Goal: Task Accomplishment & Management: Manage account settings

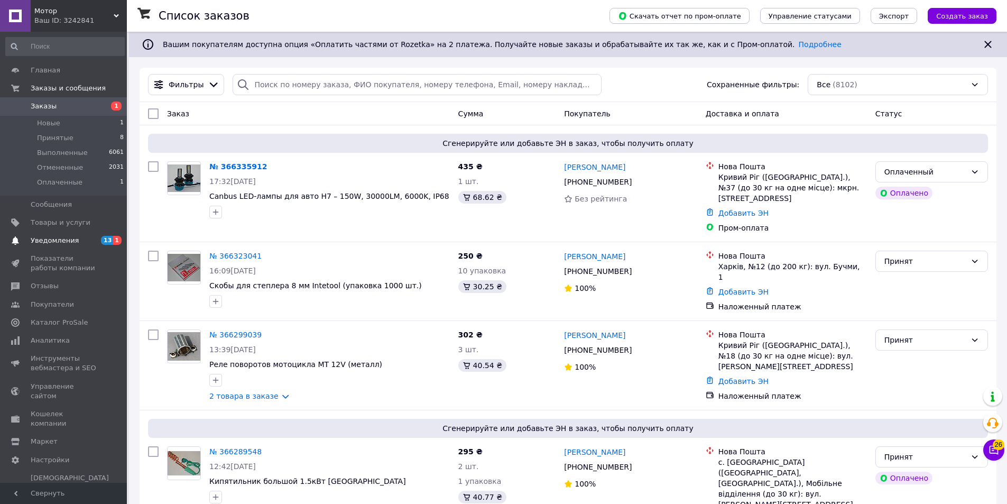
click at [72, 241] on span "Уведомления" at bounding box center [55, 241] width 48 height 10
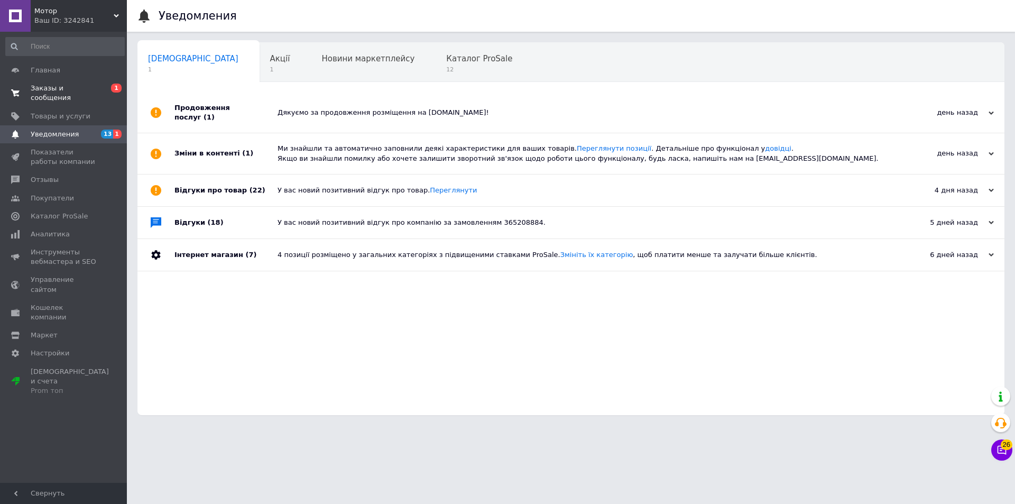
click at [110, 88] on span "0 1" at bounding box center [112, 93] width 29 height 19
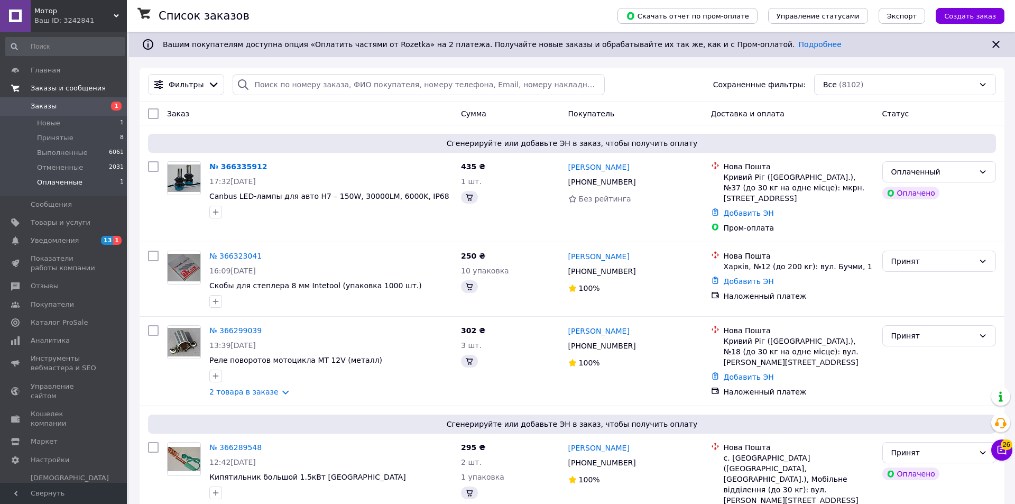
drag, startPoint x: 99, startPoint y: 185, endPoint x: 259, endPoint y: 233, distance: 166.2
click at [99, 185] on li "Оплаченные 1" at bounding box center [65, 185] width 130 height 20
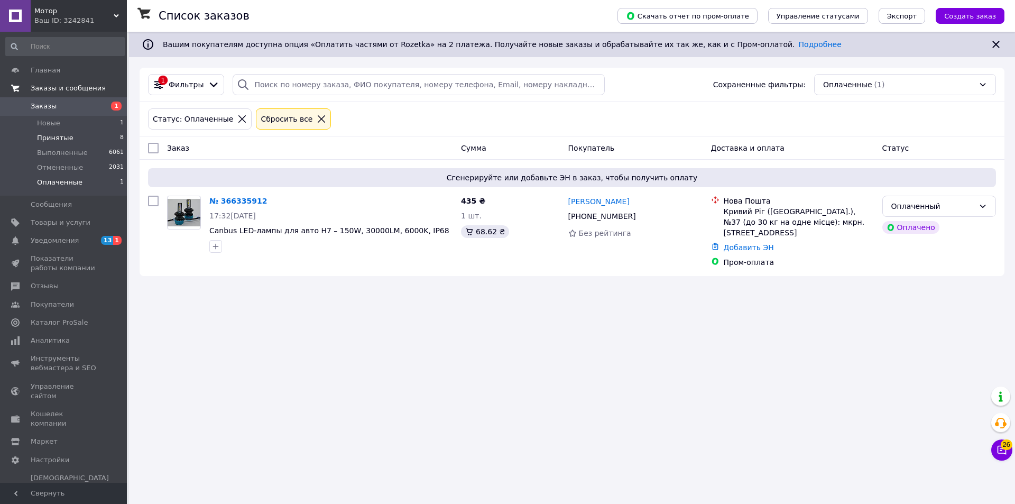
click at [101, 134] on li "Принятые 8" at bounding box center [65, 138] width 130 height 15
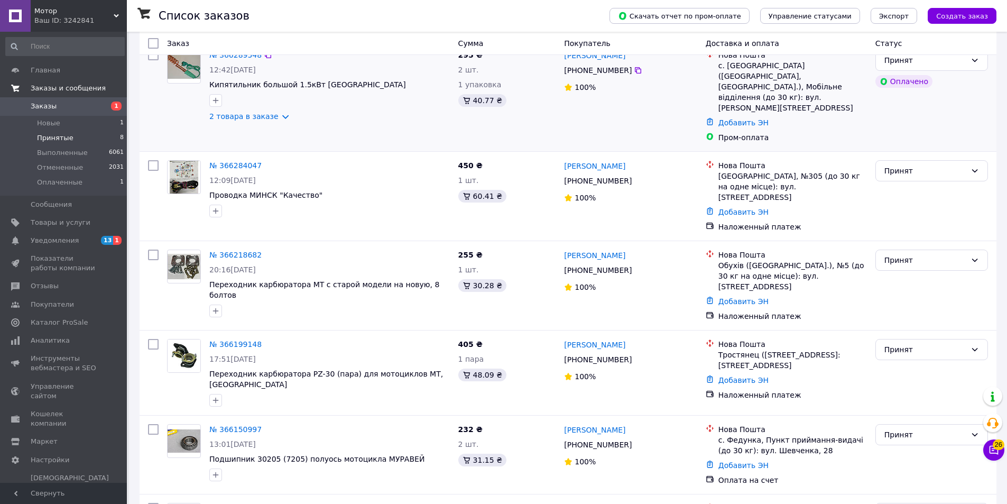
scroll to position [342, 0]
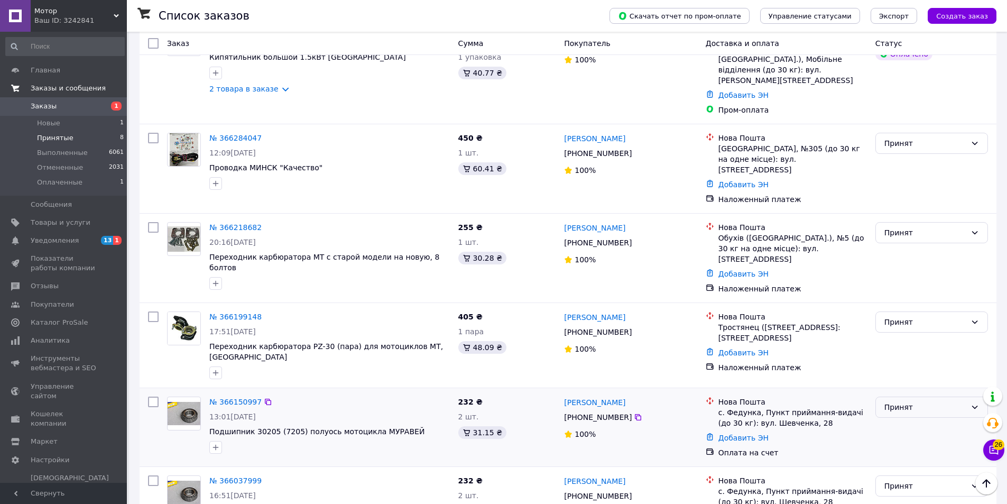
click at [901, 401] on div "Принят" at bounding box center [925, 407] width 82 height 12
click at [889, 401] on li "Отменен" at bounding box center [932, 397] width 112 height 19
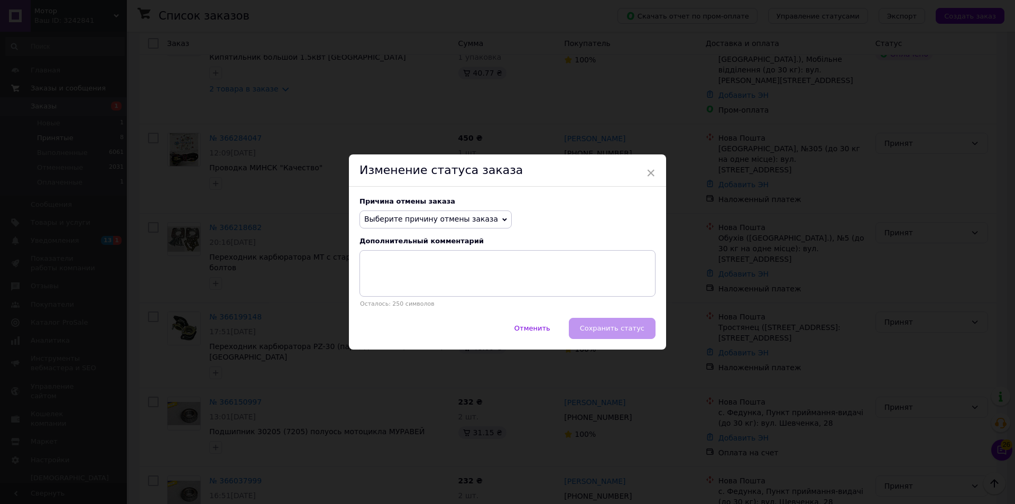
click at [410, 231] on div "Причина отмены заказа Выберите причину отмены заказа Нет в наличии Нет разновид…" at bounding box center [507, 252] width 317 height 131
click at [416, 225] on span "Выберите причину отмены заказа" at bounding box center [436, 219] width 152 height 18
click at [415, 297] on li "Заказ-дубликат" at bounding box center [435, 299] width 151 height 15
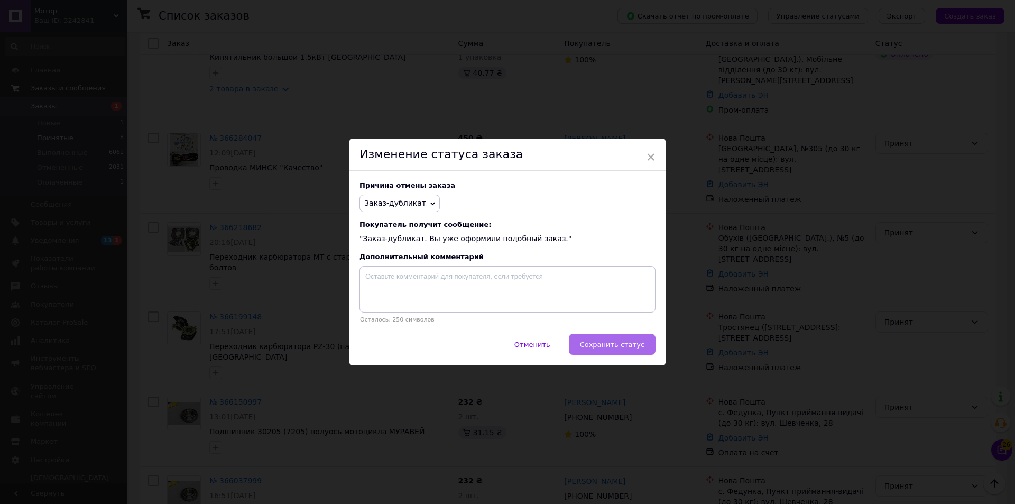
click at [616, 347] on span "Сохранить статус" at bounding box center [612, 344] width 64 height 8
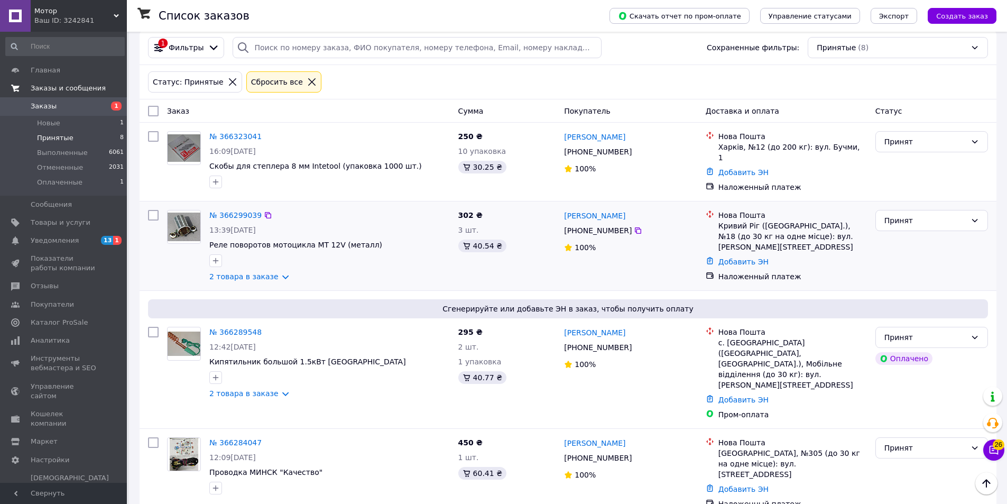
scroll to position [20, 0]
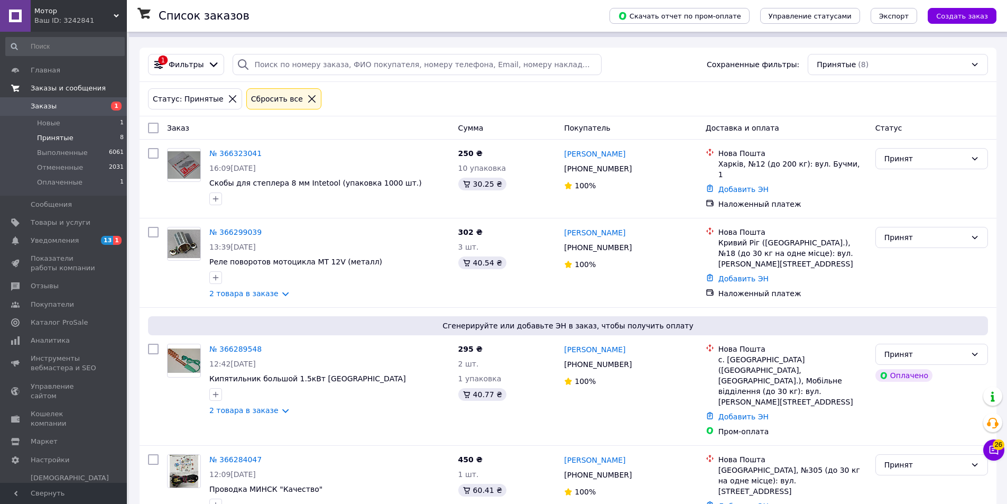
click at [70, 14] on span "Мотор" at bounding box center [73, 11] width 79 height 10
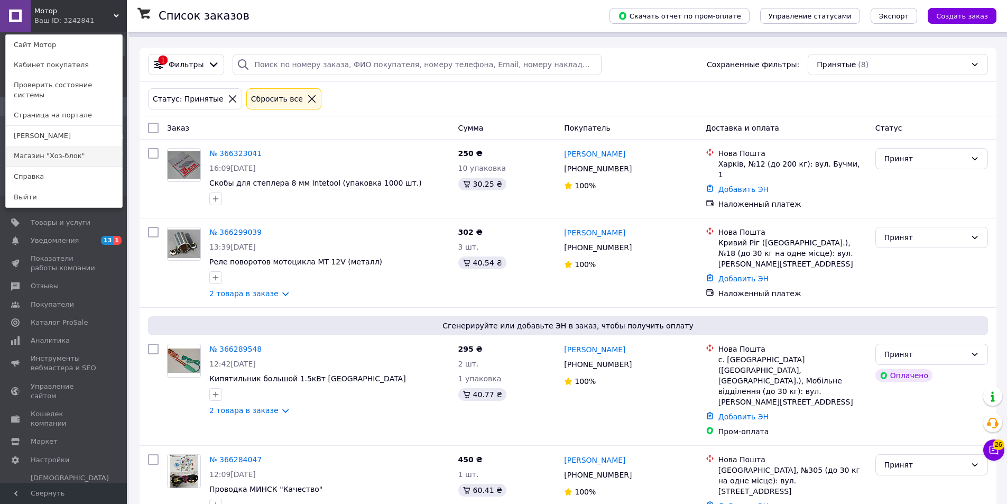
click at [88, 148] on link "Магазин "Хоз-блок"" at bounding box center [64, 156] width 116 height 20
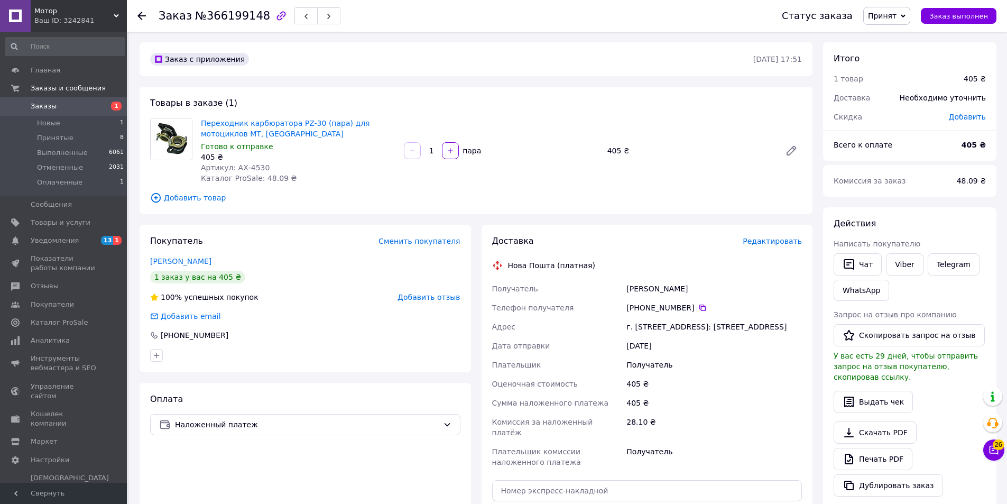
click at [348, 88] on div "Товары в заказе (1) Переходник карбюратора PZ-30 (пара) для мотоциклов МТ, УРАЛ…" at bounding box center [476, 150] width 673 height 127
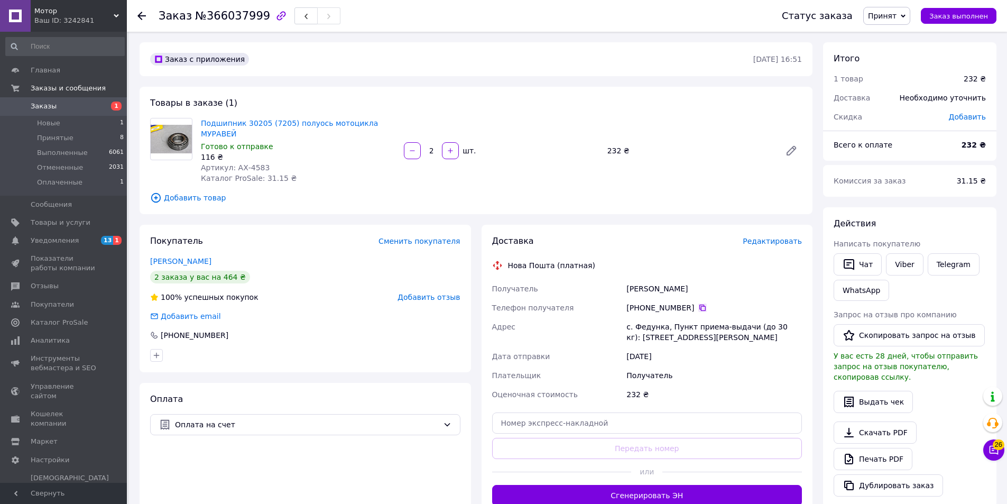
click at [699, 305] on icon at bounding box center [702, 308] width 6 height 6
click at [692, 298] on div "+380 66 038 76 21" at bounding box center [714, 307] width 180 height 19
click at [698, 303] on icon at bounding box center [702, 307] width 8 height 8
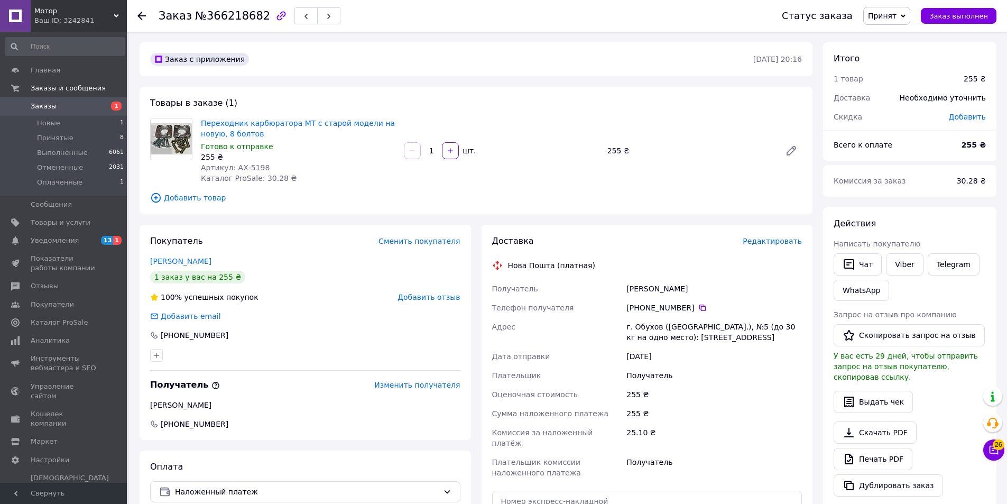
click at [410, 51] on div "Заказ с приложения" at bounding box center [450, 59] width 605 height 17
click at [348, 170] on div "Артикул: АХ-5198" at bounding box center [298, 167] width 195 height 11
click at [263, 325] on div "Покупатель Сменить покупателя Кононенко Владислав 1 заказ у вас на 255 ₴ 100% у…" at bounding box center [305, 332] width 331 height 215
click at [698, 310] on icon at bounding box center [702, 307] width 8 height 8
drag, startPoint x: 1002, startPoint y: 183, endPoint x: 984, endPoint y: 216, distance: 37.4
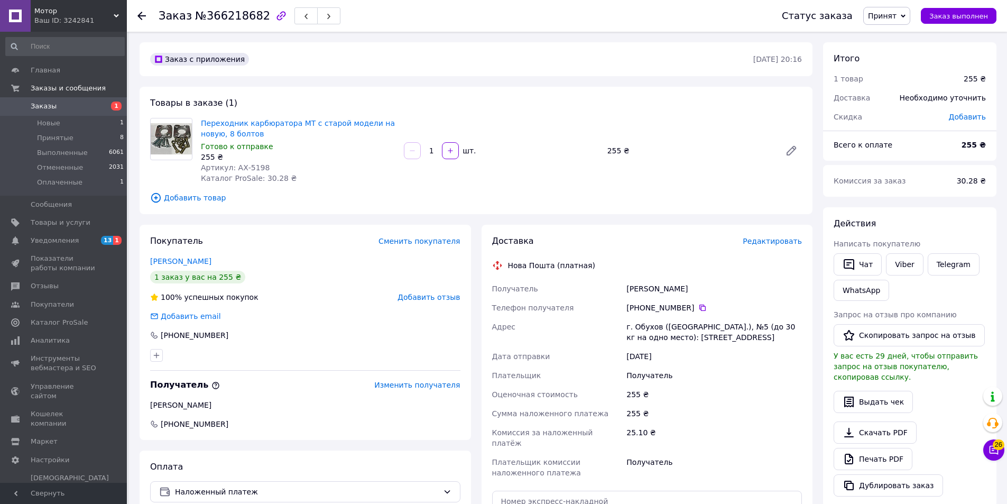
click at [1002, 183] on div "Заказ №366218682 Статус заказа Принят Выполнен Отменен Оплаченный Заказ выполне…" at bounding box center [568, 401] width 878 height 738
click at [853, 262] on icon "button" at bounding box center [849, 264] width 13 height 13
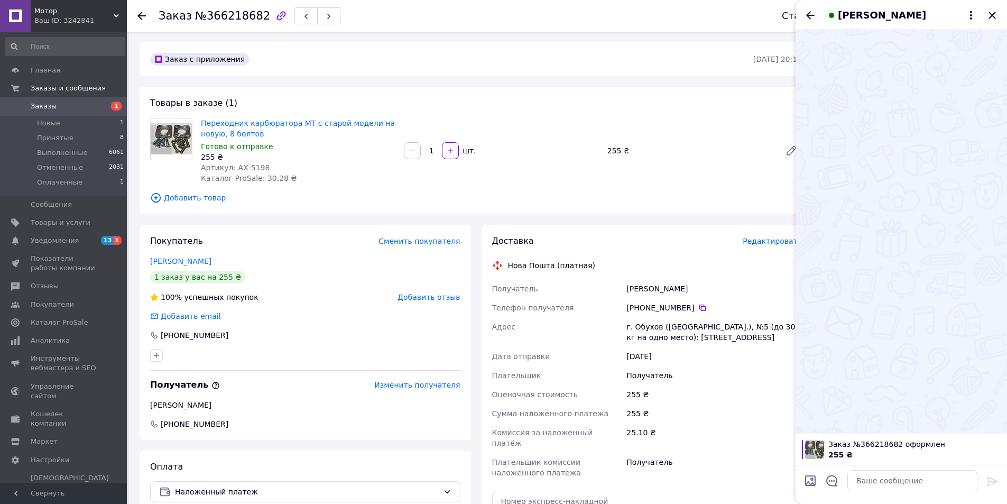
click at [888, 463] on div "Заказ №366218682 оформлен 255 ₴" at bounding box center [901, 449] width 211 height 32
drag, startPoint x: 887, startPoint y: 466, endPoint x: 886, endPoint y: 472, distance: 5.5
click at [886, 474] on div at bounding box center [912, 481] width 139 height 30
click at [873, 469] on div at bounding box center [912, 481] width 139 height 30
click at [873, 476] on textarea at bounding box center [912, 480] width 130 height 21
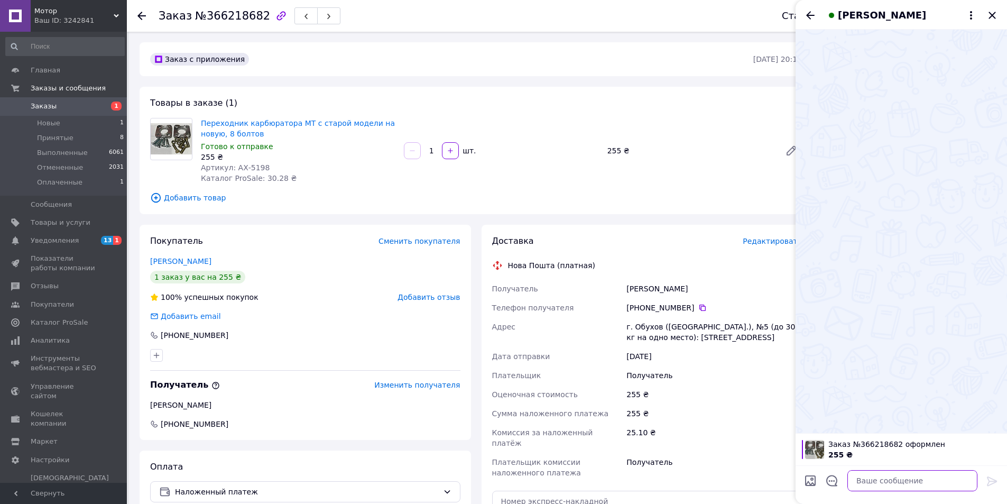
paste textarea "Вам не можливо дозвонитись, відправляти замовлення?"
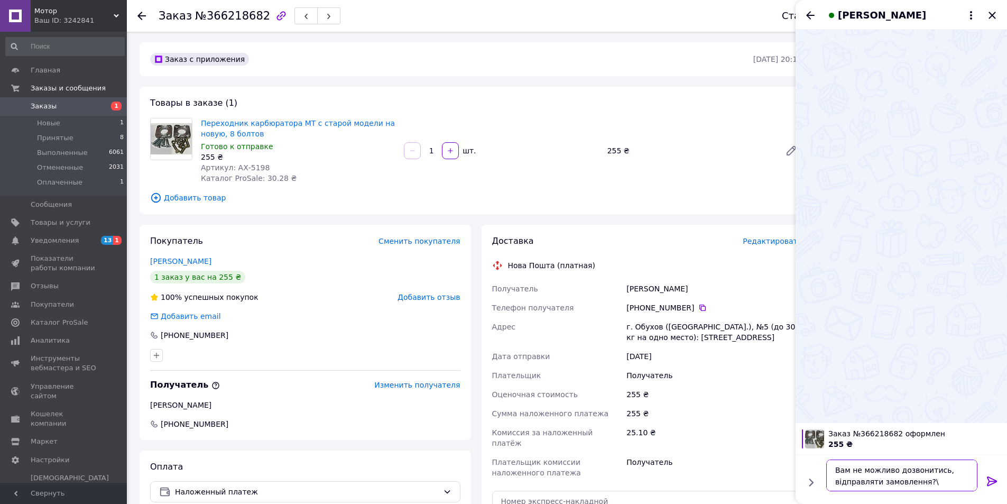
type textarea "Вам не можливо дозвонитись, відправляти замовлення?"
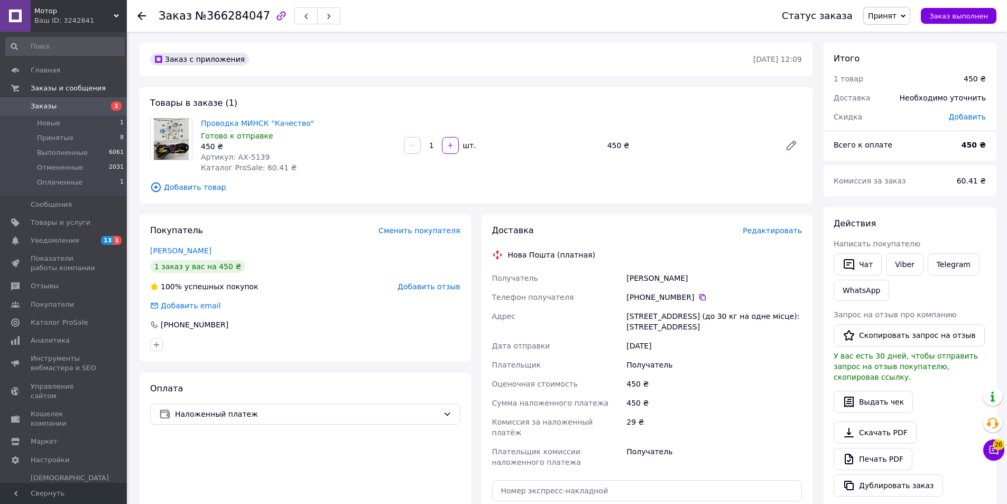
click at [395, 108] on div "Товары в заказе (1) Проводка МИНСК "Качество" Готово к отправке 450 ₴ Артикул: …" at bounding box center [476, 145] width 673 height 117
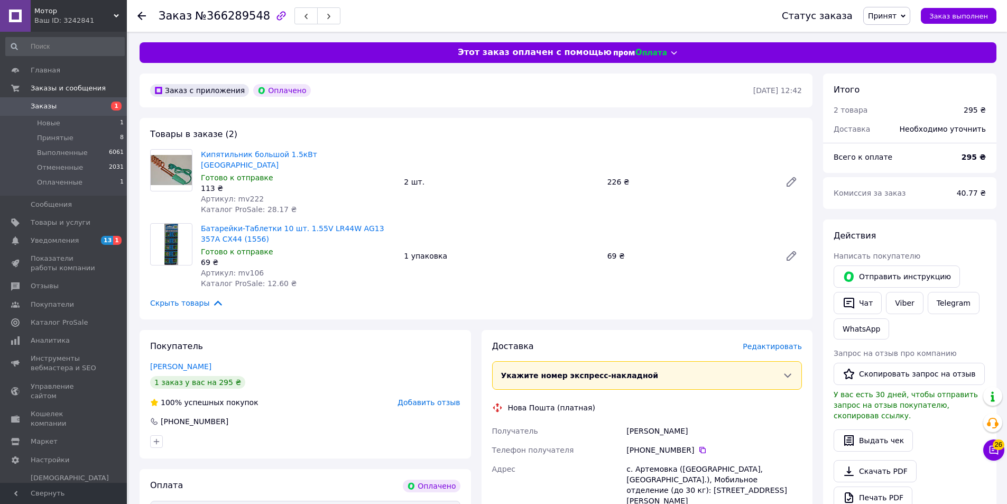
click at [420, 96] on div "Заказ с приложения Оплачено" at bounding box center [450, 90] width 605 height 17
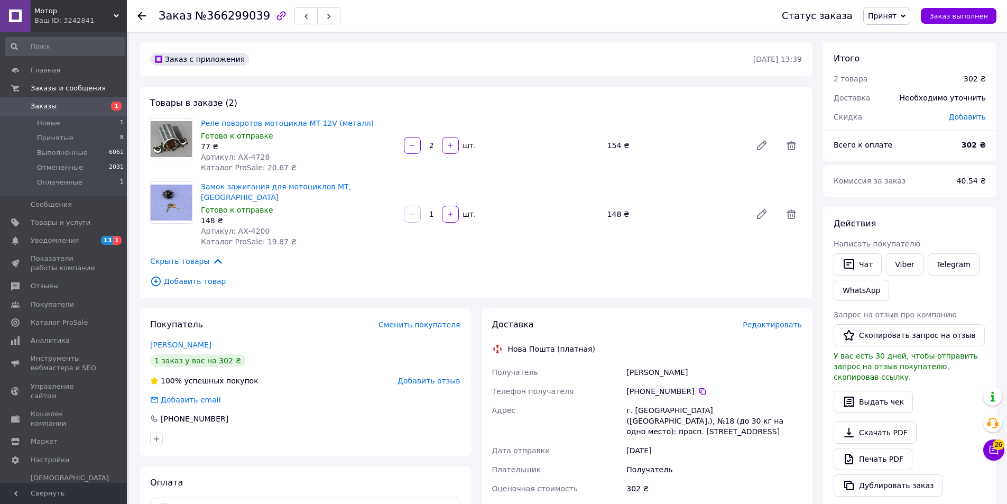
click at [454, 45] on div "Заказ с приложения 12.10.2025 • 13:39" at bounding box center [476, 59] width 673 height 34
click at [860, 264] on button "Чат" at bounding box center [858, 264] width 48 height 22
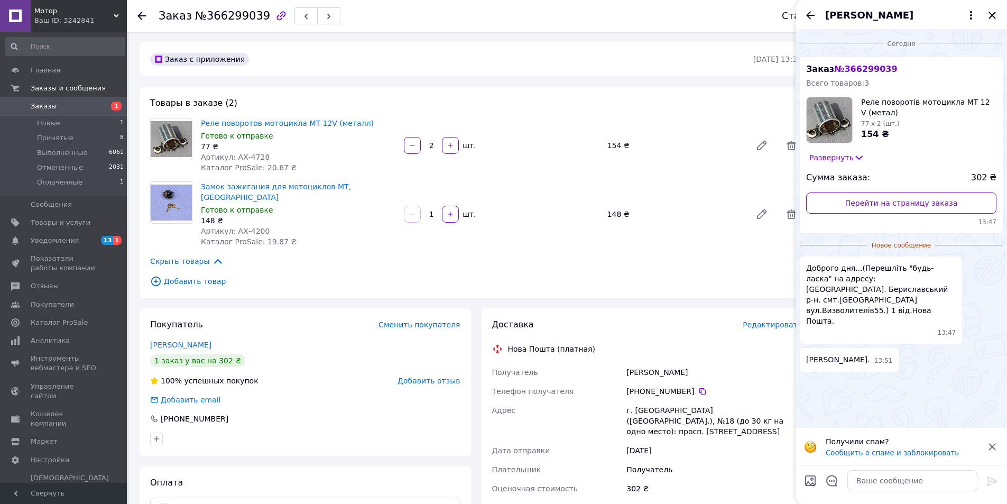
click at [844, 289] on span "Доброго дня...(Перешліть "будь-ласка" на адресу:Херсон.обл. Бериславський р-н. …" at bounding box center [881, 294] width 150 height 63
copy span "Високопілля"
click at [619, 319] on div "Доставка" at bounding box center [617, 325] width 251 height 12
click at [992, 17] on icon "Закрыть" at bounding box center [992, 15] width 13 height 13
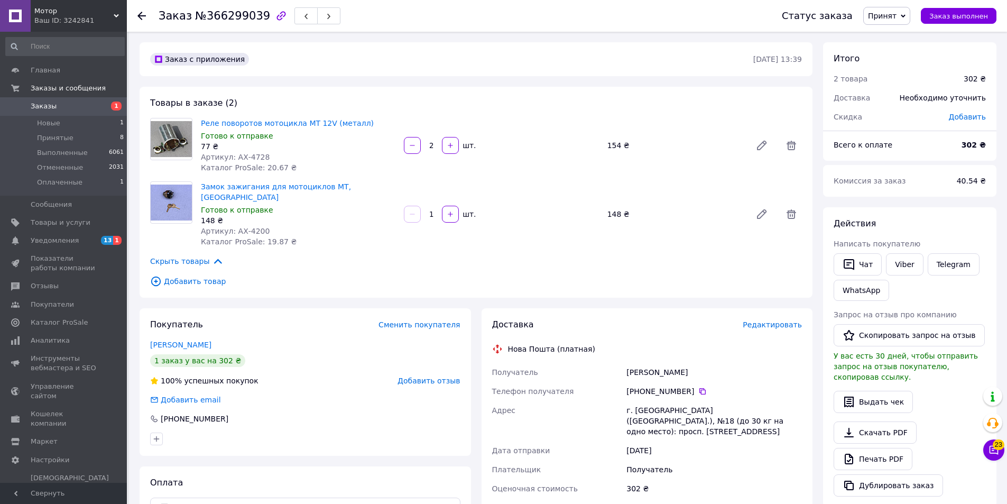
click at [767, 320] on span "Редактировать" at bounding box center [772, 324] width 59 height 8
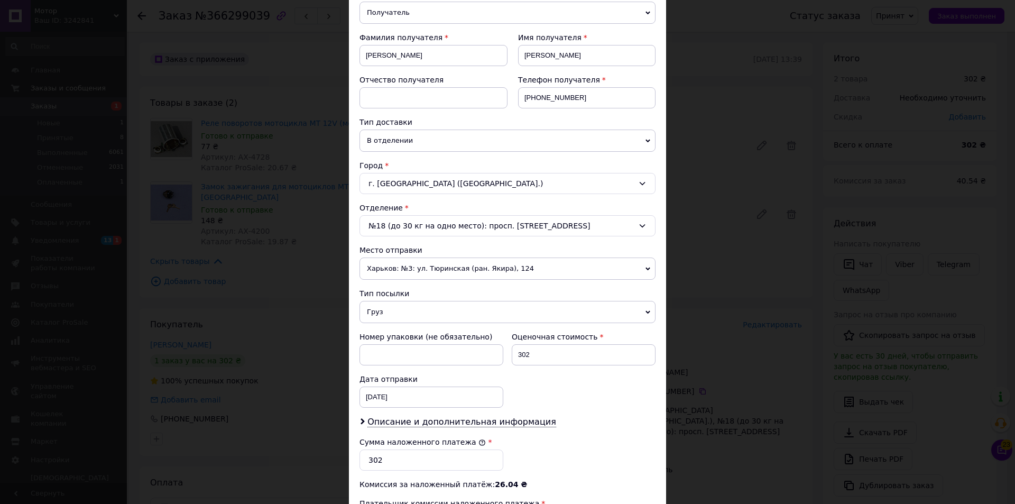
scroll to position [159, 0]
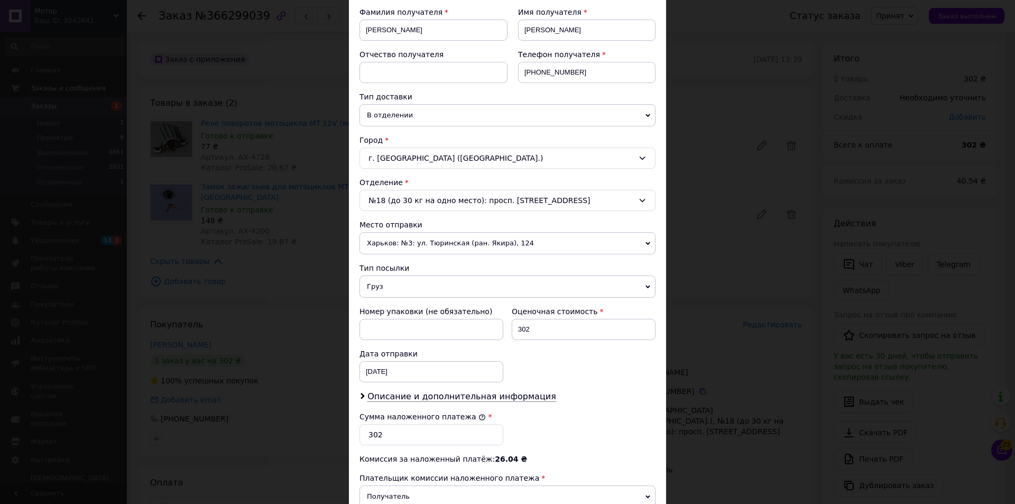
click at [455, 160] on div "г. Кривой Рог (Днепропетровская обл.)" at bounding box center [508, 158] width 296 height 21
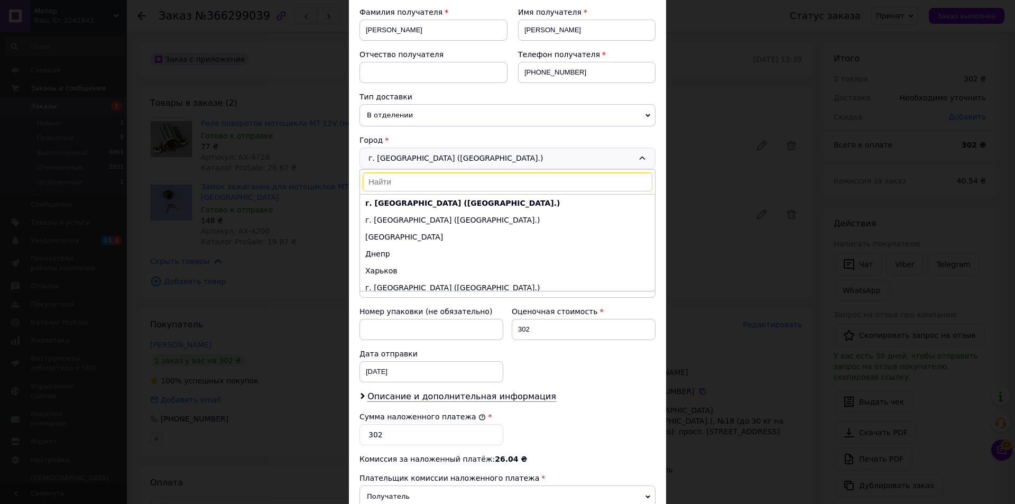
click at [437, 182] on input at bounding box center [508, 181] width 290 height 19
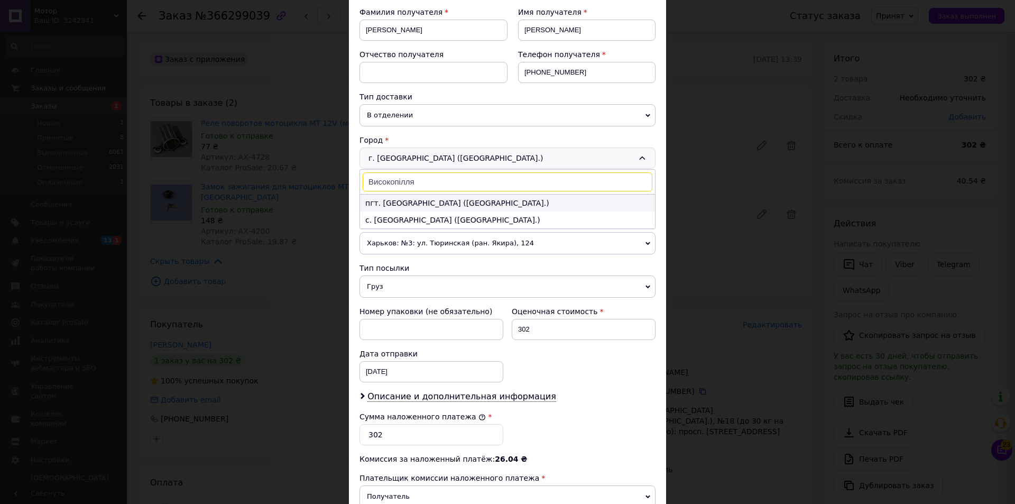
type input "Високопілля"
click at [432, 204] on li "пгт. Высокополье (Херсонская обл.)" at bounding box center [507, 203] width 295 height 17
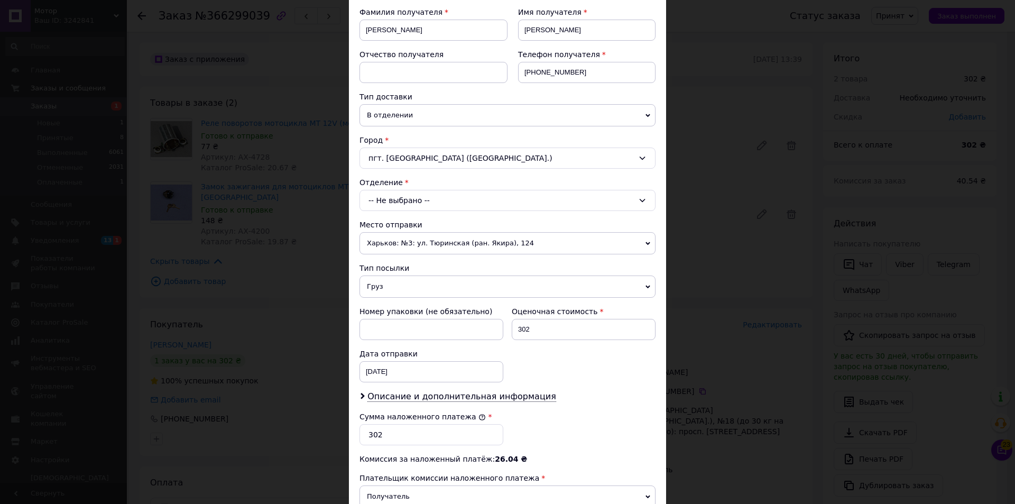
click at [407, 208] on div "-- Не выбрано --" at bounding box center [508, 200] width 296 height 21
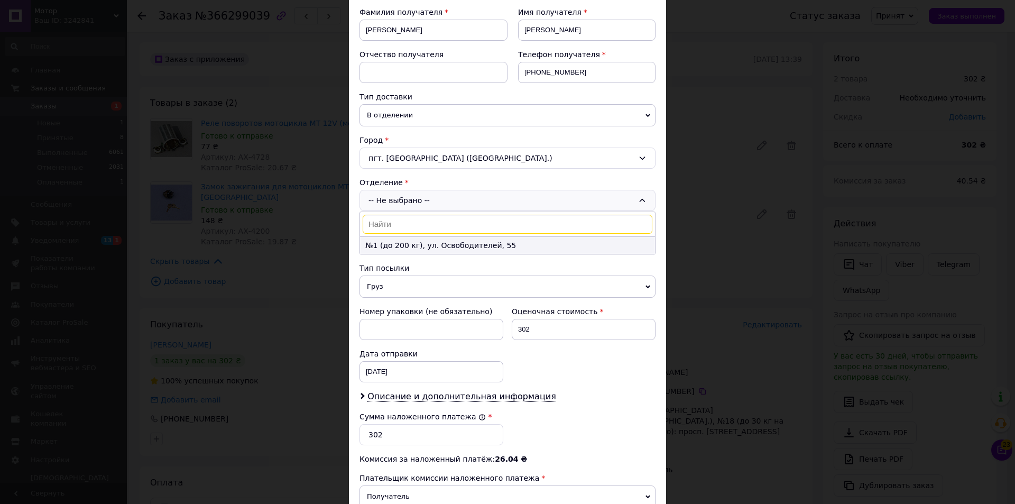
click at [395, 244] on li "№1 (до 200 кг), ул. Освободителей, 55" at bounding box center [507, 245] width 295 height 17
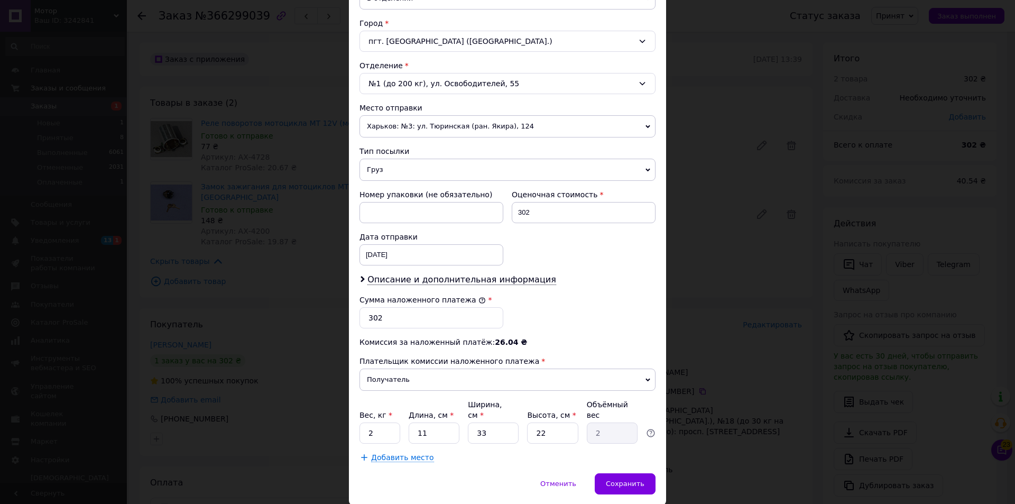
scroll to position [303, 0]
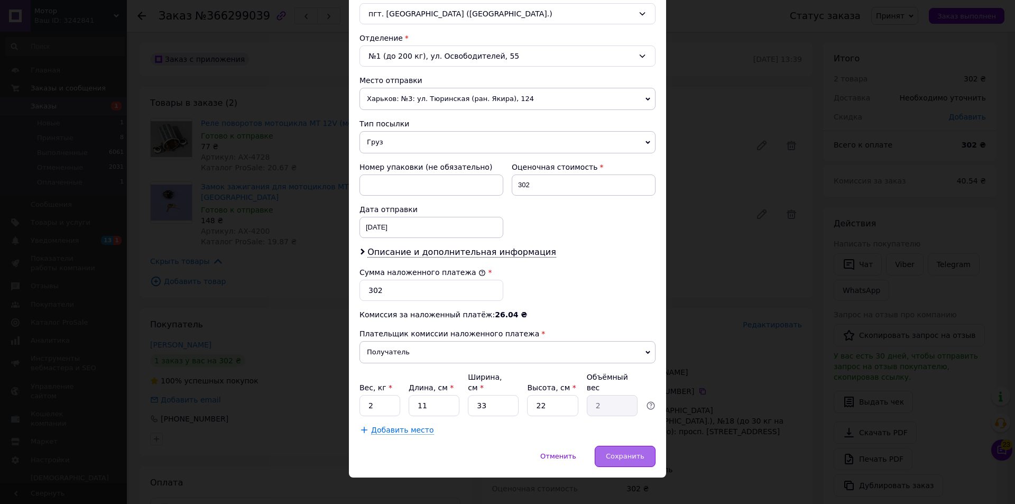
click at [637, 452] on span "Сохранить" at bounding box center [625, 456] width 39 height 8
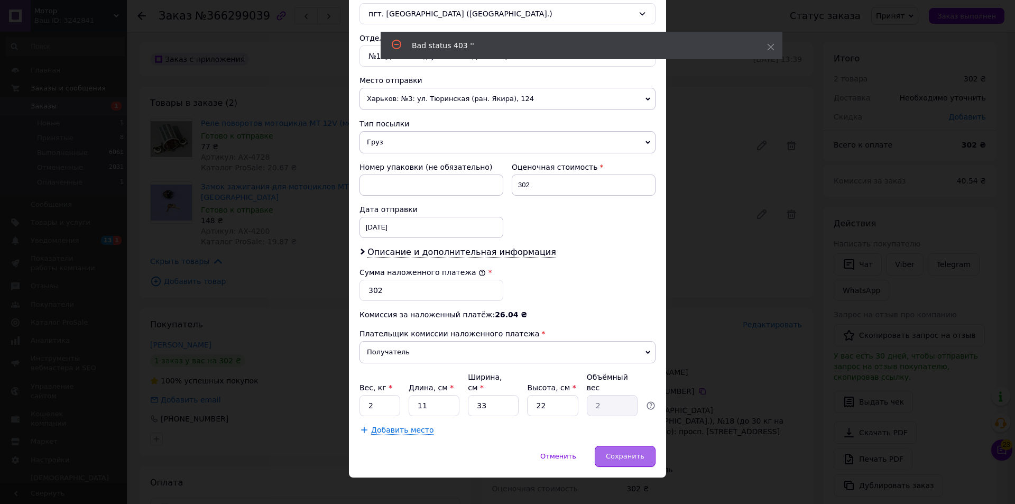
click at [626, 452] on span "Сохранить" at bounding box center [625, 456] width 39 height 8
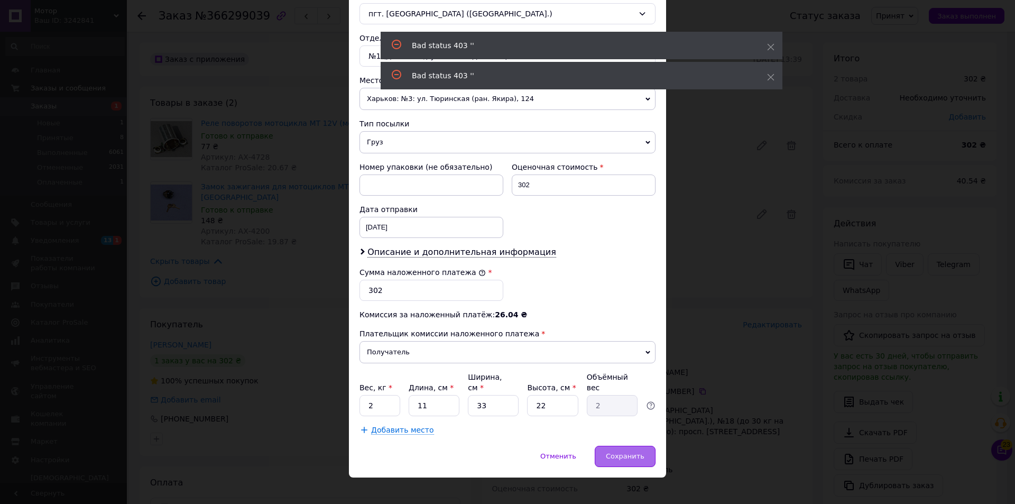
click at [632, 450] on div "Сохранить" at bounding box center [625, 456] width 61 height 21
click at [642, 452] on span "Сохранить" at bounding box center [625, 456] width 39 height 8
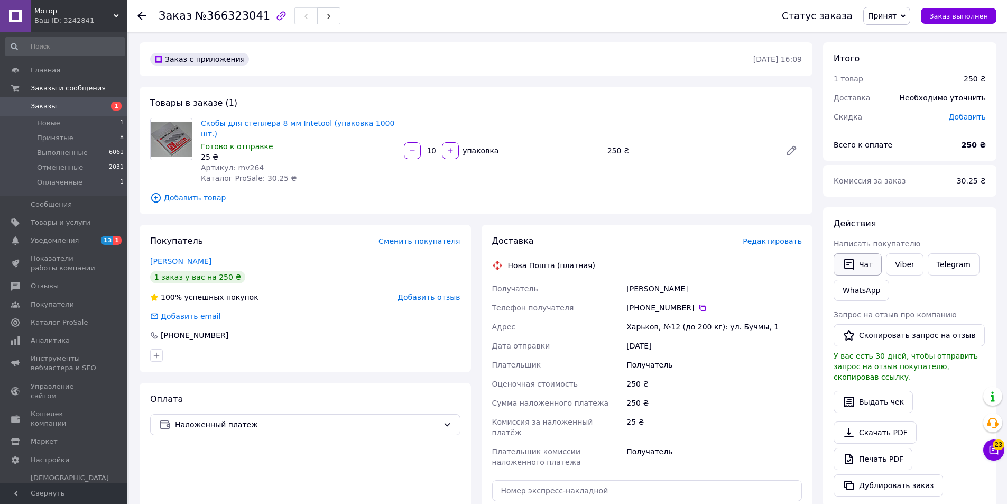
click at [836, 258] on button "Чат" at bounding box center [858, 264] width 48 height 22
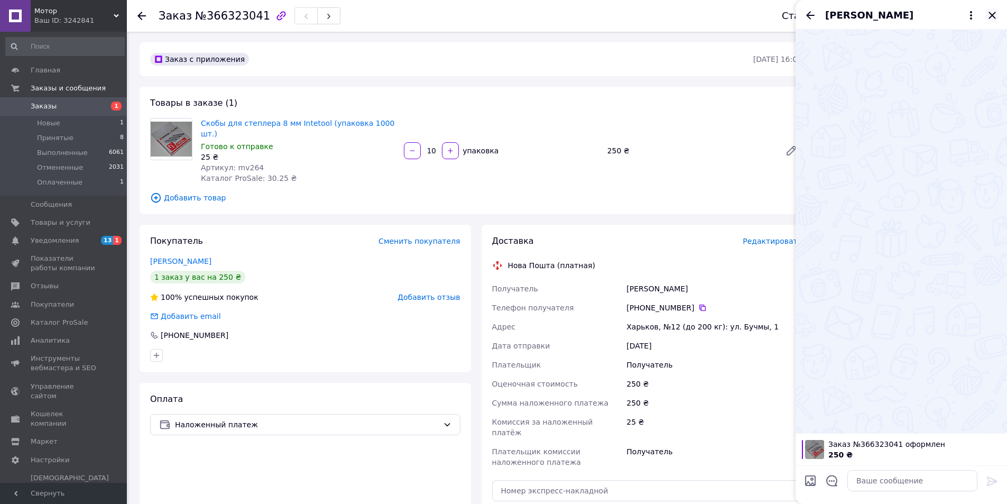
click at [990, 18] on icon "Закрыть" at bounding box center [992, 15] width 7 height 7
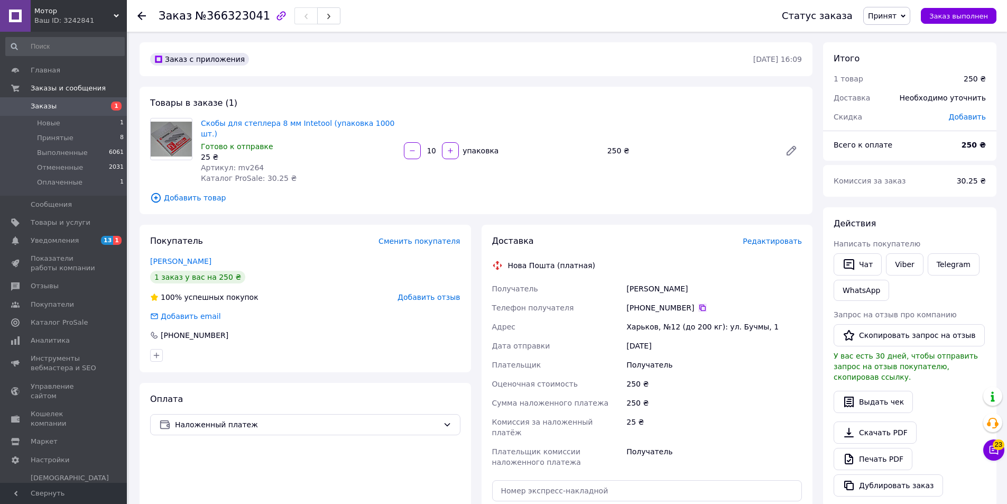
click at [698, 303] on icon at bounding box center [702, 307] width 8 height 8
click at [853, 260] on icon "button" at bounding box center [849, 264] width 11 height 11
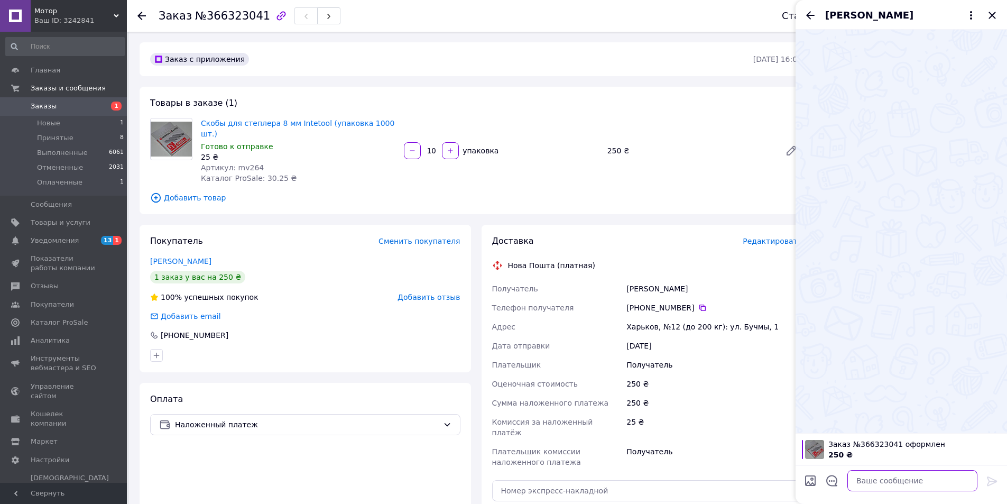
click at [876, 487] on textarea at bounding box center [912, 480] width 130 height 21
paste textarea "Вам не можливо дозвонитись, відправляти замовлення?"
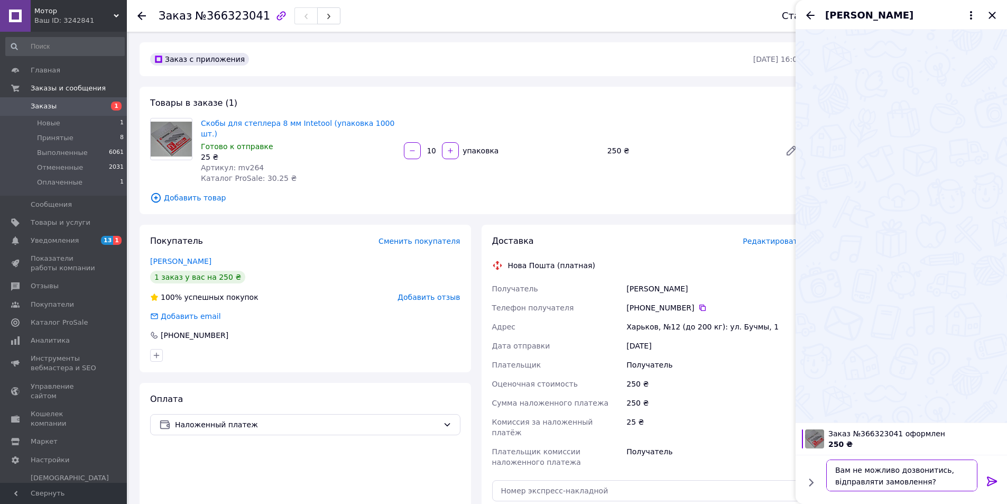
type textarea "Вам не можливо дозвонитись, відправляти замовлення?\"
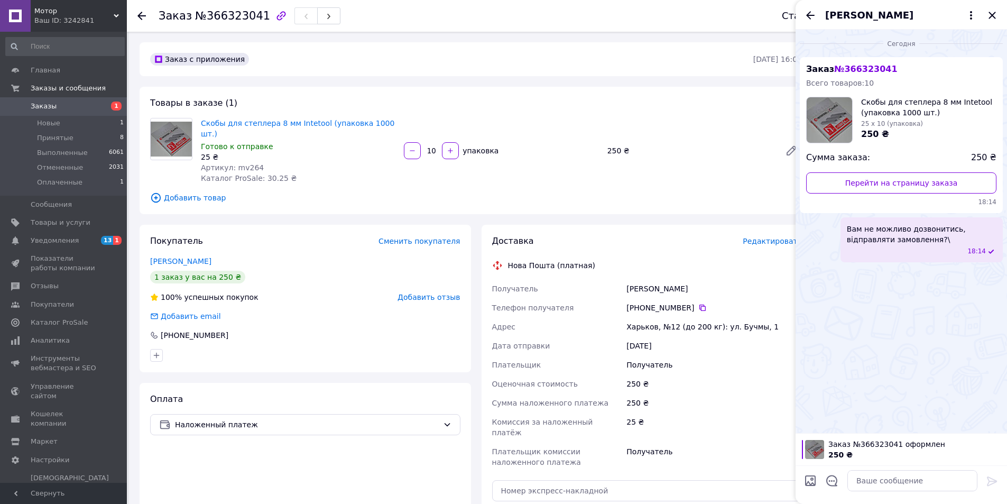
drag, startPoint x: 914, startPoint y: 228, endPoint x: 959, endPoint y: 224, distance: 45.7
click at [960, 222] on div "Вам не можливо дозвонитись, відправляти замовлення?\ 18:14" at bounding box center [922, 239] width 162 height 45
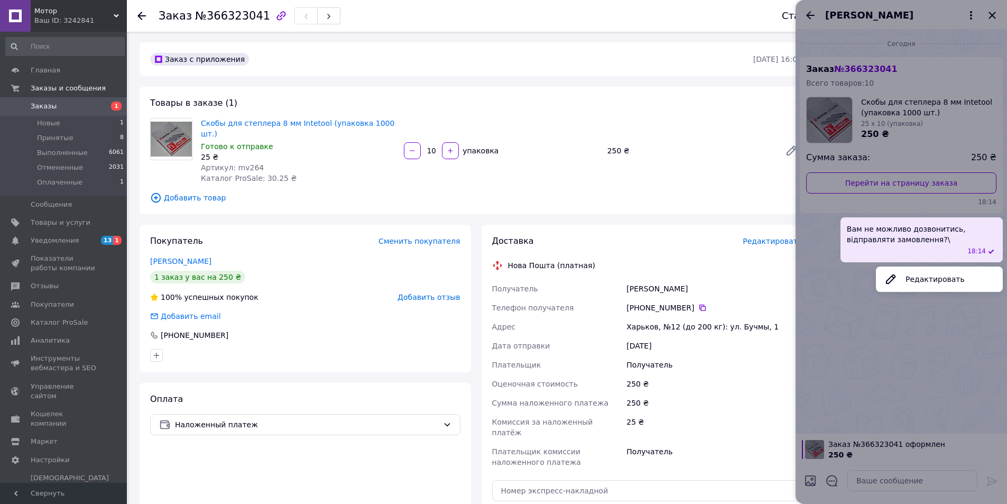
click at [944, 278] on button "Редактировать" at bounding box center [939, 279] width 127 height 21
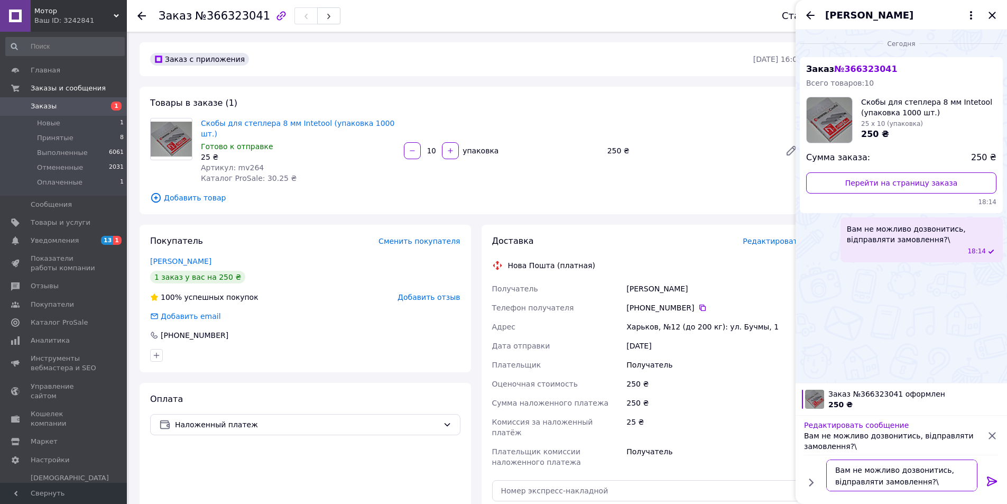
click at [950, 483] on textarea "Вам не можливо дозвонитись, відправляти замовлення?\" at bounding box center [901, 475] width 151 height 32
type textarea "Вам не можливо дозвонитись, відправляти замовлення?"
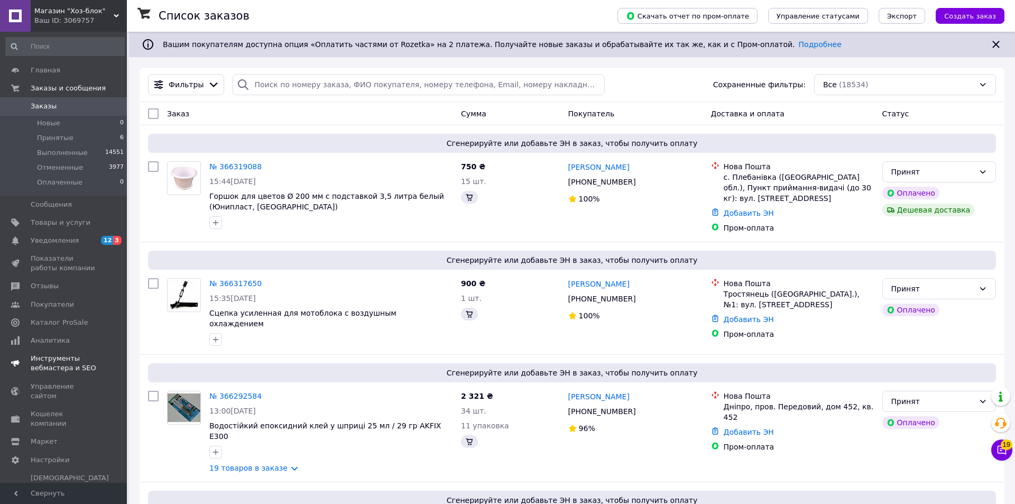
click at [64, 238] on span "Уведомления" at bounding box center [55, 241] width 48 height 10
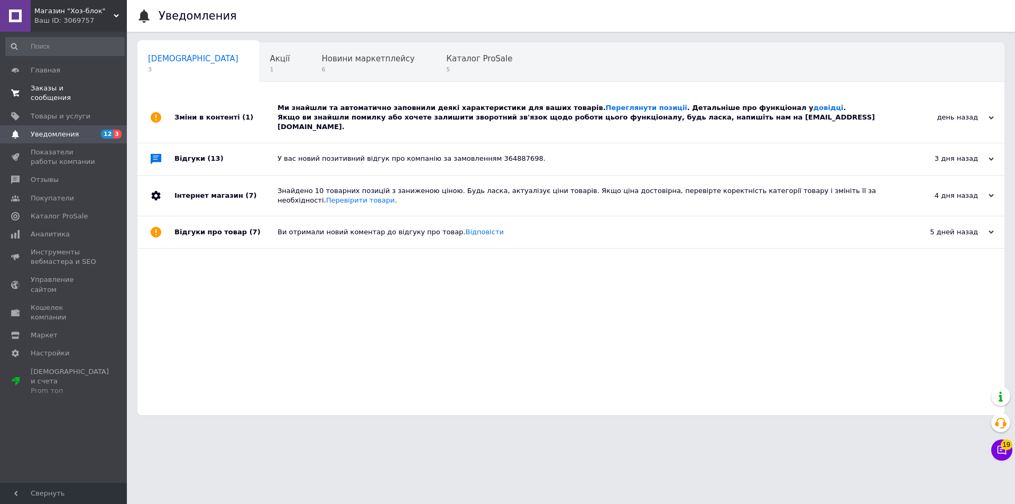
click at [100, 89] on span "0 0" at bounding box center [112, 93] width 29 height 19
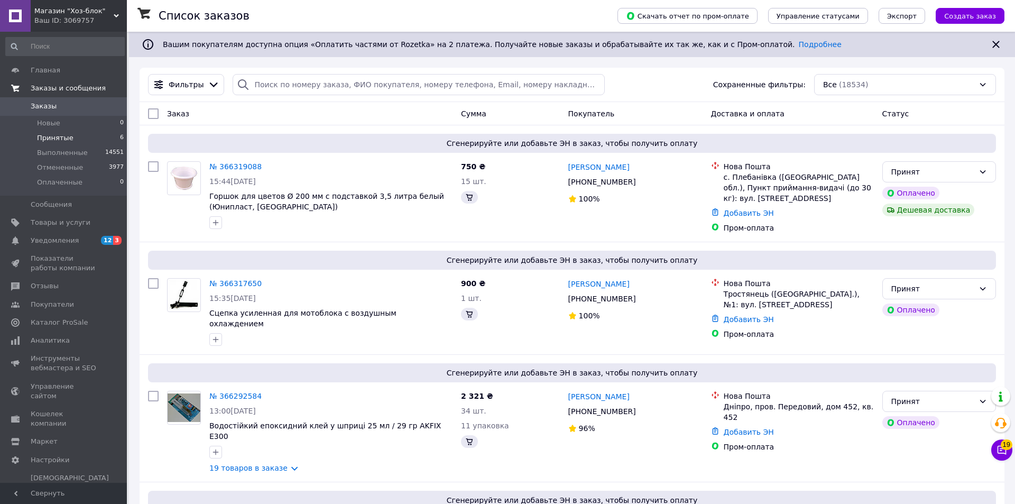
click at [93, 138] on li "Принятые 6" at bounding box center [65, 138] width 130 height 15
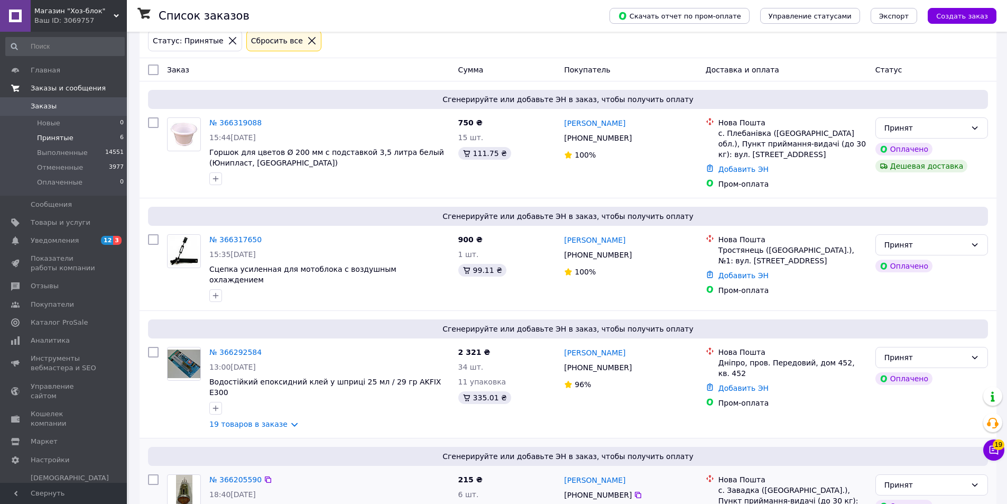
scroll to position [303, 0]
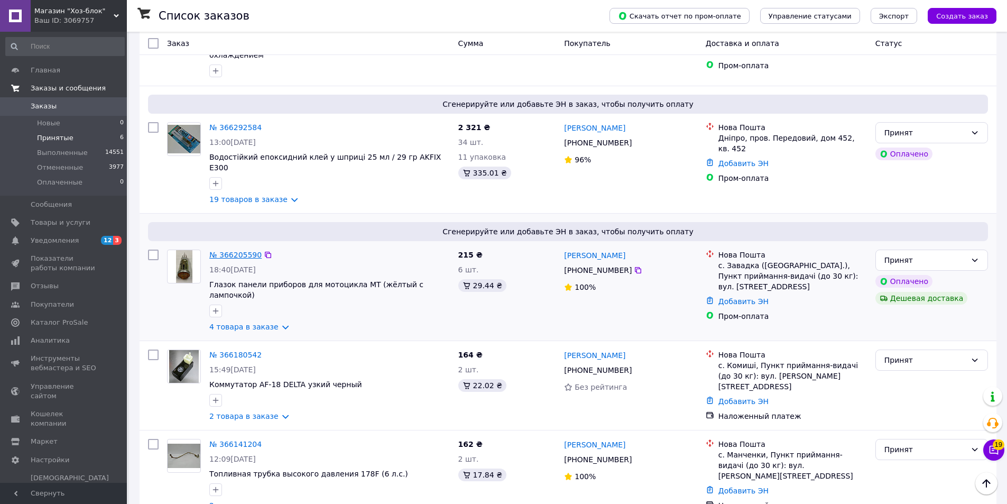
drag, startPoint x: 232, startPoint y: 243, endPoint x: 239, endPoint y: 235, distance: 11.2
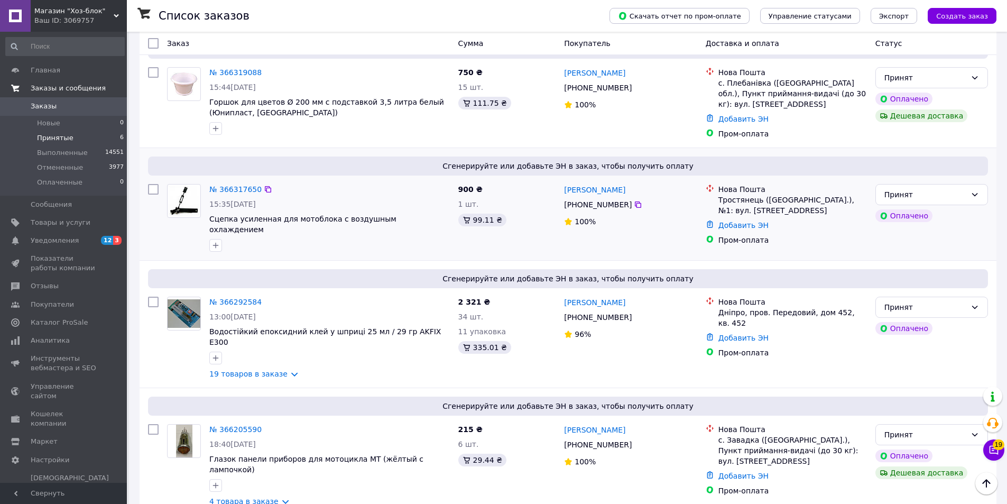
scroll to position [91, 0]
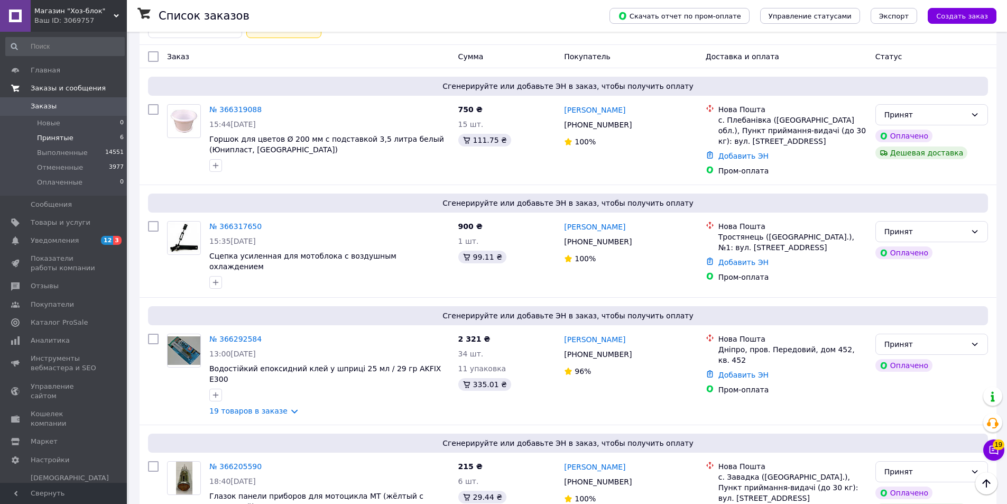
click at [80, 24] on div "Ваш ID: 3069757" at bounding box center [80, 21] width 93 height 10
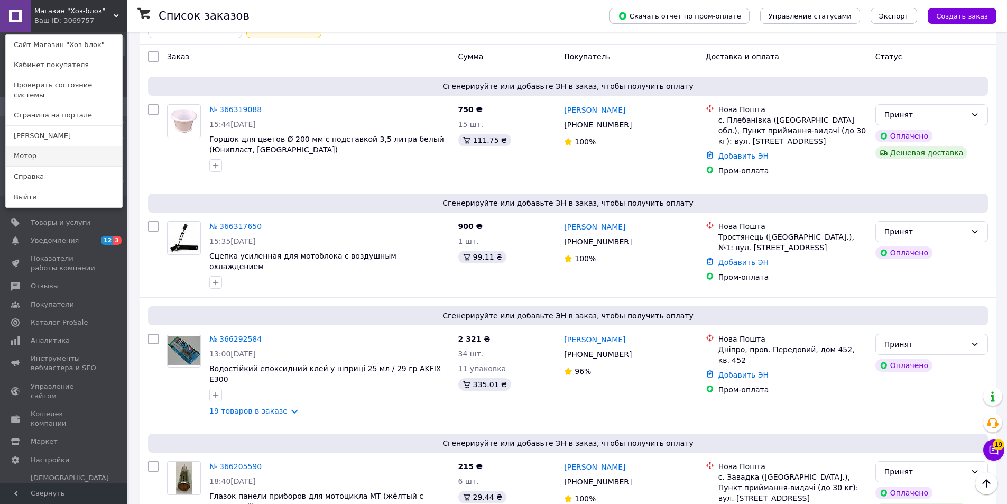
click at [84, 146] on link "Мотор" at bounding box center [64, 156] width 116 height 20
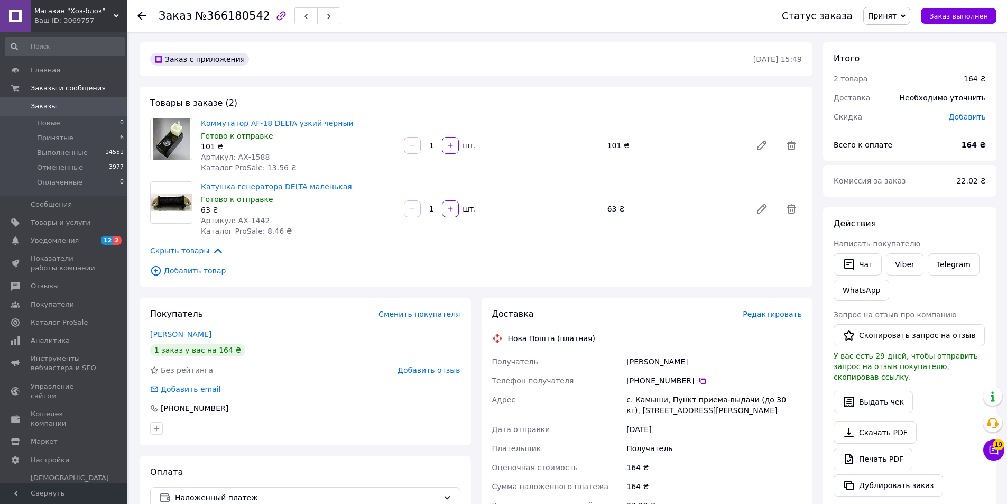
click at [627, 94] on div "Товары в заказе (2) Коммутатор AF-18 DELTA узкий черный Готово к отправке 101 ₴…" at bounding box center [476, 187] width 673 height 200
click at [995, 91] on div "Итого 2 товара 164 ₴ Доставка Необходимо уточнить Скидка Добавить" at bounding box center [909, 82] width 173 height 80
click at [680, 45] on div "Заказ с приложения [DATE] 15:49" at bounding box center [476, 59] width 673 height 34
click at [698, 384] on icon at bounding box center [702, 380] width 8 height 8
click at [850, 265] on icon "button" at bounding box center [849, 264] width 13 height 13
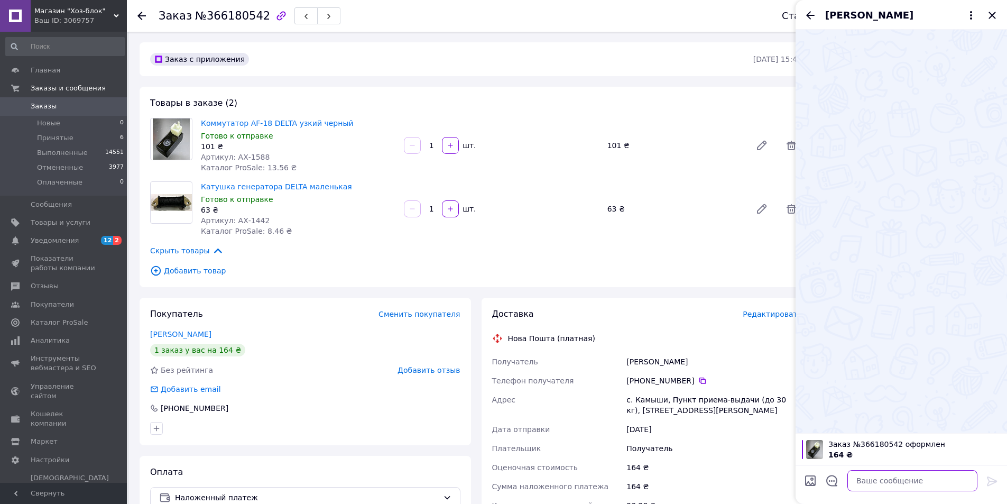
click at [897, 478] on textarea at bounding box center [912, 480] width 130 height 21
paste textarea "Вам не можливо дозвонитись, відправляти замовлення?"
type textarea "Вам не можливо дозвонитись, відправляти замовлення?"
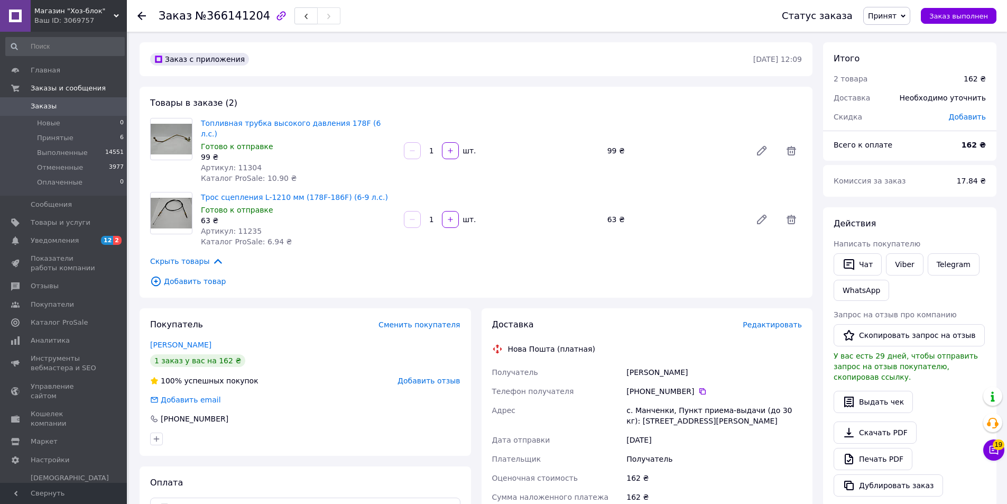
click at [580, 72] on div "Заказ с приложения [DATE] 12:09 Товары в заказе (2) Топливная трубка высокого д…" at bounding box center [476, 409] width 684 height 735
click at [608, 110] on div "Товары в заказе (2) Топливная трубка высокого давления 178F (6 л.с.) Готово к о…" at bounding box center [476, 192] width 673 height 211
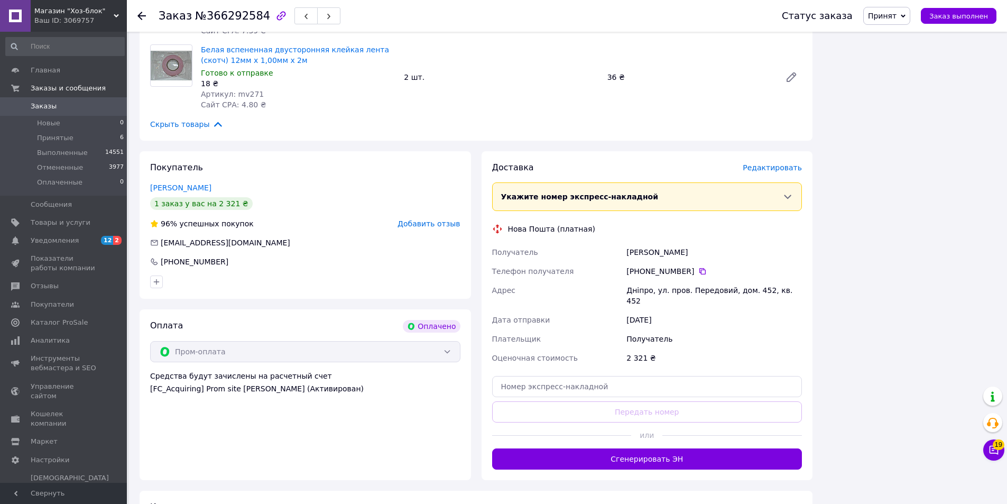
scroll to position [1427, 0]
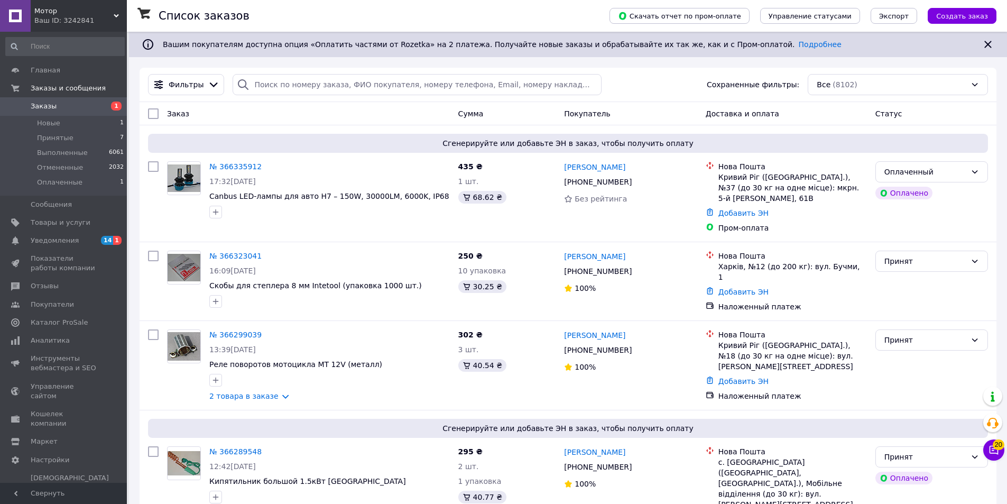
click at [110, 22] on div "Ваш ID: 3242841" at bounding box center [80, 21] width 93 height 10
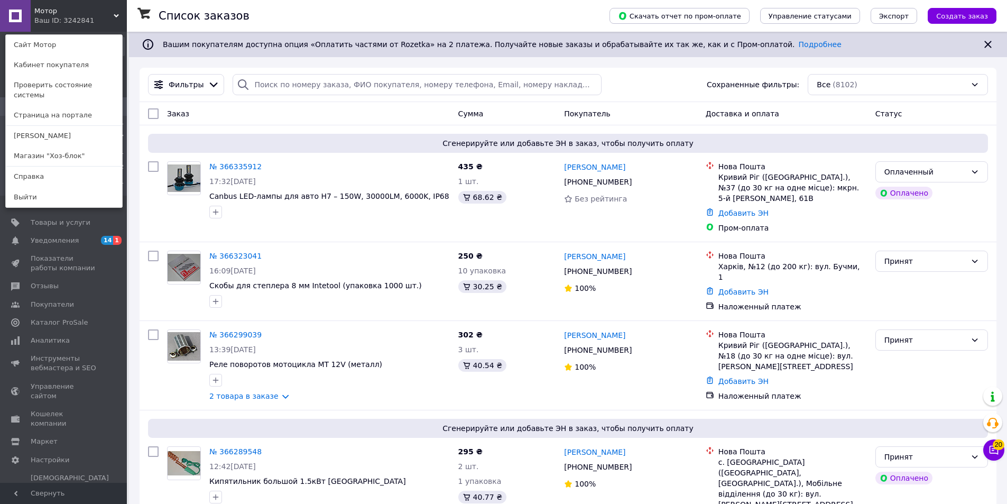
drag, startPoint x: 87, startPoint y: 147, endPoint x: 160, endPoint y: 101, distance: 86.2
click at [86, 147] on link "Магазин "Хоз-блок"" at bounding box center [64, 156] width 116 height 20
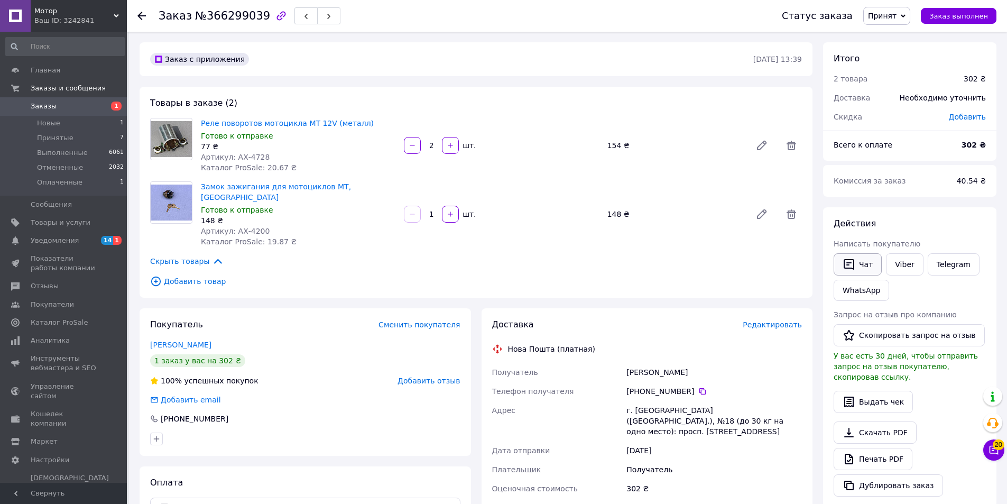
click at [875, 264] on button "Чат" at bounding box center [858, 264] width 48 height 22
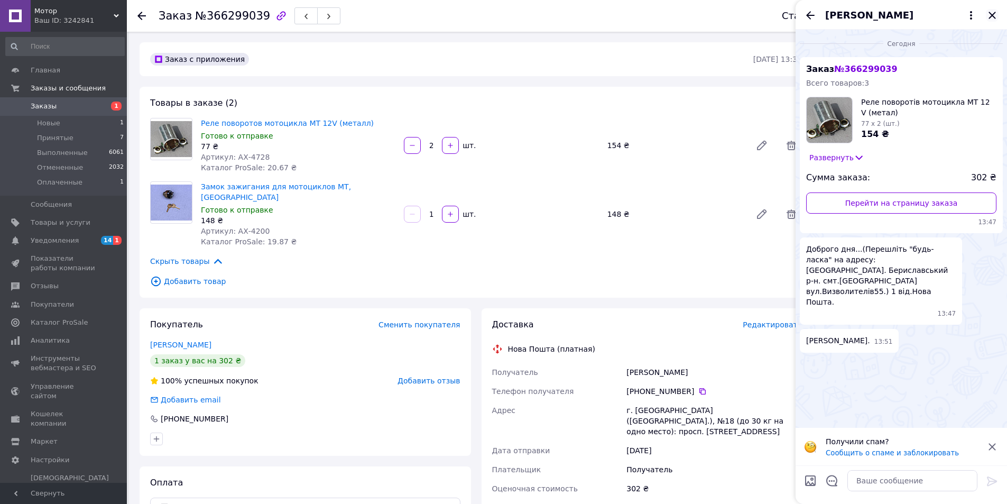
click at [993, 13] on icon "Закрыть" at bounding box center [992, 15] width 13 height 13
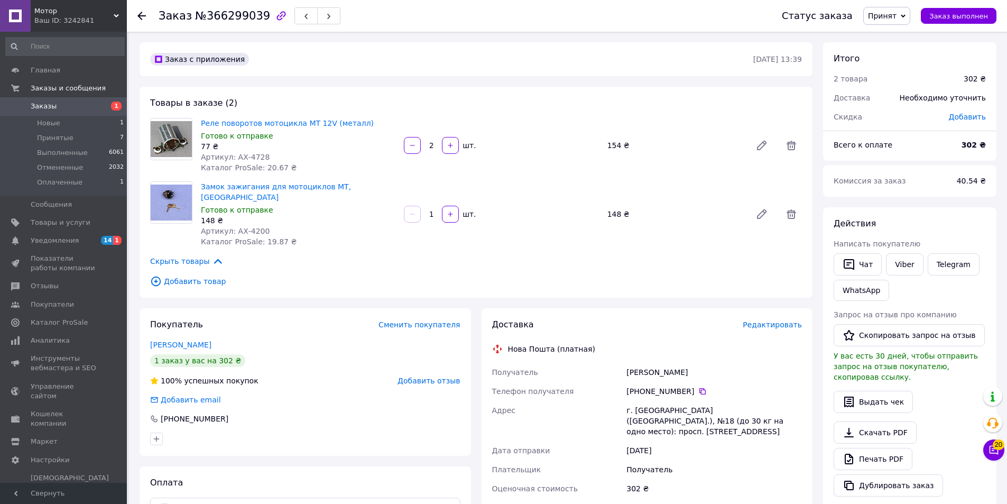
click at [771, 308] on div "Доставка Редактировать Нова Пошта (платная) Получатель Левченко Андрей Телефон …" at bounding box center [647, 498] width 331 height 381
click at [769, 308] on div "Доставка Редактировать Нова Пошта (платная) Получатель Левченко Андрей Телефон …" at bounding box center [647, 498] width 331 height 381
click at [767, 320] on span "Редактировать" at bounding box center [772, 324] width 59 height 8
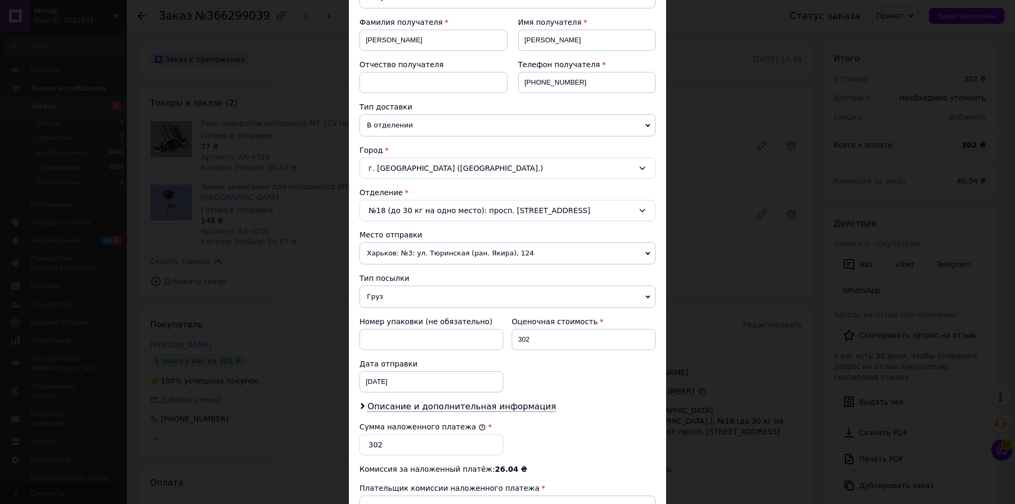
scroll to position [159, 0]
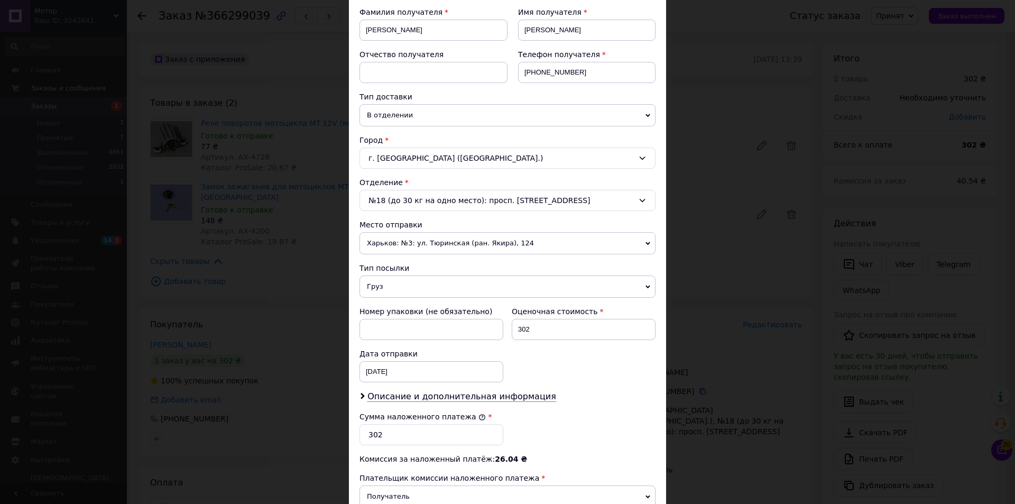
click at [457, 151] on div "г. Кривой Рог (Днепропетровская обл.)" at bounding box center [508, 158] width 296 height 21
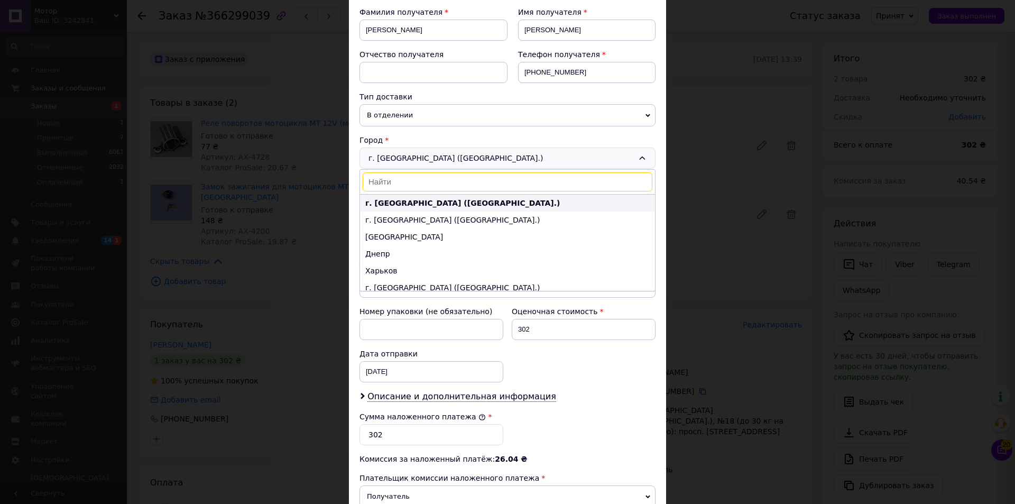
click at [441, 195] on li "г. Кривой Рог (Днепропетровская обл.)" at bounding box center [507, 203] width 295 height 17
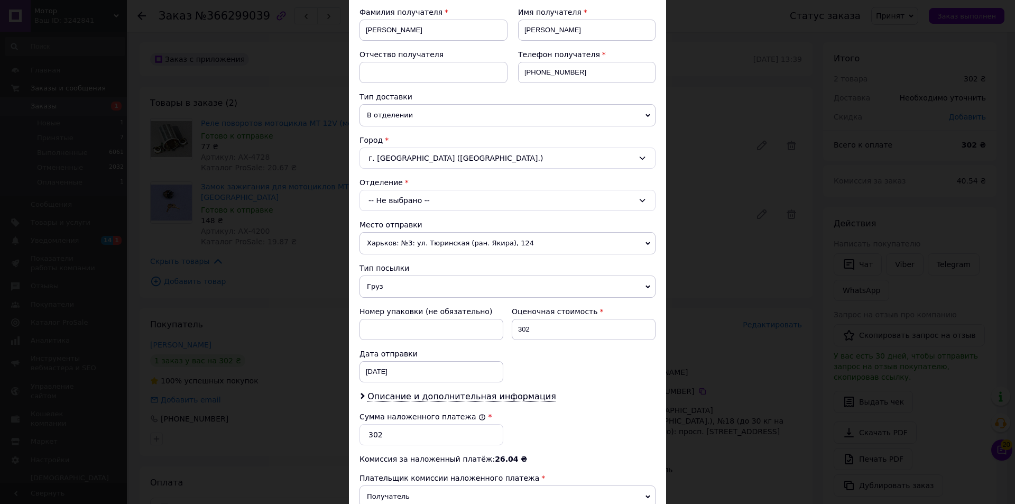
click at [443, 164] on div "г. Кривой Рог (Днепропетровская обл.)" at bounding box center [508, 158] width 296 height 21
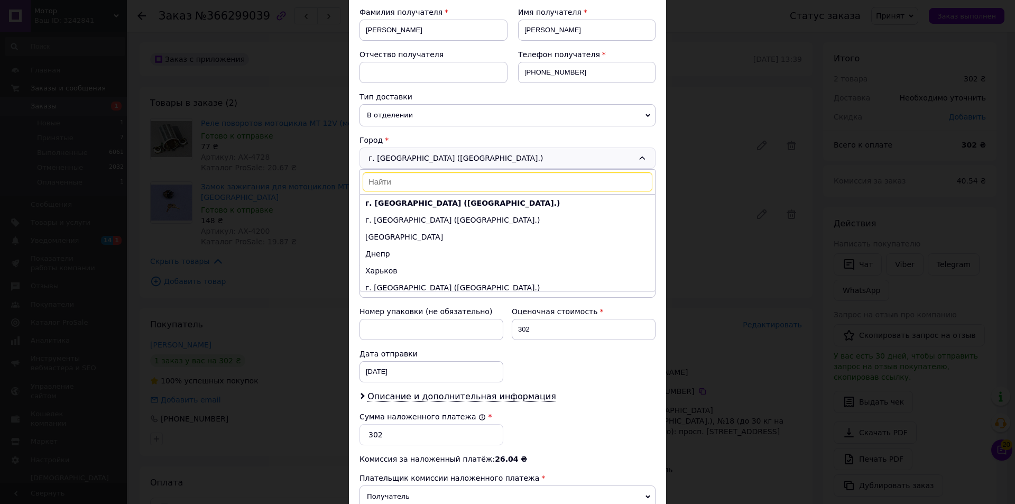
click at [434, 189] on input at bounding box center [508, 181] width 290 height 19
paste input "Високопілля"
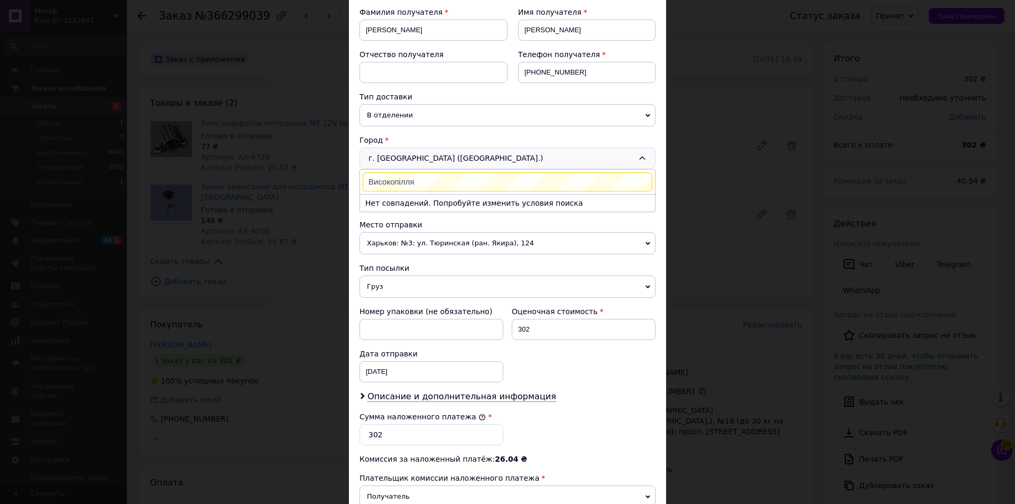
type input "Високопілля"
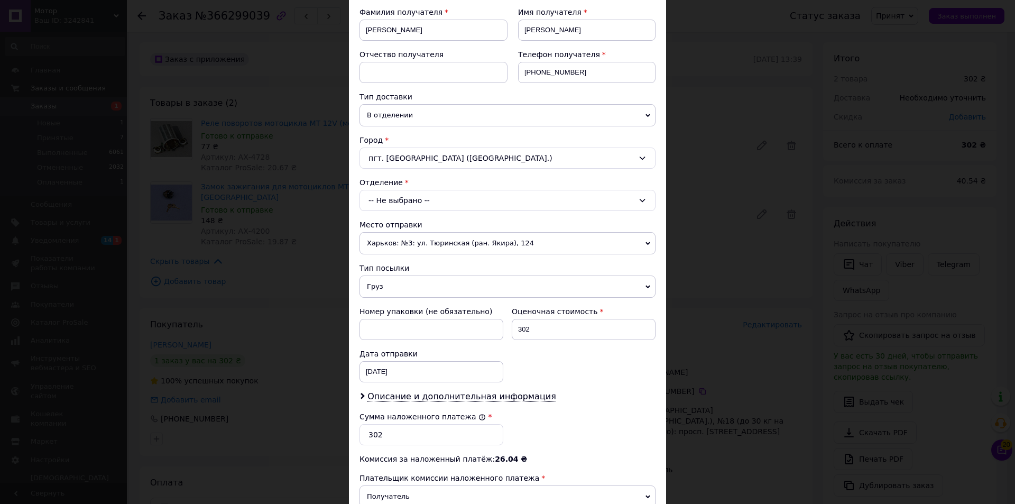
click at [403, 202] on div "-- Не выбрано --" at bounding box center [508, 200] width 296 height 21
click at [404, 234] on div "№1 (до 200 кг), ул. Освободителей, 55" at bounding box center [508, 232] width 296 height 43
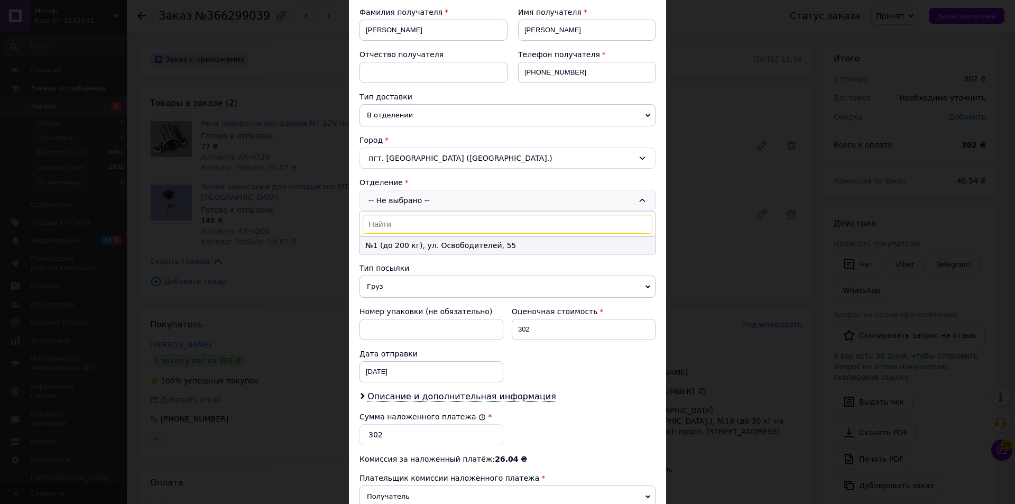
click at [410, 242] on li "№1 (до 200 кг), ул. Освободителей, 55" at bounding box center [507, 245] width 295 height 17
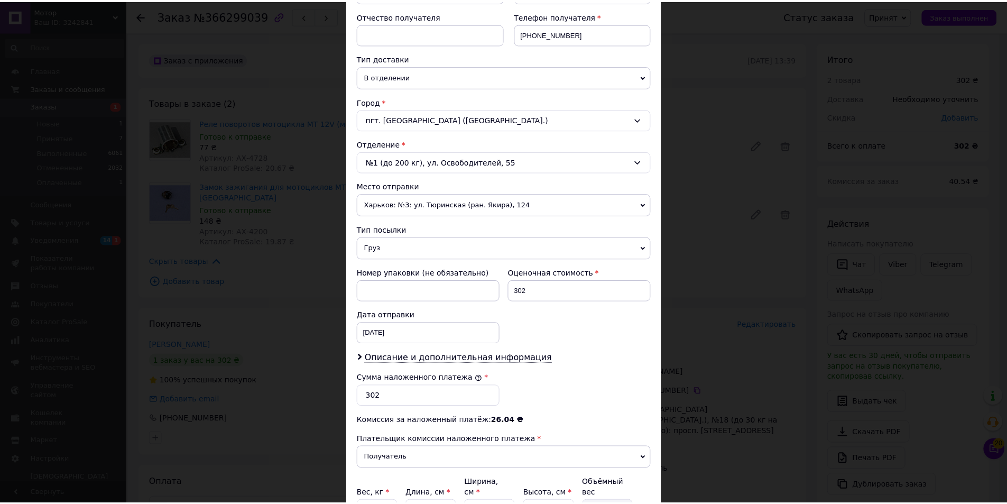
scroll to position [303, 0]
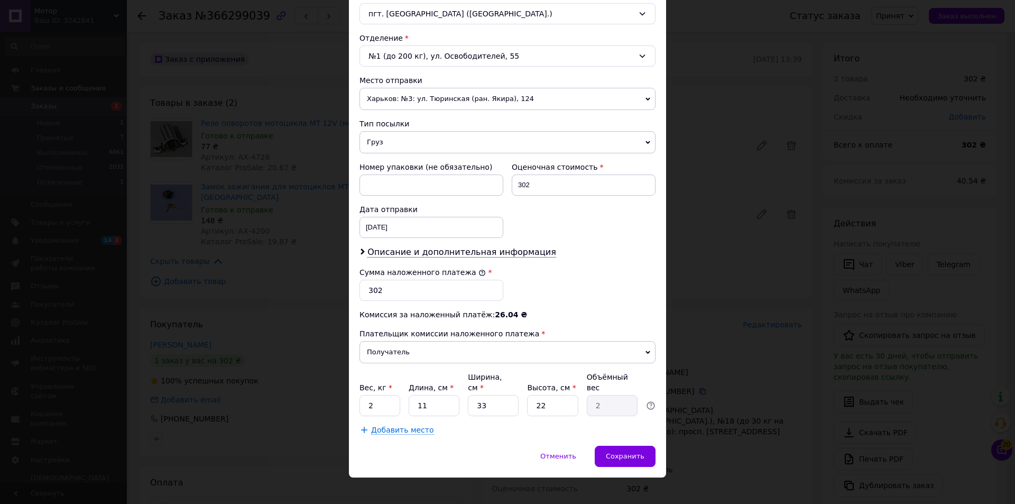
click at [644, 459] on div "Отменить   Сохранить" at bounding box center [507, 462] width 317 height 32
click at [644, 451] on div "Сохранить" at bounding box center [625, 456] width 61 height 21
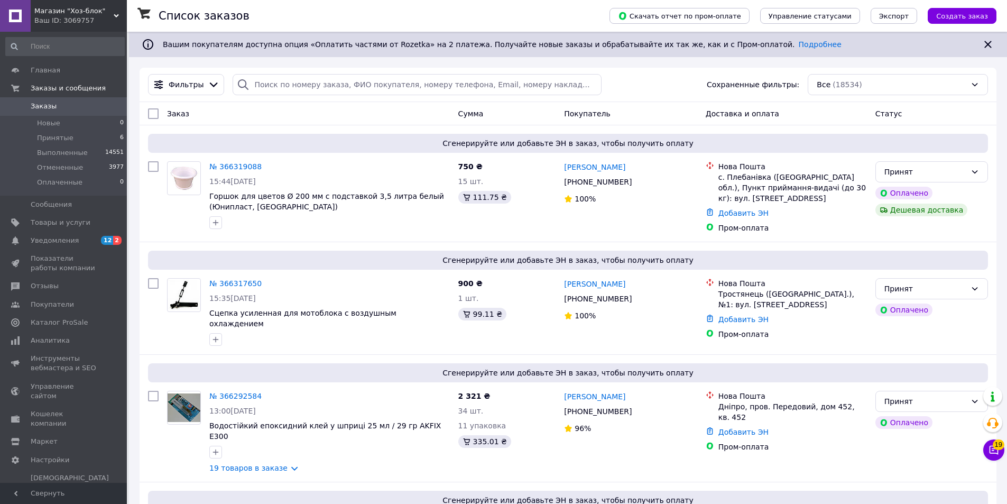
click at [83, 21] on div "Ваш ID: 3069757" at bounding box center [80, 21] width 93 height 10
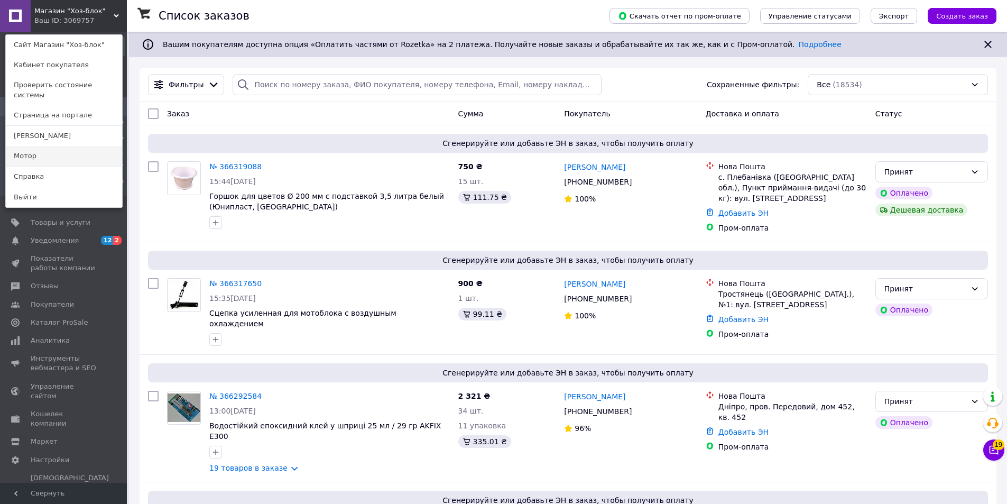
click at [80, 147] on link "Мотор" at bounding box center [64, 156] width 116 height 20
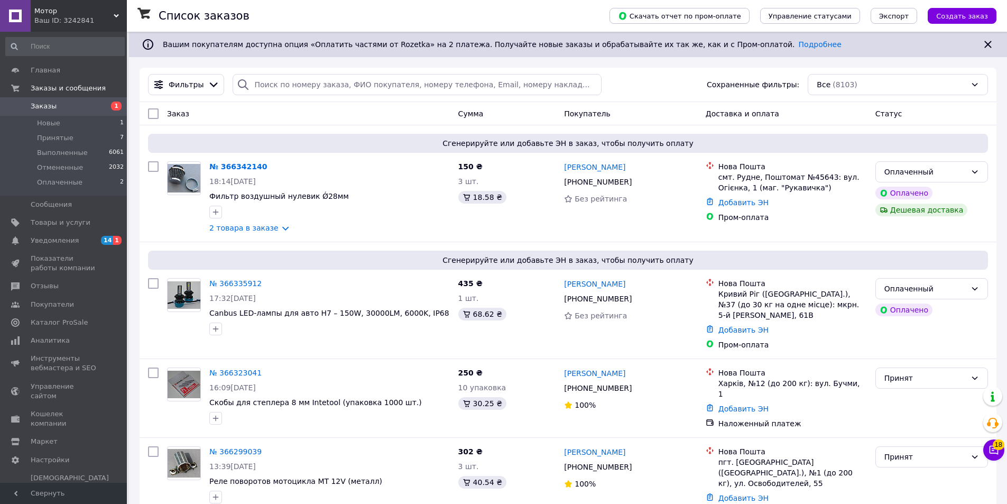
click at [78, 14] on span "Мотор" at bounding box center [73, 11] width 79 height 10
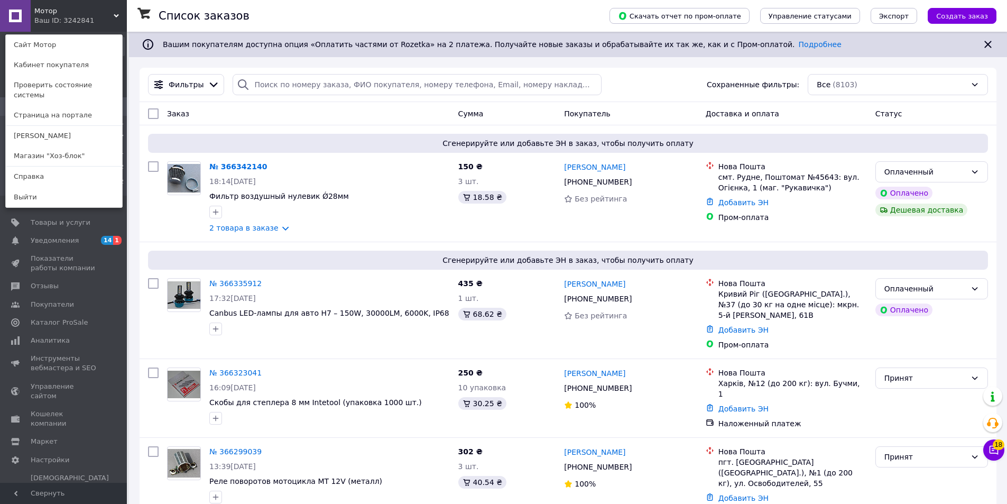
click at [565, 13] on div "Список заказов" at bounding box center [374, 16] width 430 height 32
click at [79, 22] on div "Ваш ID: 3242841" at bounding box center [56, 21] width 44 height 10
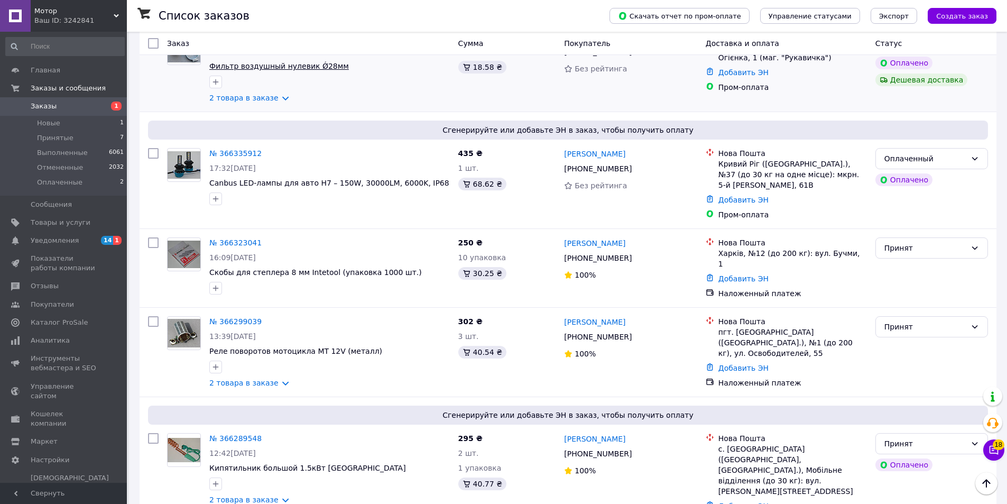
scroll to position [53, 0]
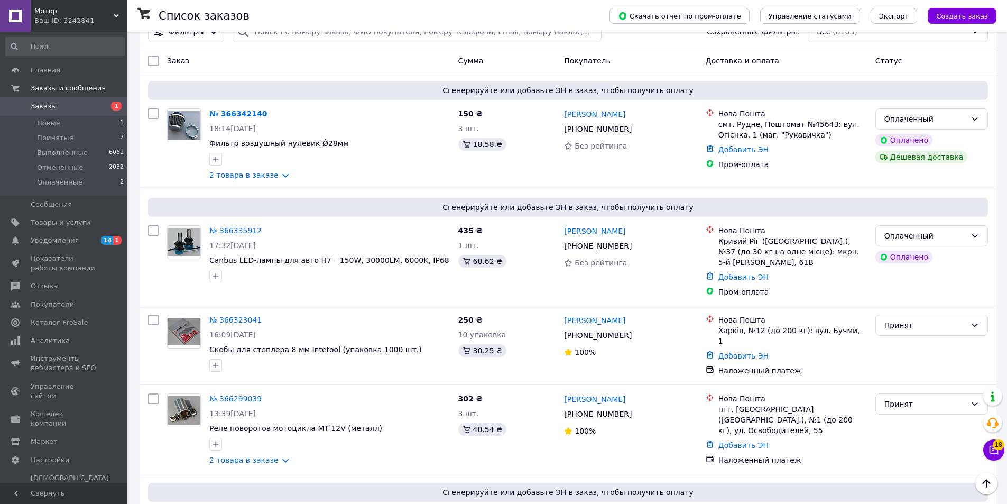
click at [88, 34] on div "Главная Заказы и сообщения Заказы 1 Новые 1 Принятые 7 Выполненные 6061 Отменен…" at bounding box center [65, 259] width 130 height 454
click at [95, 20] on div "Ваш ID: 3242841" at bounding box center [80, 21] width 93 height 10
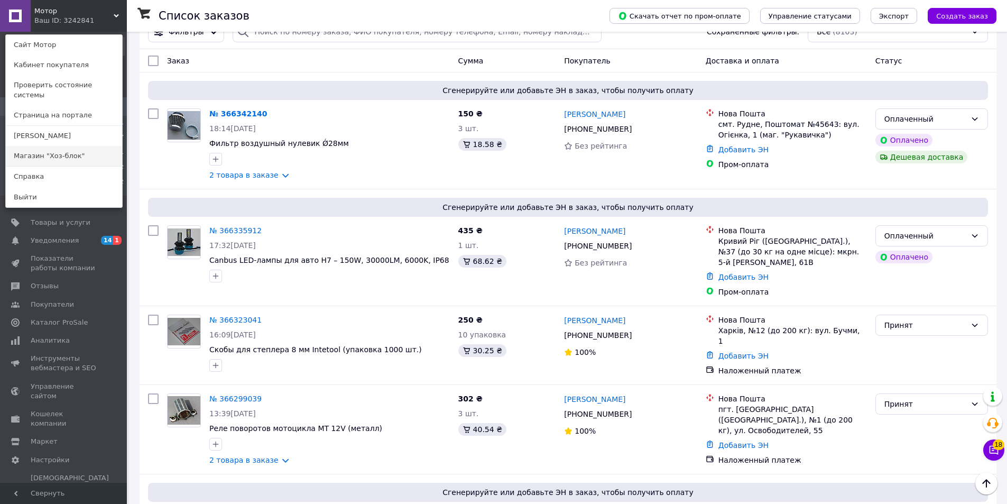
click at [97, 149] on link "Магазин "Хоз-блок"" at bounding box center [64, 156] width 116 height 20
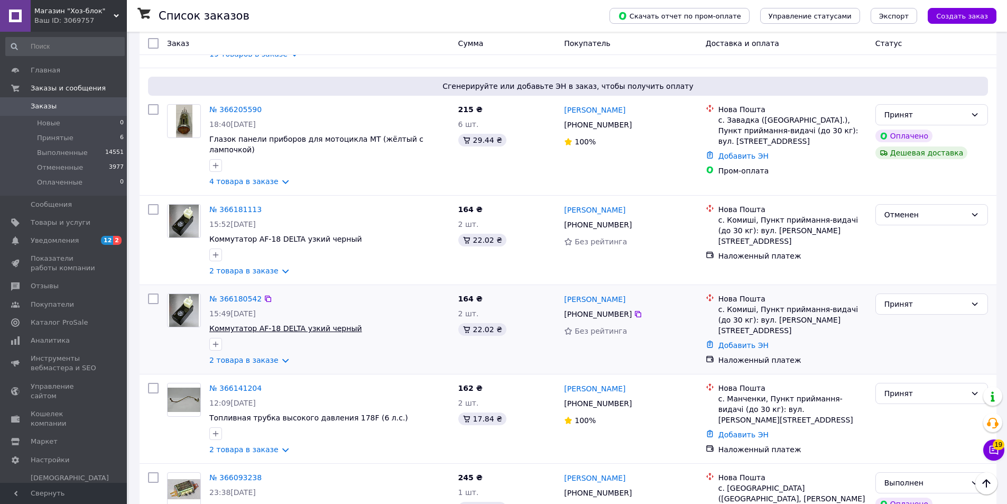
scroll to position [423, 0]
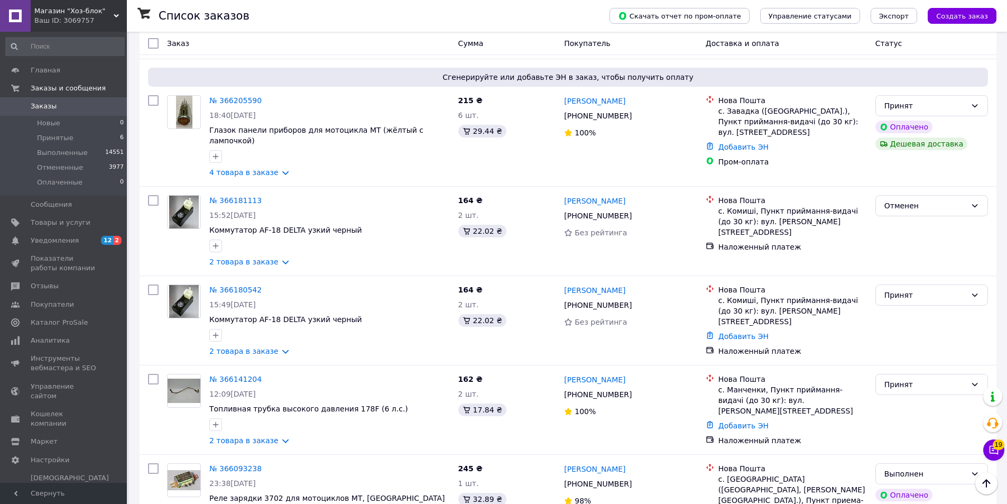
click at [99, 23] on div "Ваш ID: 3069757" at bounding box center [80, 21] width 93 height 10
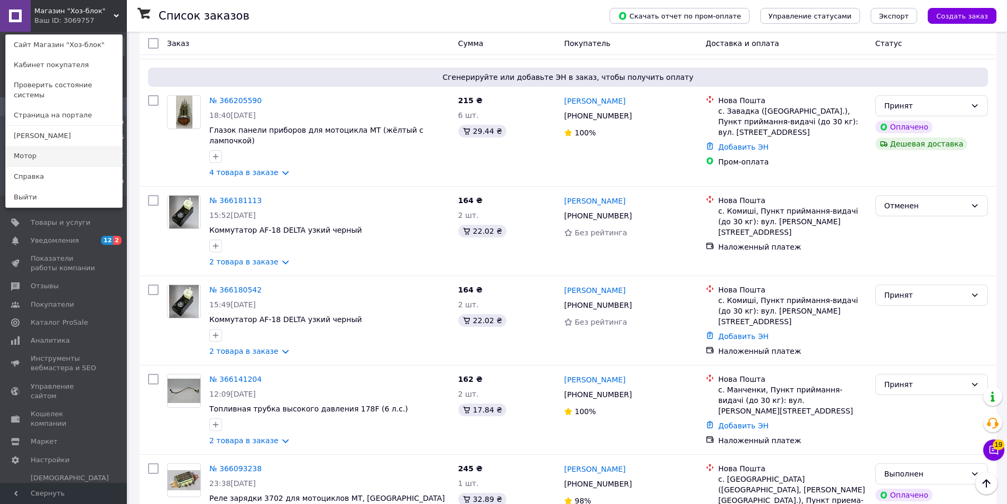
click at [72, 146] on link "Мотор" at bounding box center [64, 156] width 116 height 20
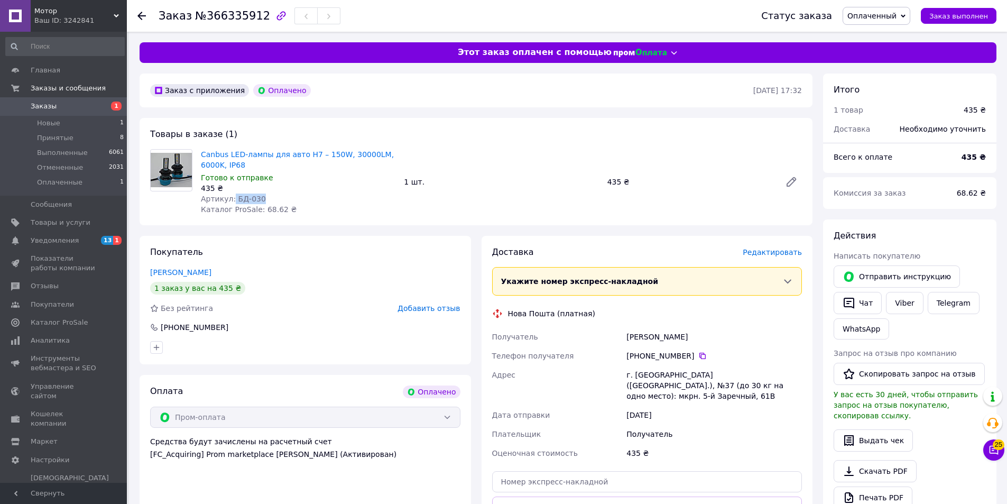
drag, startPoint x: 266, startPoint y: 198, endPoint x: 236, endPoint y: 203, distance: 31.0
click at [231, 199] on div "Артикул: БД-030" at bounding box center [298, 198] width 195 height 11
click at [269, 198] on div "Артикул: БД-030" at bounding box center [298, 198] width 195 height 11
drag, startPoint x: 256, startPoint y: 196, endPoint x: 228, endPoint y: 199, distance: 27.6
click at [228, 199] on span "Артикул: БД-030" at bounding box center [233, 199] width 65 height 8
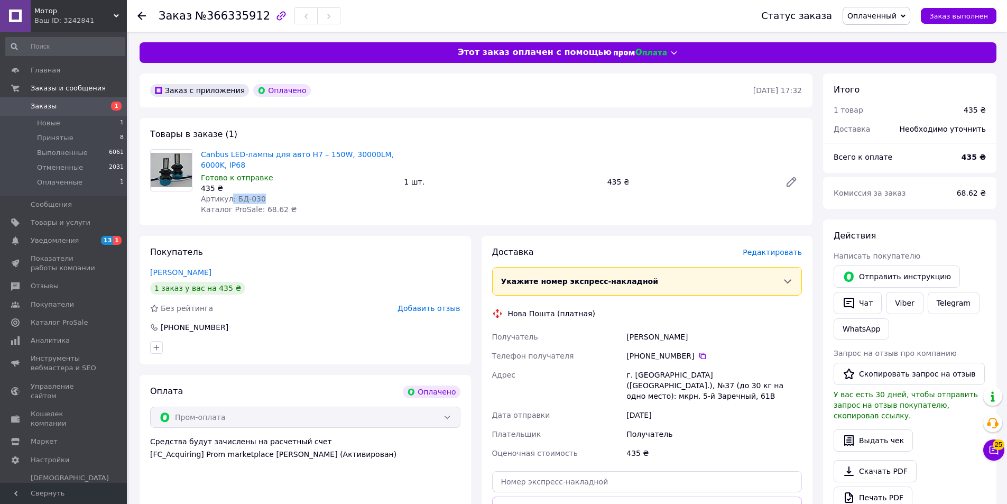
click at [229, 199] on span "Артикул: БД-030" at bounding box center [233, 199] width 65 height 8
click at [256, 200] on span "Артикул: БД-030" at bounding box center [233, 199] width 65 height 8
drag, startPoint x: 260, startPoint y: 199, endPoint x: 232, endPoint y: 197, distance: 27.6
click at [232, 197] on div "Артикул: БД-030" at bounding box center [298, 198] width 195 height 11
copy span "БД-030"
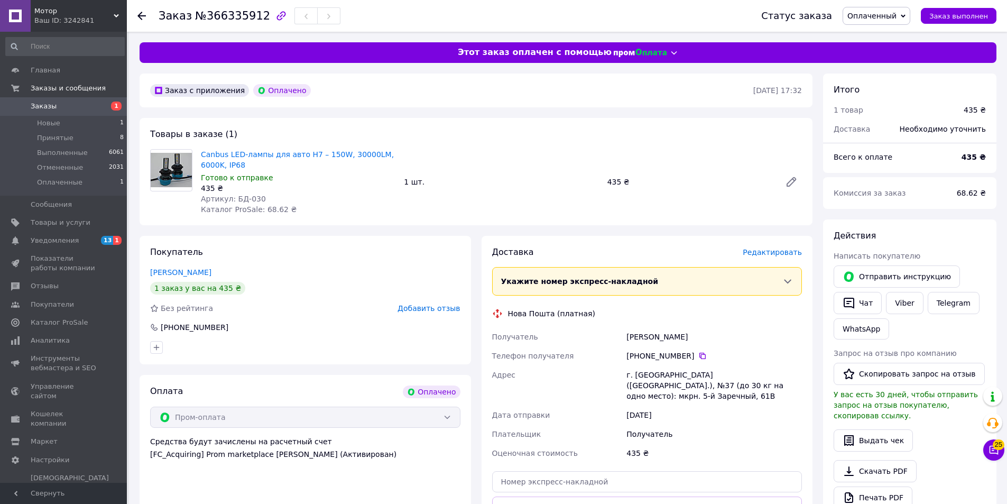
click at [314, 182] on div "Готово к отправке" at bounding box center [298, 177] width 195 height 11
drag, startPoint x: 226, startPoint y: 160, endPoint x: 200, endPoint y: 155, distance: 26.4
click at [200, 155] on div "Canbus LED-лампы для авто H7 – 150W, 30000LM, 6000K, IP68 Готово к отправке 435…" at bounding box center [298, 182] width 203 height 70
copy link "Canbus LED-лампы для авто H7 – 150W, 30000LM, 6000K, IP68"
click at [637, 335] on div "Туз Анатолій" at bounding box center [714, 336] width 180 height 19
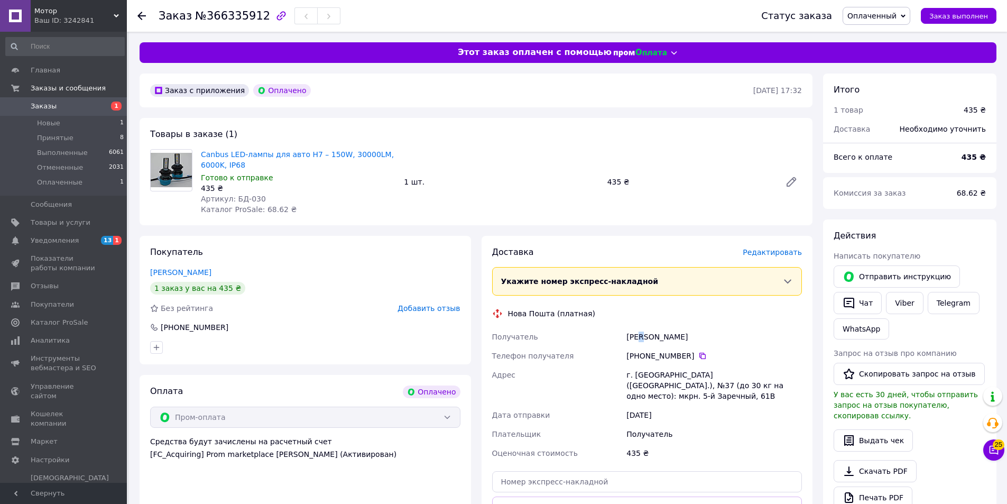
click at [637, 335] on div "Туз Анатолій" at bounding box center [714, 336] width 180 height 19
click at [630, 340] on div "Туз Анатолій" at bounding box center [714, 336] width 180 height 19
copy div "Туз"
click at [641, 379] on div "г. Кривой Рог (Днепропетровская обл.), №37 (до 30 кг на одно место): мкрн. 5-й …" at bounding box center [714, 385] width 180 height 40
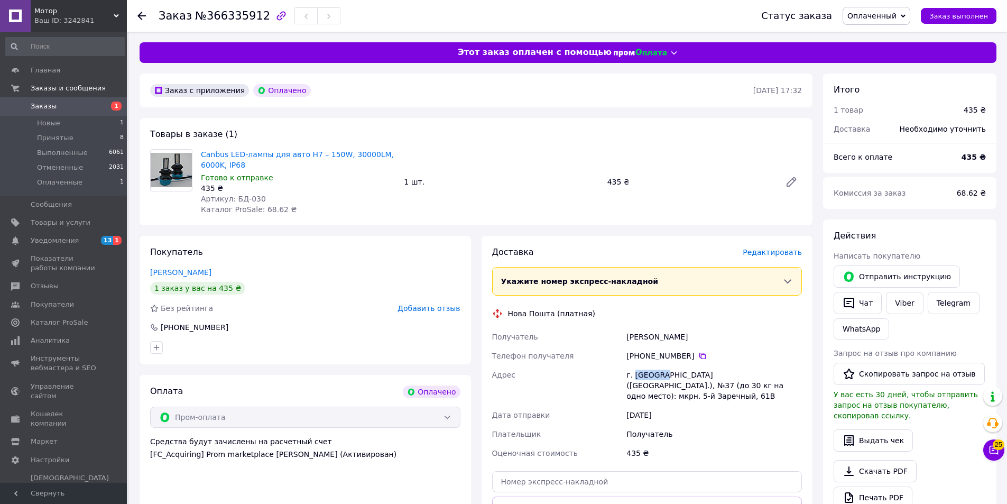
click at [641, 379] on div "г. Кривой Рог (Днепропетровская обл.), №37 (до 30 кг на одно место): мкрн. 5-й …" at bounding box center [714, 385] width 180 height 40
click at [640, 375] on div "г. Кривой Рог (Днепропетровская обл.), №37 (до 30 кг на одно место): мкрн. 5-й …" at bounding box center [714, 385] width 180 height 40
drag, startPoint x: 633, startPoint y: 374, endPoint x: 672, endPoint y: 374, distance: 38.6
click at [672, 374] on div "г. Кривой Рог (Днепропетровская обл.), №37 (до 30 кг на одно место): мкрн. 5-й …" at bounding box center [714, 385] width 180 height 40
copy div "Кривой Рог"
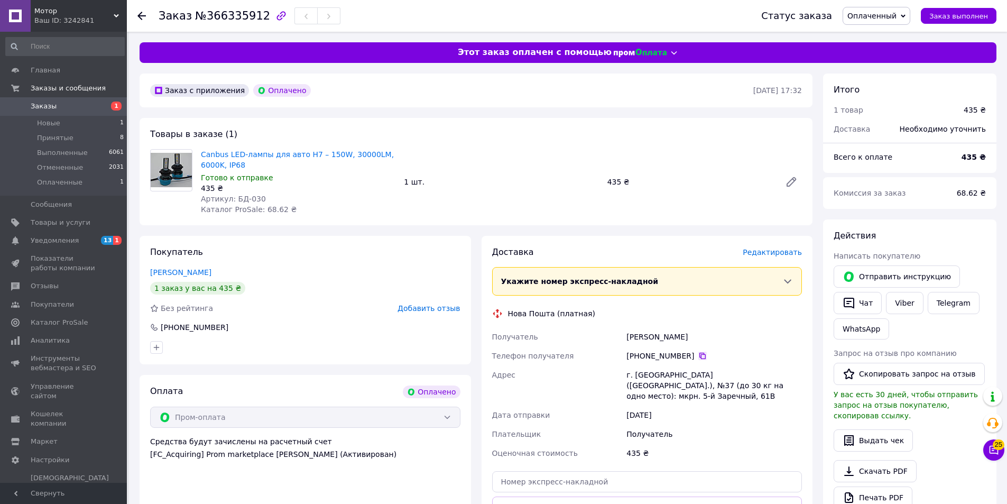
click at [698, 355] on icon at bounding box center [702, 356] width 8 height 8
click at [698, 356] on icon at bounding box center [702, 356] width 8 height 8
click at [640, 337] on div "Туз Анатолій" at bounding box center [714, 336] width 180 height 19
click at [633, 335] on div "Туз Анатолій" at bounding box center [714, 336] width 180 height 19
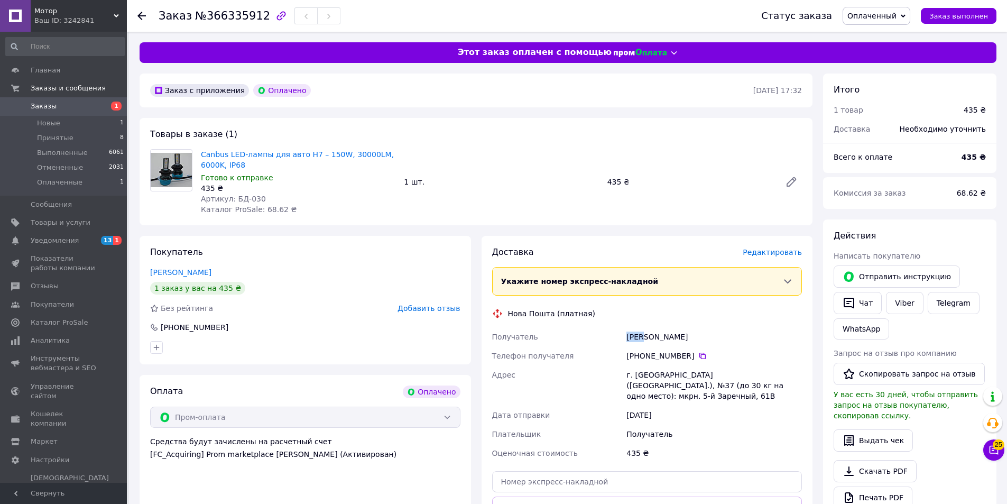
click at [633, 335] on div "Туз Анатолій" at bounding box center [714, 336] width 180 height 19
copy div "Туз"
click at [646, 337] on div "Туз Анатолій" at bounding box center [714, 336] width 180 height 19
copy div "Анатолій"
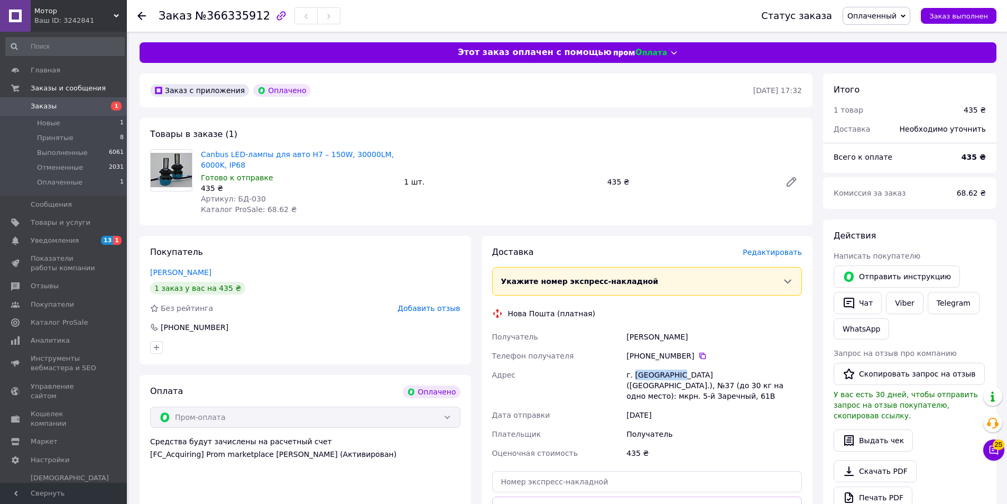
drag, startPoint x: 633, startPoint y: 374, endPoint x: 674, endPoint y: 375, distance: 40.7
click at [674, 375] on div "г. Кривой Рог (Днепропетровская обл.), №37 (до 30 кг на одно место): мкрн. 5-й …" at bounding box center [714, 385] width 180 height 40
copy div "Кривой Рог"
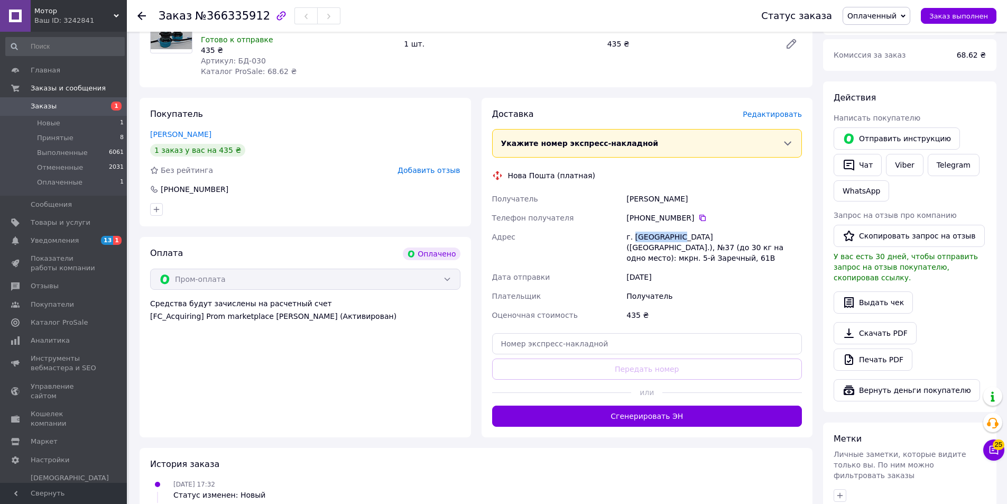
scroll to position [159, 0]
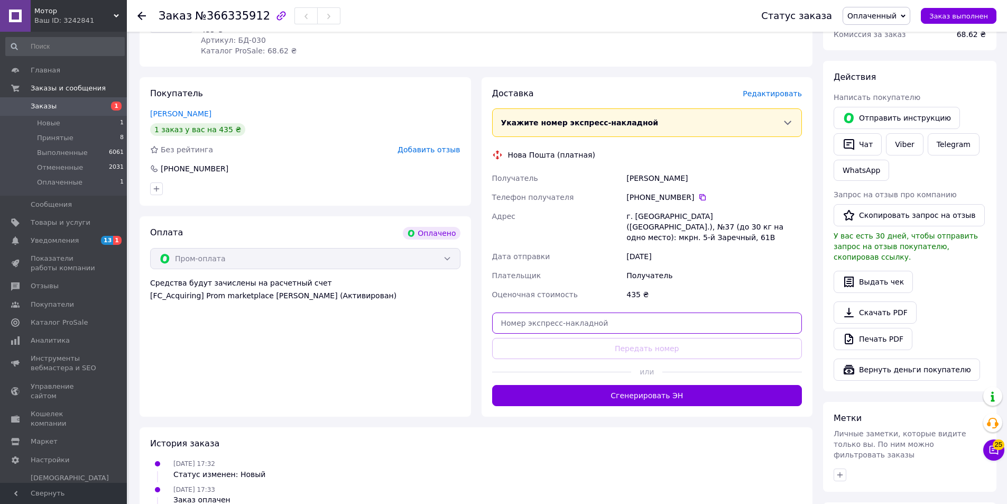
click at [563, 313] on input "text" at bounding box center [647, 322] width 310 height 21
paste input "20451269234870"
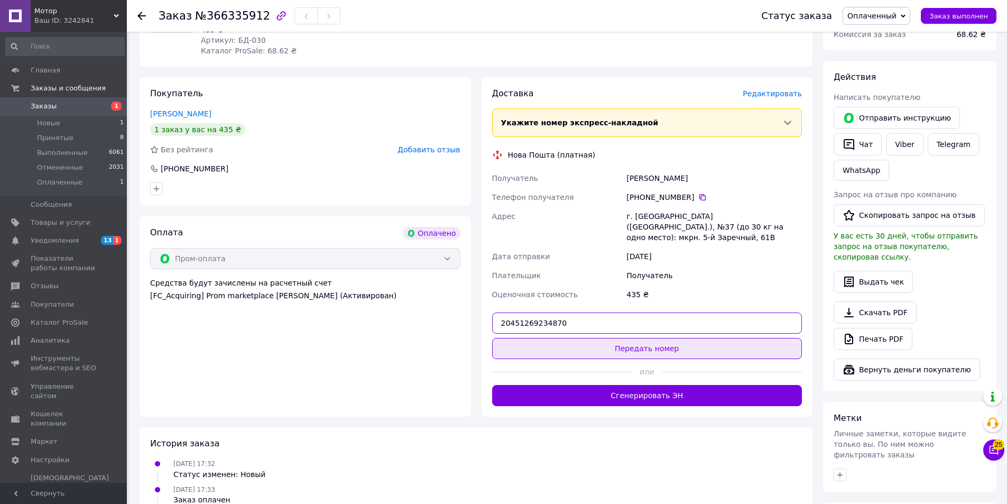
type input "20451269234870"
click at [551, 338] on button "Передать номер" at bounding box center [647, 348] width 310 height 21
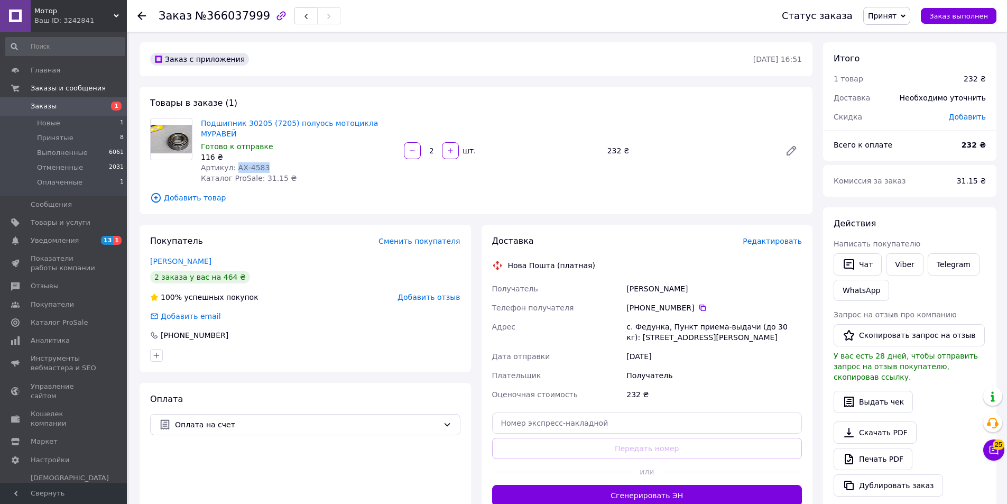
drag, startPoint x: 257, startPoint y: 155, endPoint x: 232, endPoint y: 153, distance: 25.5
click at [232, 162] on div "Артикул: АХ-4583" at bounding box center [298, 167] width 195 height 11
copy span "АХ-4583"
click at [346, 200] on div "Заказ с приложения [DATE] 16:51 Товары в заказе (1) Подшипник 30205 (7205) полу…" at bounding box center [476, 400] width 684 height 716
click at [336, 152] on div "116 ₴" at bounding box center [298, 157] width 195 height 11
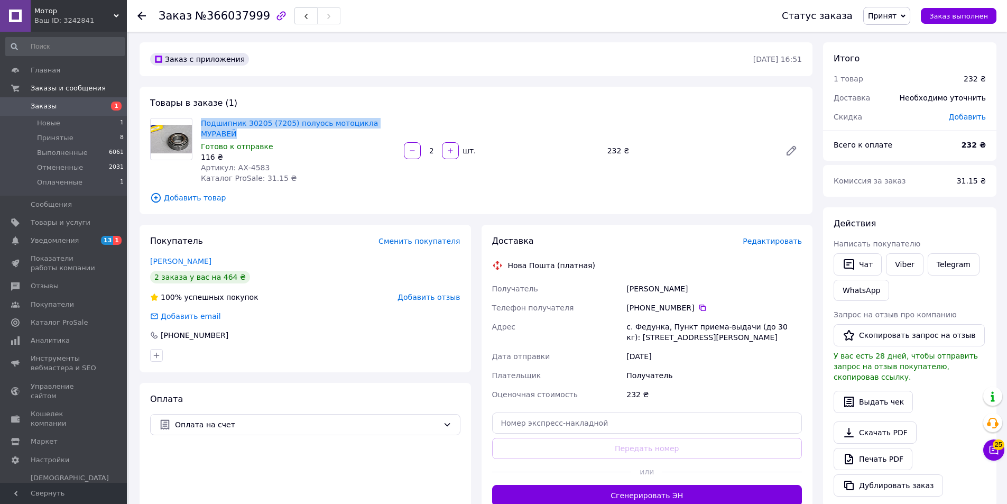
drag, startPoint x: 388, startPoint y: 122, endPoint x: 200, endPoint y: 124, distance: 187.7
click at [200, 124] on div "Подшипник 30205 (7205) полуось мотоцикла МУРАВЕЙ Готово к отправке 116 ₴ Артику…" at bounding box center [298, 151] width 203 height 70
copy link "Подшипник 30205 (7205) полуось мотоцикла МУРАВЕЙ"
click at [630, 279] on div "[PERSON_NAME]" at bounding box center [714, 288] width 180 height 19
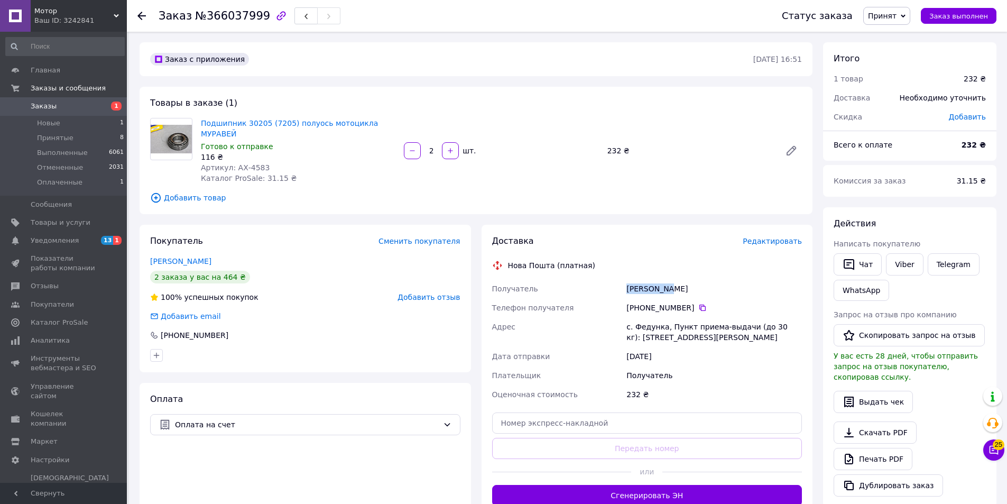
copy div "[PERSON_NAME]"
click at [643, 317] on div "с. Федунка, Пункт приема-выдачи (до 30 кг): [STREET_ADDRESS][PERSON_NAME]" at bounding box center [714, 332] width 180 height 30
copy div "Федунка"
click at [698, 303] on icon at bounding box center [702, 307] width 8 height 8
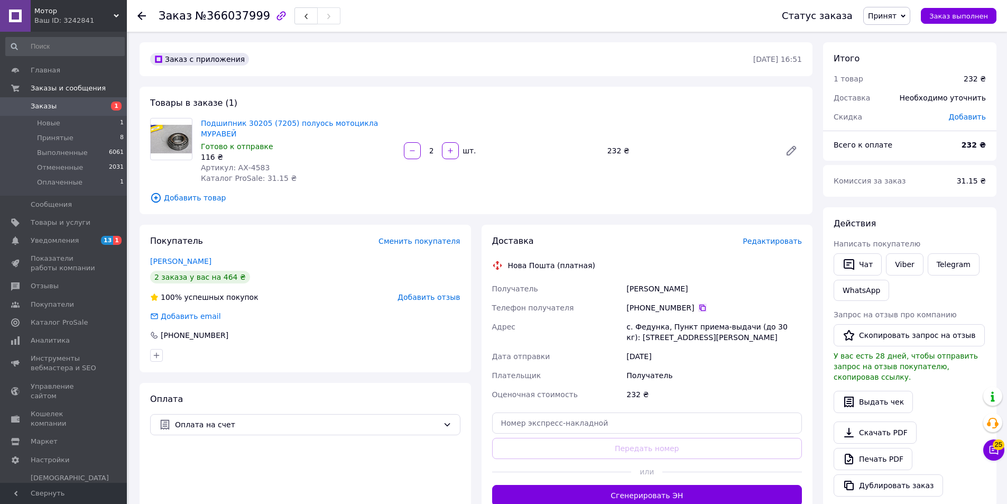
click at [699, 305] on icon at bounding box center [702, 308] width 6 height 6
click at [645, 286] on div "Феліксович Володимер" at bounding box center [714, 288] width 180 height 19
click at [645, 285] on div "Феліксович Володимер" at bounding box center [714, 288] width 180 height 19
copy div "Феліксович"
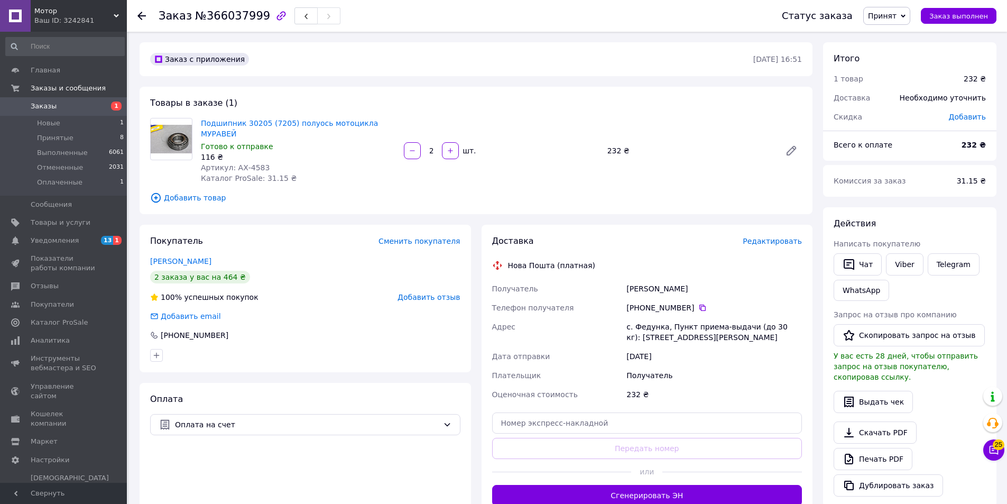
click at [681, 279] on div "Феліксович Володимер" at bounding box center [714, 288] width 180 height 19
copy div "Володимер"
click at [645, 317] on div "с. Федунка, Пункт приема-выдачи (до 30 кг): ул. Шевченко, 28" at bounding box center [714, 332] width 180 height 30
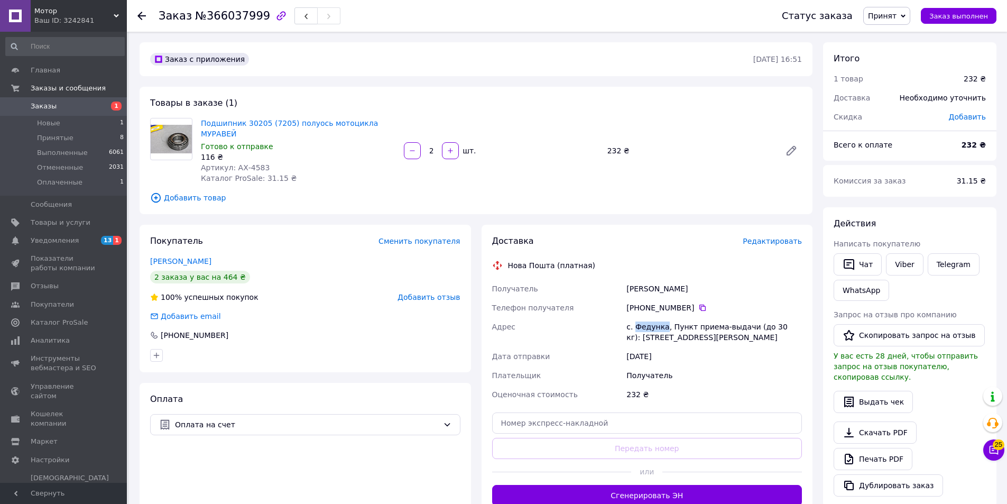
copy div "Федунка"
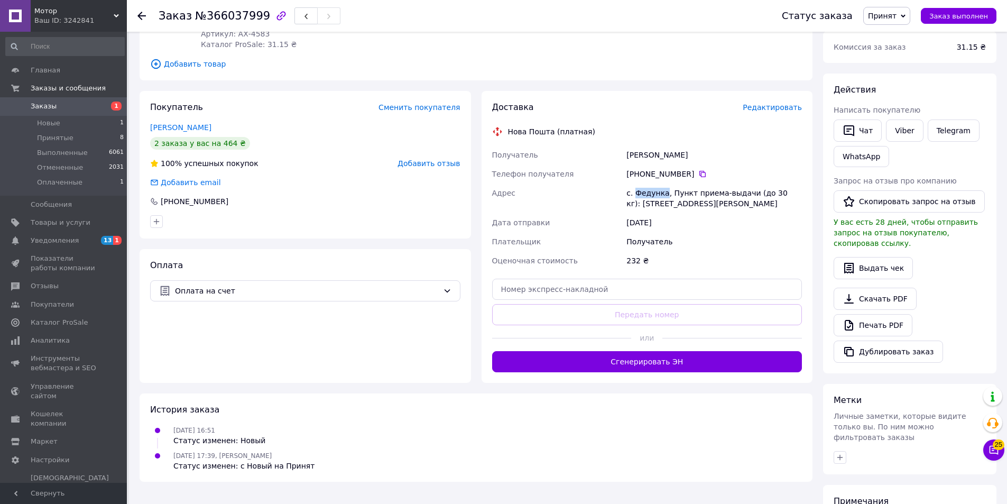
scroll to position [159, 0]
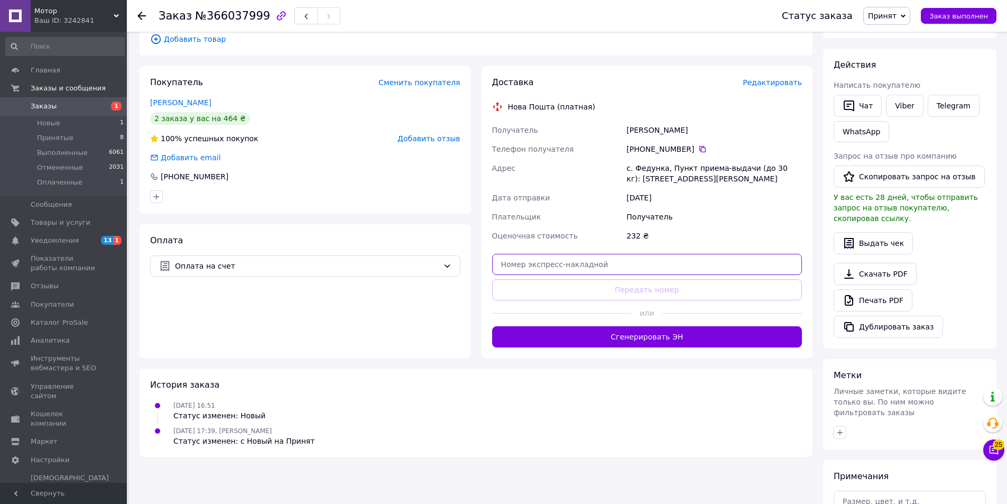
click at [549, 255] on input "text" at bounding box center [647, 264] width 310 height 21
paste input "20451269235014"
type input "20451269235014"
click at [546, 279] on button "Передать номер" at bounding box center [647, 289] width 310 height 21
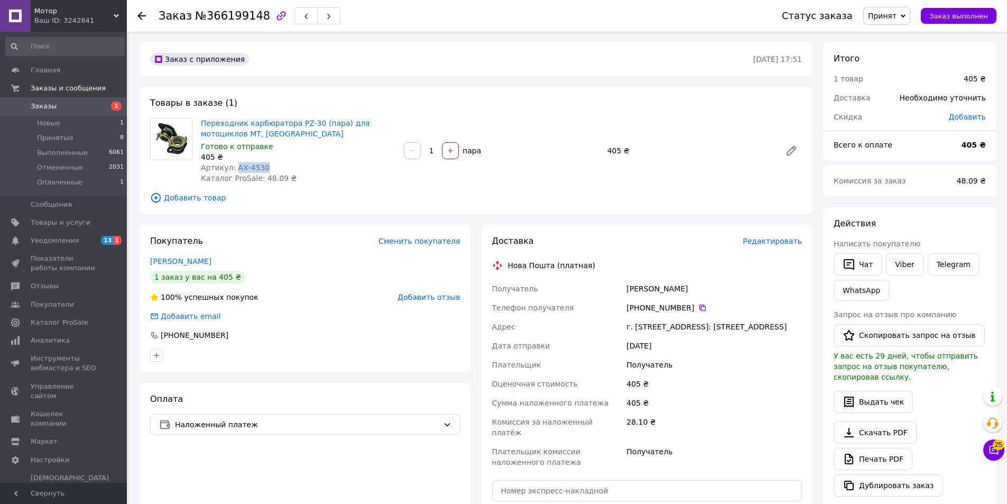
drag, startPoint x: 265, startPoint y: 169, endPoint x: 232, endPoint y: 165, distance: 33.5
click at [232, 165] on div "Артикул: АХ-4530" at bounding box center [298, 167] width 195 height 11
copy span "АХ-4530"
click at [338, 154] on div "405 ₴" at bounding box center [298, 157] width 195 height 11
drag, startPoint x: 279, startPoint y: 128, endPoint x: 207, endPoint y: 122, distance: 71.6
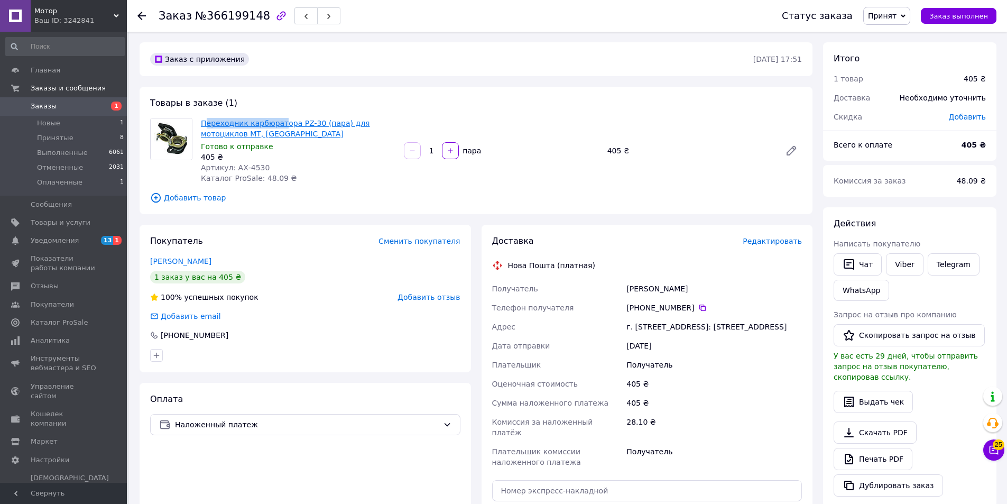
click at [207, 122] on span "Переходник карбюратора PZ-30 (пара) для мотоциклов МТ, [GEOGRAPHIC_DATA]" at bounding box center [298, 128] width 195 height 21
drag, startPoint x: 232, startPoint y: 131, endPoint x: 205, endPoint y: 123, distance: 28.0
click at [201, 120] on span "Переходник карбюратора PZ-30 (пара) для мотоциклов МТ, [GEOGRAPHIC_DATA]" at bounding box center [298, 128] width 195 height 21
copy link "Переходник карбюратора PZ-30 (пара) для мотоциклов МТ, [GEOGRAPHIC_DATA]"
click at [638, 283] on div "Чуненко Руслан" at bounding box center [714, 288] width 180 height 19
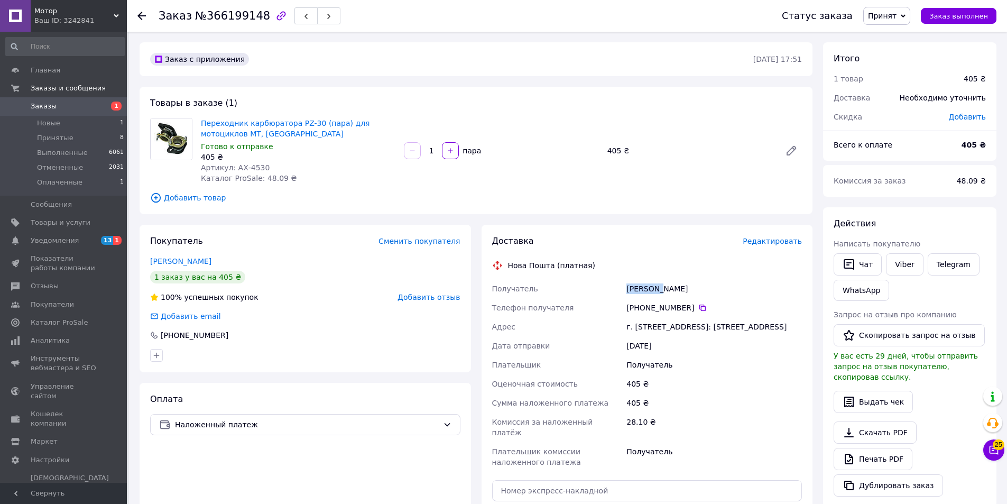
click at [638, 283] on div "Чуненко Руслан" at bounding box center [714, 288] width 180 height 19
copy div "Чуненко"
click at [644, 324] on div "г. Тростянец (Сумская обл.), №1: ул. Благовещенская, 58" at bounding box center [714, 326] width 180 height 19
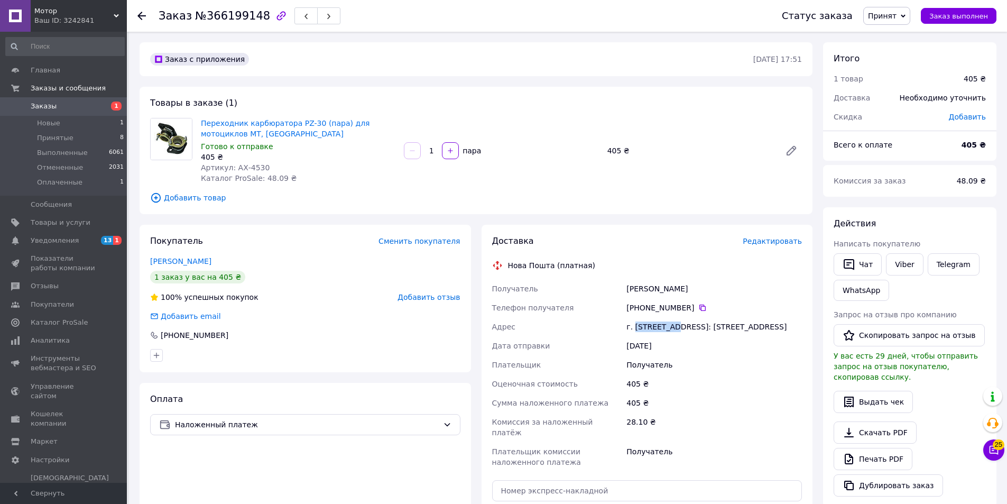
copy div "Тростянец"
click at [698, 307] on icon at bounding box center [702, 307] width 8 height 8
click at [698, 309] on icon at bounding box center [702, 307] width 8 height 8
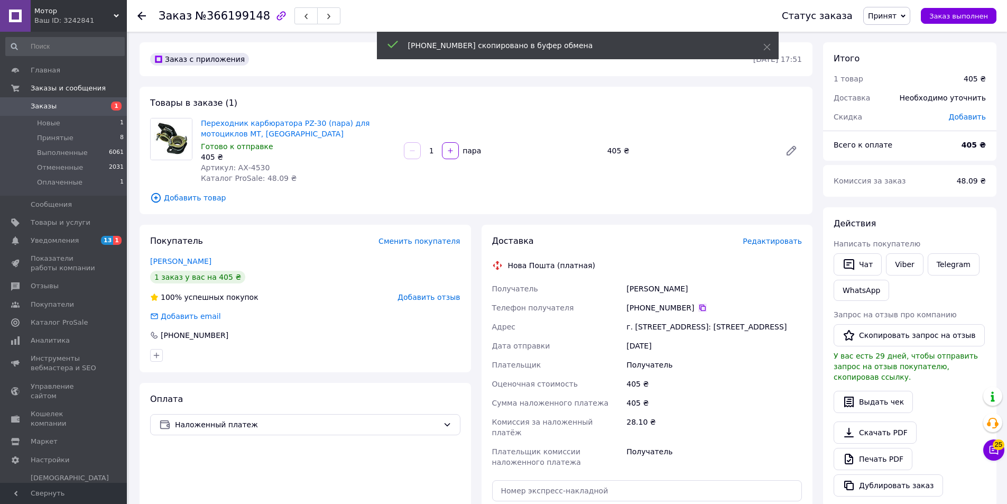
click at [699, 306] on icon at bounding box center [702, 308] width 6 height 6
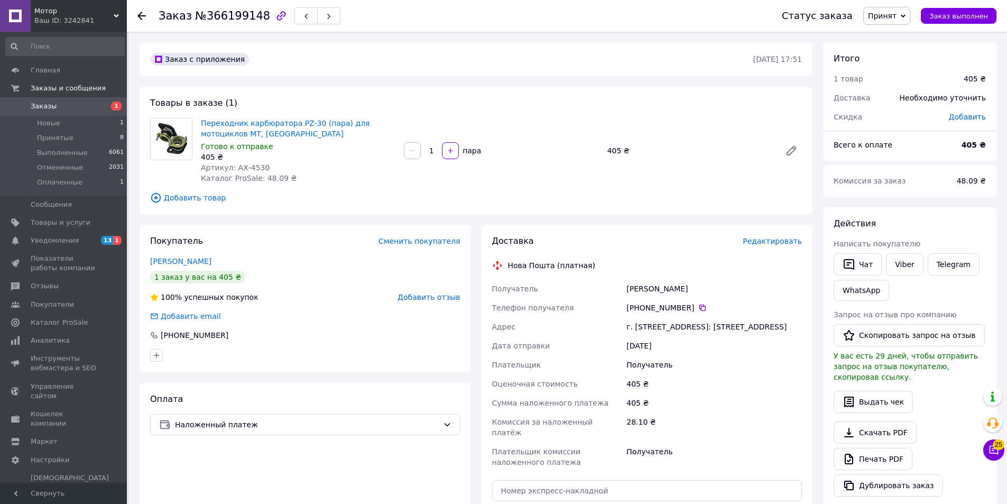
click at [642, 299] on div "+380 66 204 25 50" at bounding box center [714, 307] width 180 height 19
click at [642, 297] on div "Чуненко Руслан" at bounding box center [714, 288] width 180 height 19
click at [642, 295] on div "Чуненко Руслан" at bounding box center [714, 288] width 180 height 19
click at [642, 294] on div "Чуненко Руслан" at bounding box center [714, 288] width 180 height 19
copy div "Чуненко"
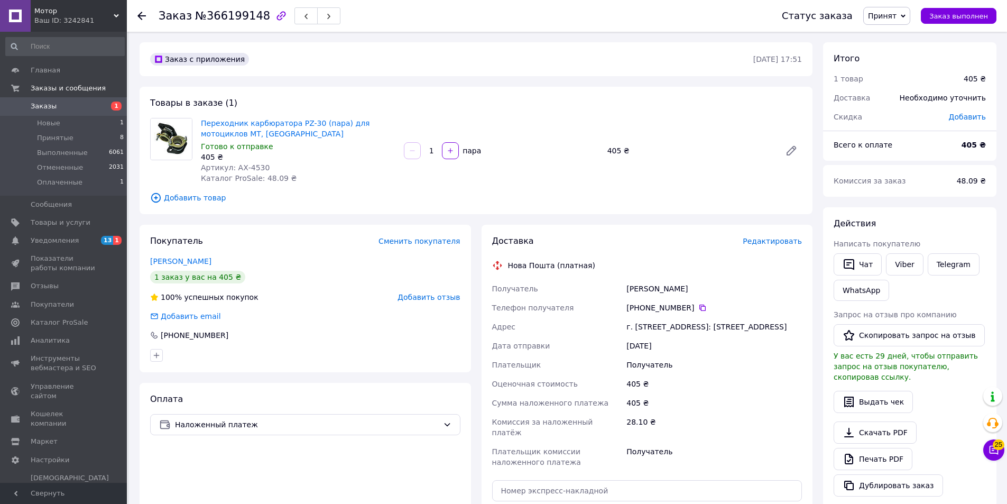
click at [671, 290] on div "Чуненко Руслан" at bounding box center [714, 288] width 180 height 19
copy div "Руслан"
click at [642, 328] on div "г. Тростянец (Сумская обл.), №1: ул. Благовещенская, 58" at bounding box center [714, 326] width 180 height 19
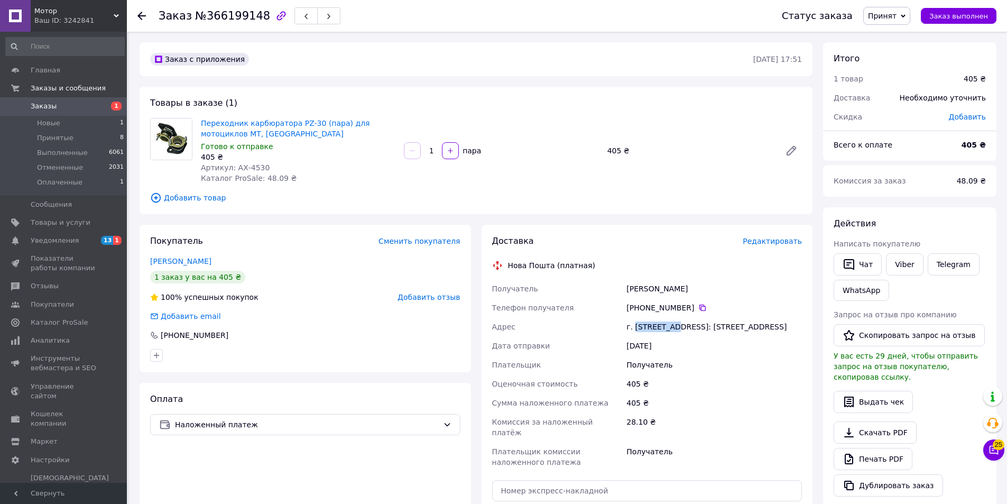
copy div "Тростянец"
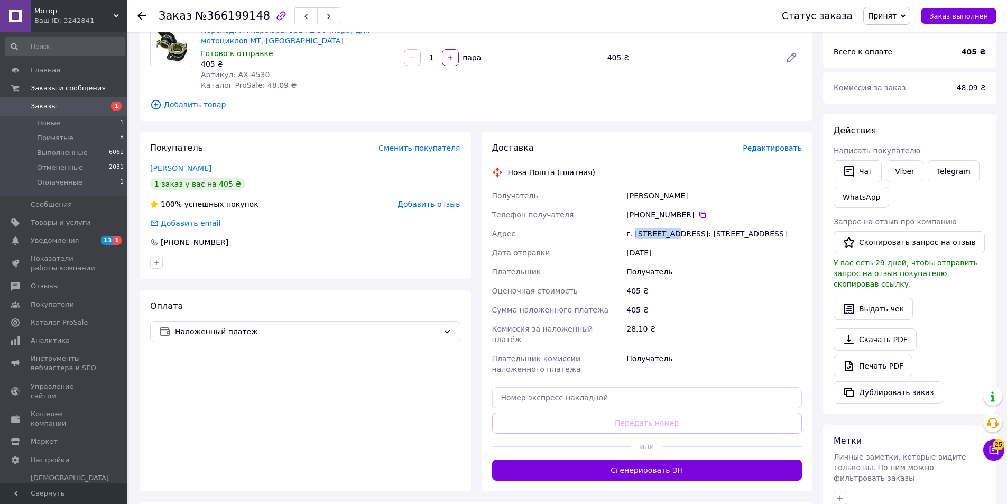
scroll to position [159, 0]
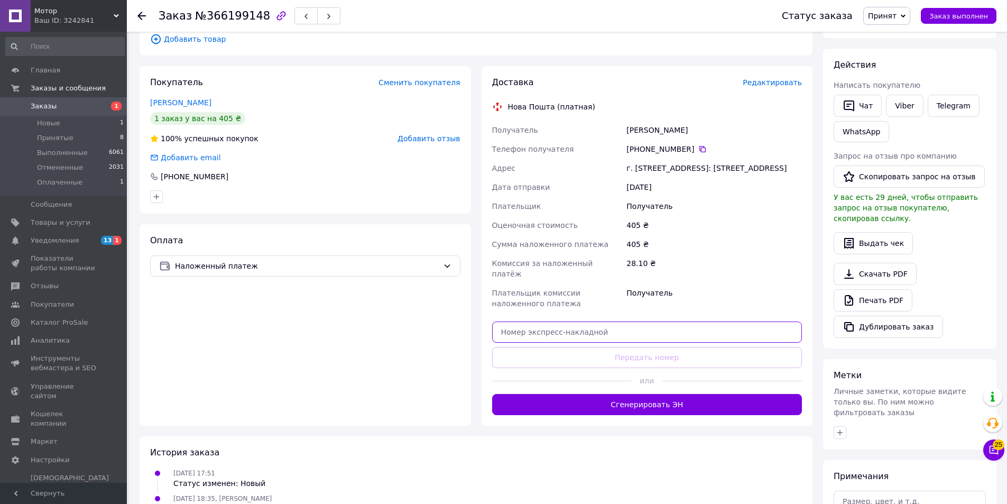
click at [591, 334] on input "text" at bounding box center [647, 331] width 310 height 21
paste input "20451269235137"
type input "20451269235137"
click at [584, 354] on button "Передать номер" at bounding box center [647, 357] width 310 height 21
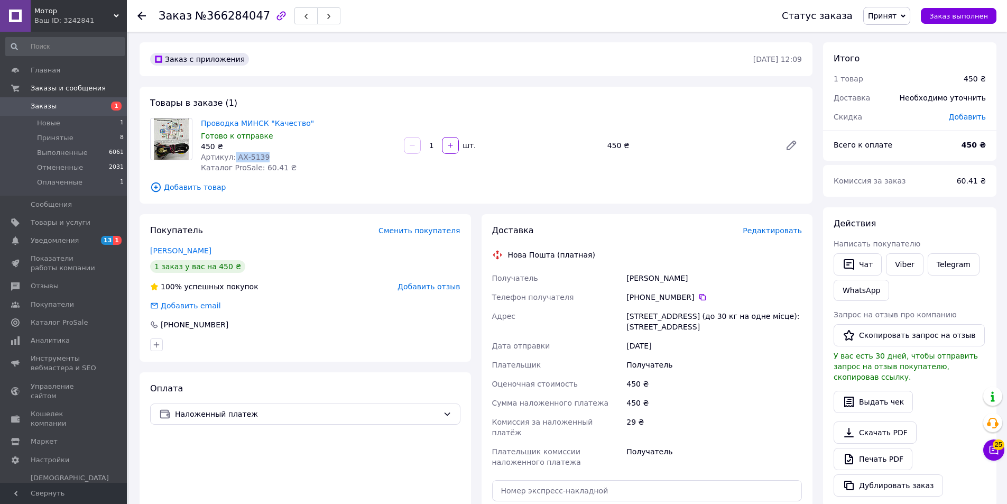
drag, startPoint x: 244, startPoint y: 154, endPoint x: 231, endPoint y: 154, distance: 13.2
click at [231, 154] on div "Артикул: АХ-5139" at bounding box center [298, 157] width 195 height 11
copy span "АХ-5139"
click at [258, 158] on span "Артикул: АХ-5139" at bounding box center [235, 157] width 69 height 8
drag, startPoint x: 262, startPoint y: 158, endPoint x: 232, endPoint y: 156, distance: 30.7
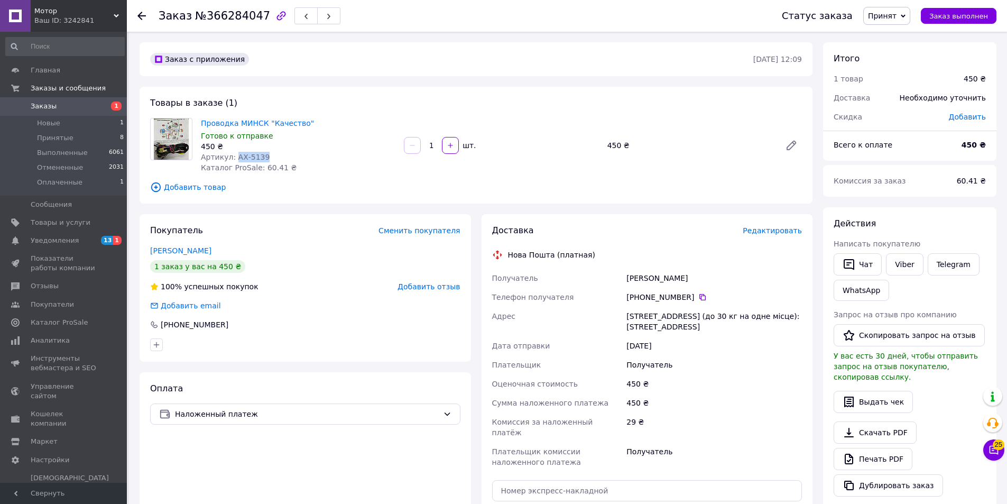
click at [232, 156] on div "Артикул: АХ-5139" at bounding box center [298, 157] width 195 height 11
copy span "АХ-5139"
drag, startPoint x: 318, startPoint y: 164, endPoint x: 309, endPoint y: 136, distance: 29.9
click at [318, 164] on div "Проводка МИНСК "Качество" Готово к отправке 450 ₴ Артикул: АХ-5139 Каталог ProS…" at bounding box center [298, 145] width 203 height 59
drag, startPoint x: 306, startPoint y: 125, endPoint x: 200, endPoint y: 121, distance: 105.3
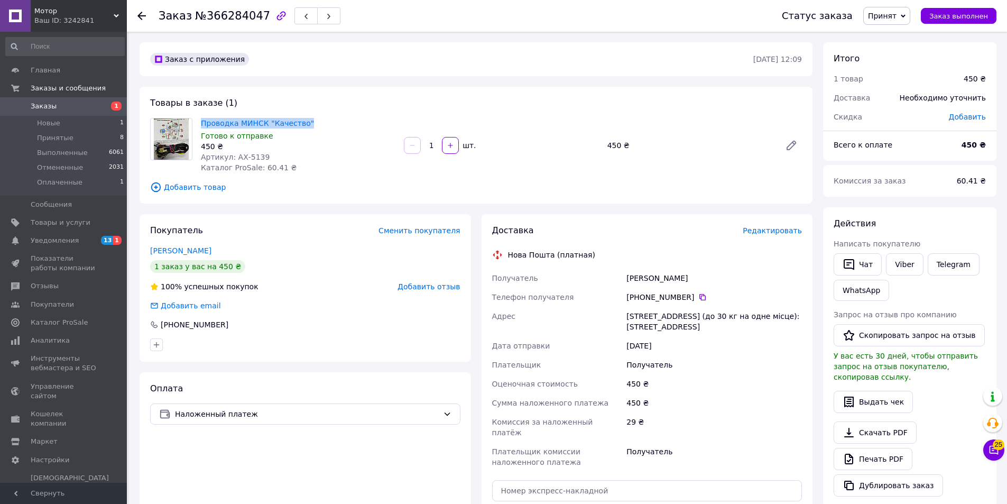
click at [200, 121] on div "Проводка МИНСК "Качество" Готово к отправке 450 ₴ Артикул: АХ-5139 Каталог ProS…" at bounding box center [298, 145] width 203 height 59
copy link "Проводка МИНСК "Качество""
click at [632, 278] on div "[PERSON_NAME]" at bounding box center [714, 278] width 180 height 19
copy div "[PERSON_NAME]"
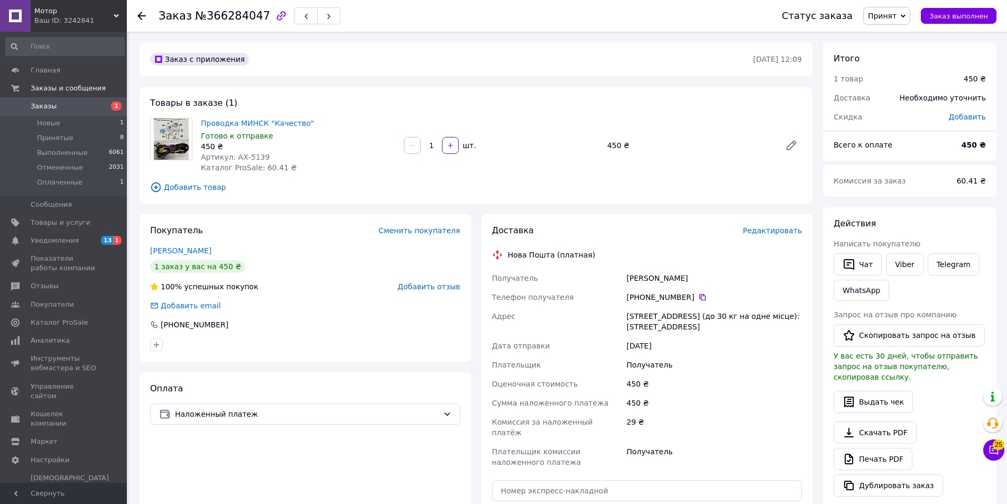
click at [641, 314] on div "[STREET_ADDRESS] (до 30 кг на одне місце): [STREET_ADDRESS]" at bounding box center [714, 322] width 180 height 30
copy div "[GEOGRAPHIC_DATA]"
click at [699, 298] on icon at bounding box center [702, 297] width 6 height 6
click at [698, 296] on icon at bounding box center [702, 297] width 8 height 8
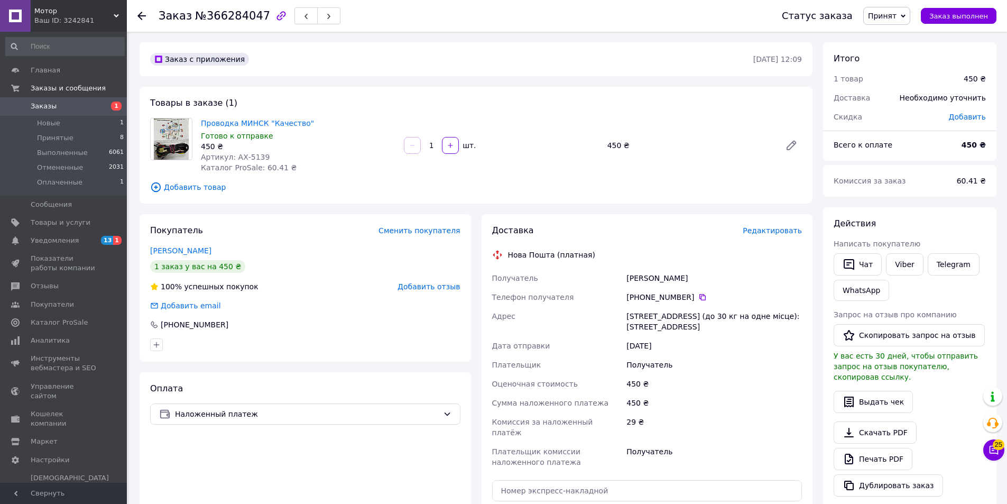
click at [641, 273] on div "[PERSON_NAME]" at bounding box center [714, 278] width 180 height 19
copy div "[PERSON_NAME]"
click at [679, 282] on div "[PERSON_NAME]" at bounding box center [714, 278] width 180 height 19
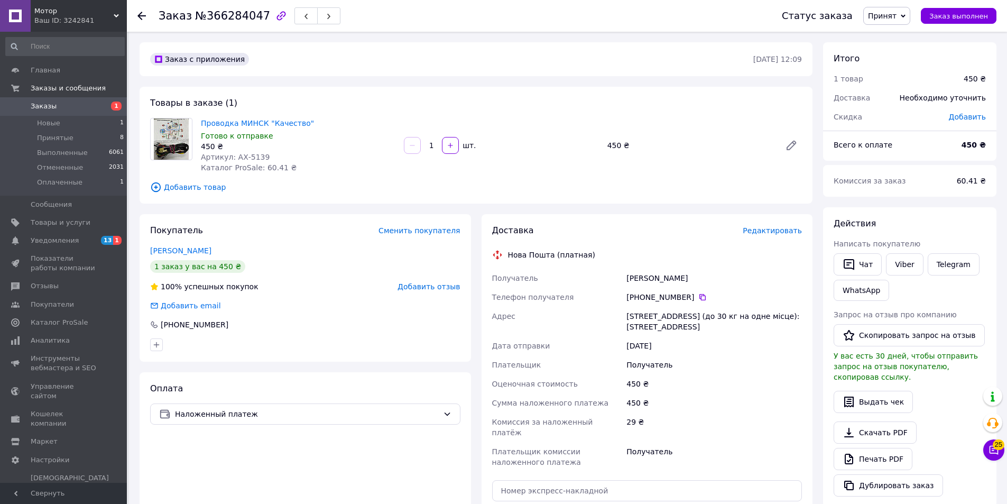
copy div "[PERSON_NAME]"
click at [641, 316] on div "[STREET_ADDRESS] (до 30 кг на одне місце): [STREET_ADDRESS]" at bounding box center [714, 322] width 180 height 30
copy div "[GEOGRAPHIC_DATA]"
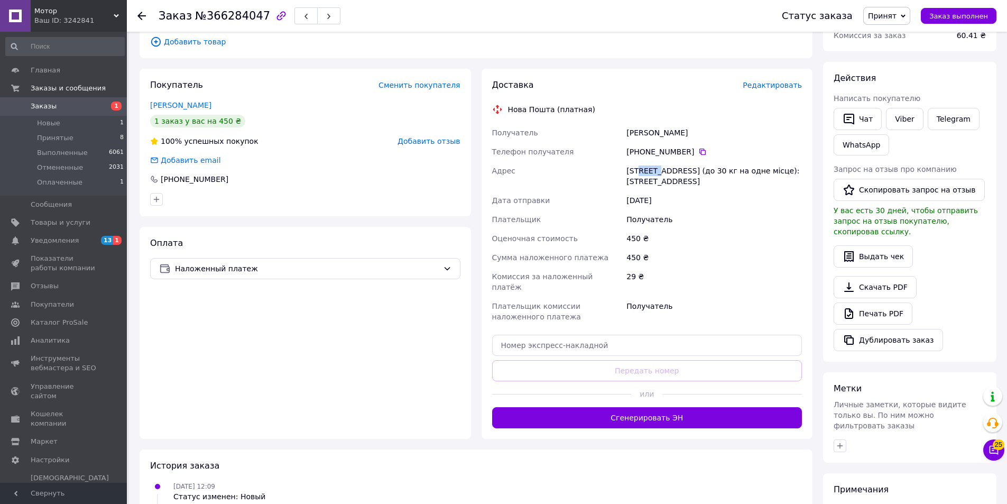
scroll to position [159, 0]
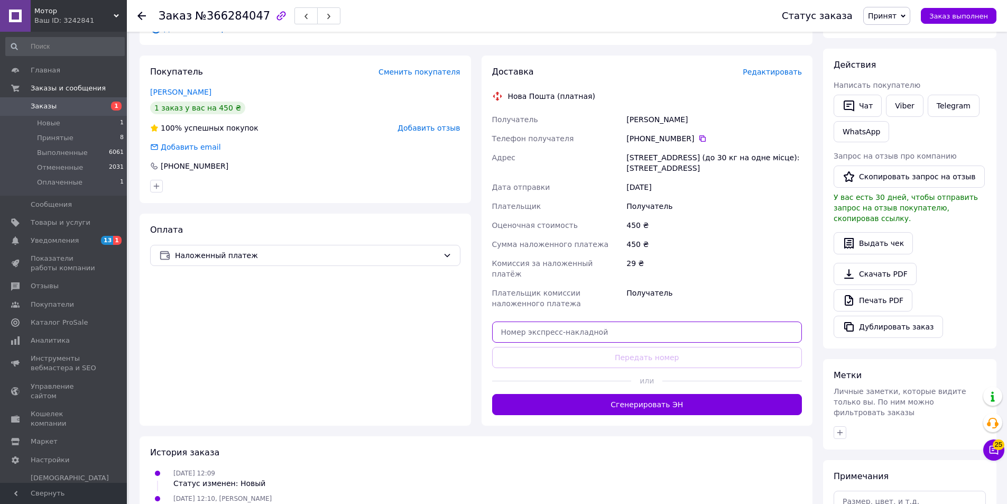
drag, startPoint x: 592, startPoint y: 326, endPoint x: 582, endPoint y: 343, distance: 19.9
click at [591, 326] on input "text" at bounding box center [647, 331] width 310 height 21
paste input "20451269235530"
type input "20451269235530"
click at [582, 347] on button "Передать номер" at bounding box center [647, 357] width 310 height 21
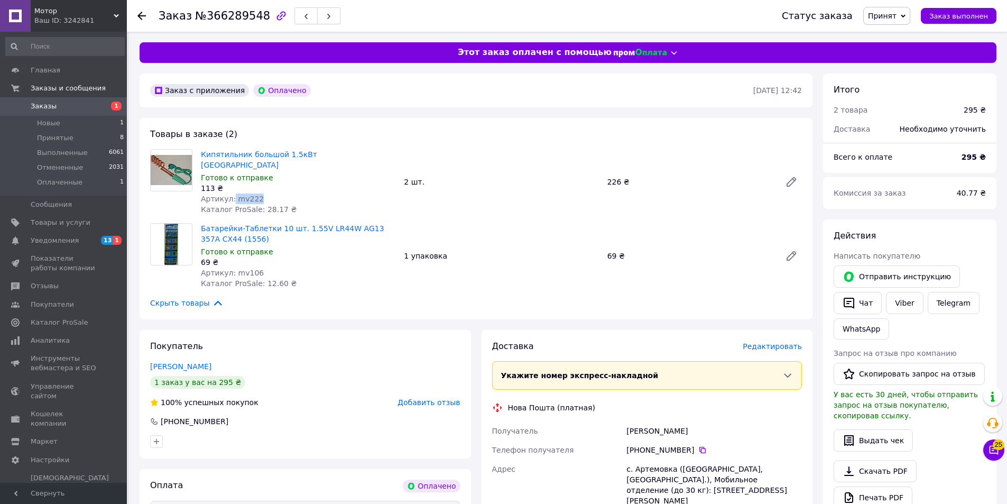
drag, startPoint x: 257, startPoint y: 185, endPoint x: 229, endPoint y: 183, distance: 28.1
click at [229, 193] on div "Артикул: mv222" at bounding box center [298, 198] width 195 height 11
click at [265, 193] on div "Артикул: mv222" at bounding box center [298, 198] width 195 height 11
drag, startPoint x: 251, startPoint y: 188, endPoint x: 233, endPoint y: 188, distance: 18.0
click at [233, 193] on div "Артикул: mv222" at bounding box center [298, 198] width 195 height 11
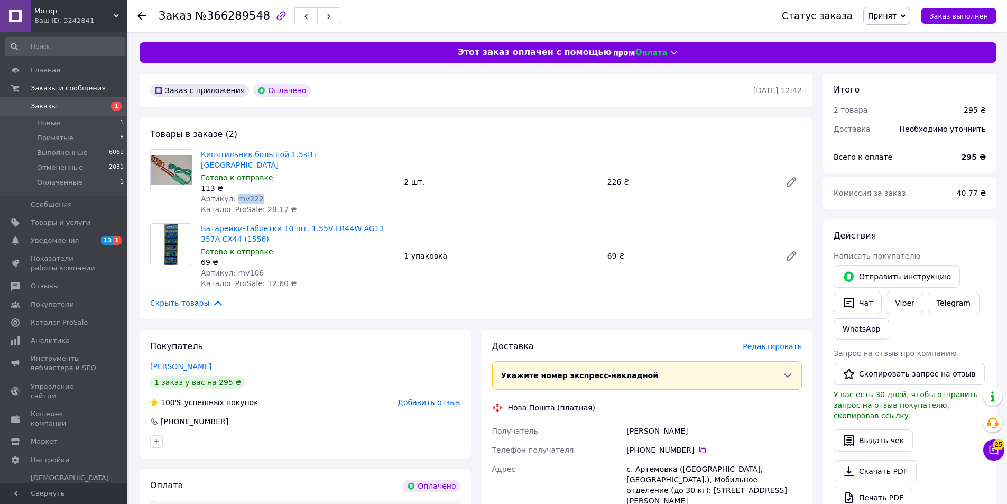
copy span "mv222"
click at [319, 183] on div "113 ₴" at bounding box center [298, 188] width 195 height 11
drag, startPoint x: 324, startPoint y: 152, endPoint x: 202, endPoint y: 150, distance: 121.6
click at [202, 150] on span "Кипятильник большой 1.5кВт Ukraine" at bounding box center [298, 159] width 195 height 21
copy link "Кипятильник большой 1.5кВт Ukraine"
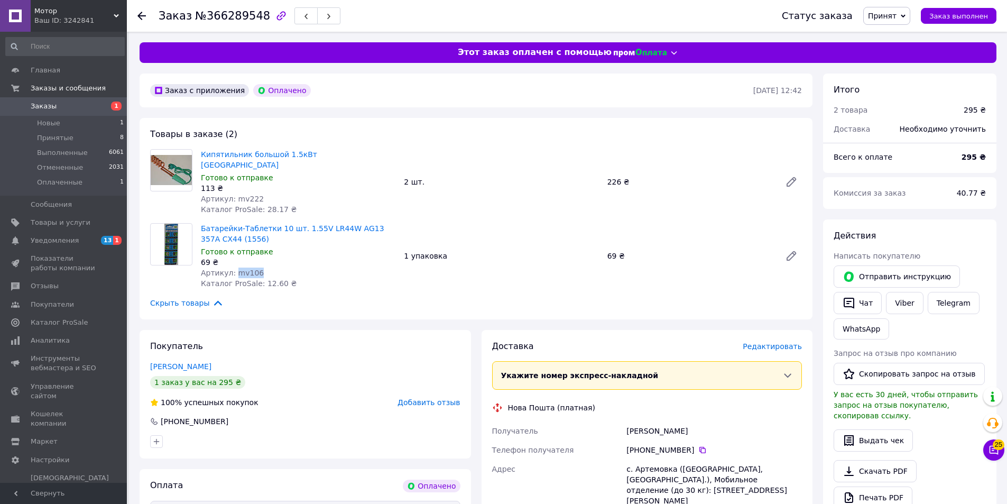
drag, startPoint x: 256, startPoint y: 262, endPoint x: 233, endPoint y: 263, distance: 22.7
click at [233, 268] on div "Артикул: mv106" at bounding box center [298, 273] width 195 height 11
copy span "mv106"
click at [322, 246] on div "Готово к отправке" at bounding box center [298, 251] width 195 height 11
drag, startPoint x: 234, startPoint y: 225, endPoint x: 200, endPoint y: 212, distance: 36.3
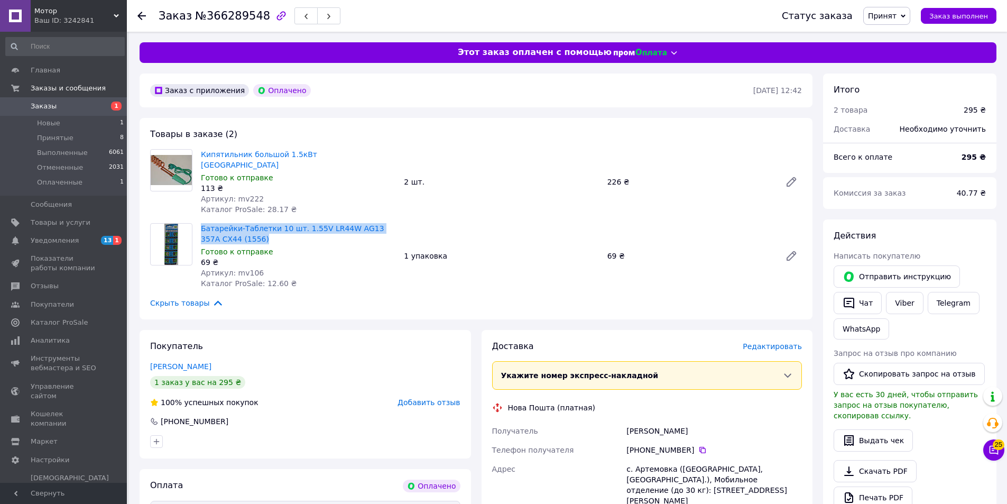
click at [200, 221] on div "Батарейки-Таблетки 10 шт. 1.55V LR44W AG13 357A CX44 (1556) Готово к отправке 6…" at bounding box center [298, 256] width 203 height 70
copy link "Батарейки-Таблетки 10 шт. 1.55V LR44W AG13 357A CX44 (1556)"
click at [632, 421] on div "Прокопюк Сергій" at bounding box center [714, 430] width 180 height 19
copy div "Прокопюк"
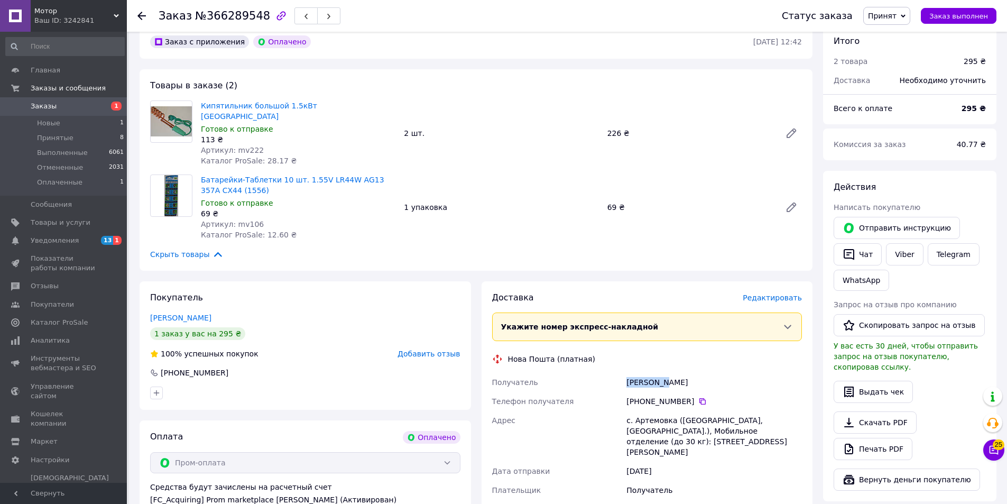
scroll to position [53, 0]
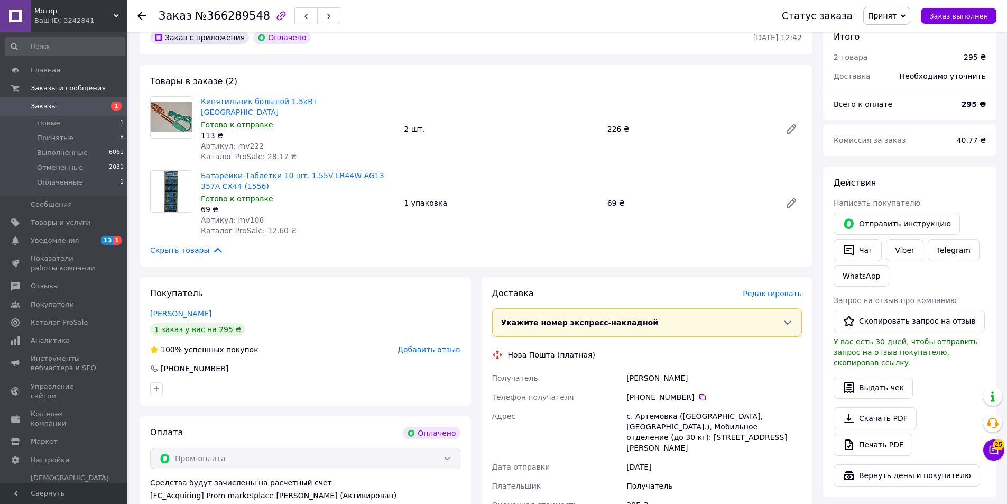
click at [646, 409] on div "с. Артемовка (Харьковская обл., Чугуевский р-н.), Мобильное отделение (до 30 кг…" at bounding box center [714, 432] width 180 height 51
copy div "Артемовка"
click at [699, 394] on icon at bounding box center [702, 397] width 6 height 6
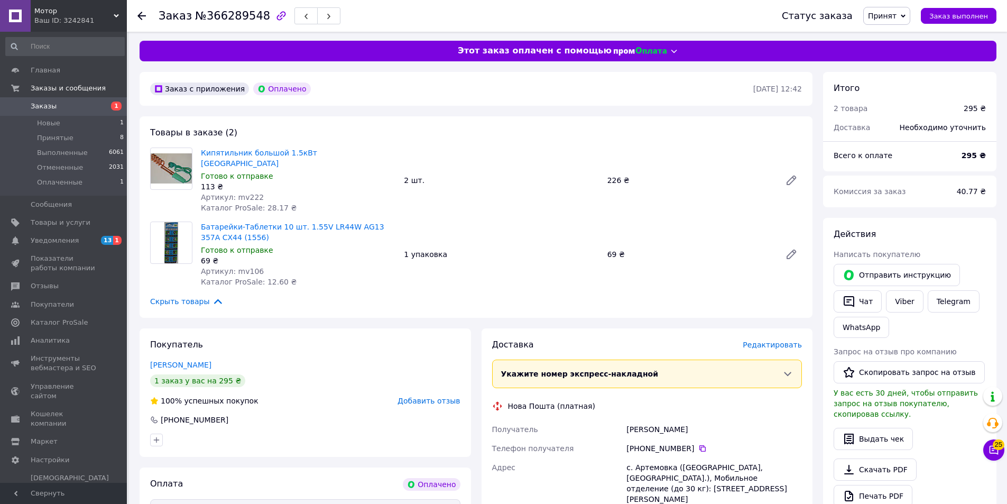
scroll to position [0, 0]
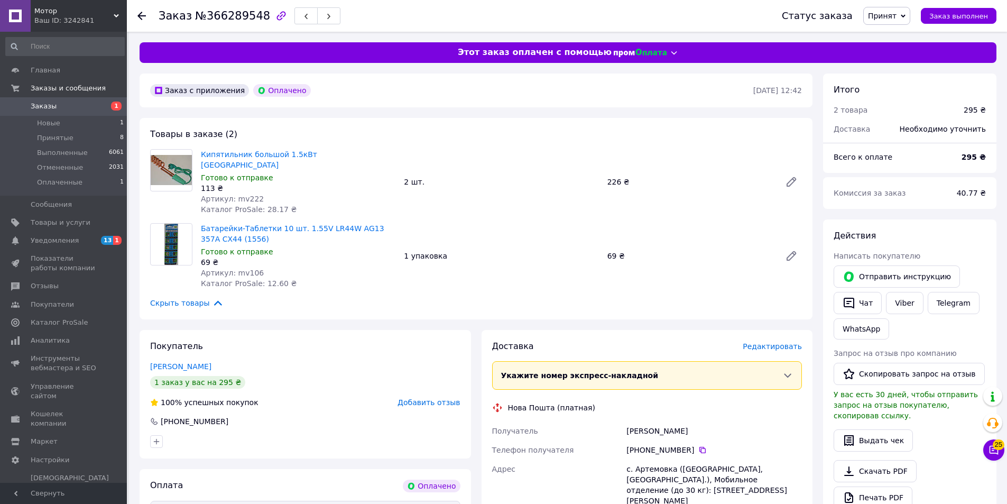
click at [694, 440] on div "+380 50 027 79 66" at bounding box center [714, 449] width 180 height 19
click at [698, 446] on icon at bounding box center [702, 450] width 8 height 8
click at [648, 422] on div "Прокопюк Сергій" at bounding box center [714, 430] width 180 height 19
copy div "Прокопюк"
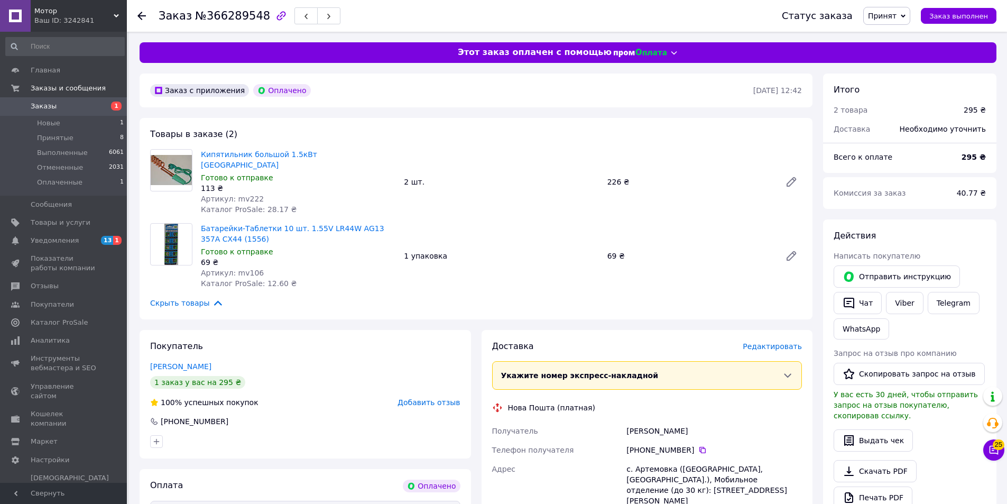
click at [674, 421] on div "Прокопюк Сергій" at bounding box center [714, 430] width 180 height 19
copy div "Сергій"
click at [653, 459] on div "с. Артемовка (Харьковская обл., Чугуевский р-н.), Мобильное отделение (до 30 кг…" at bounding box center [714, 484] width 180 height 51
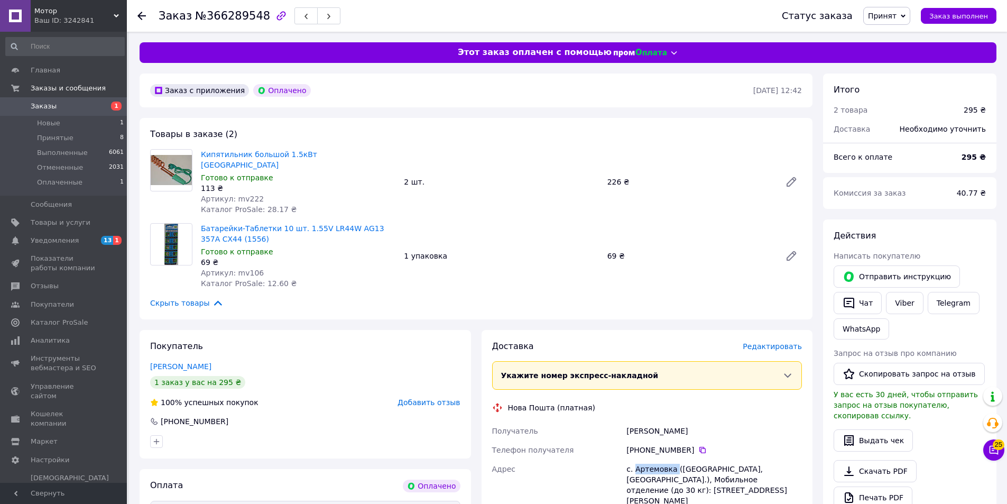
copy div "Артемовка"
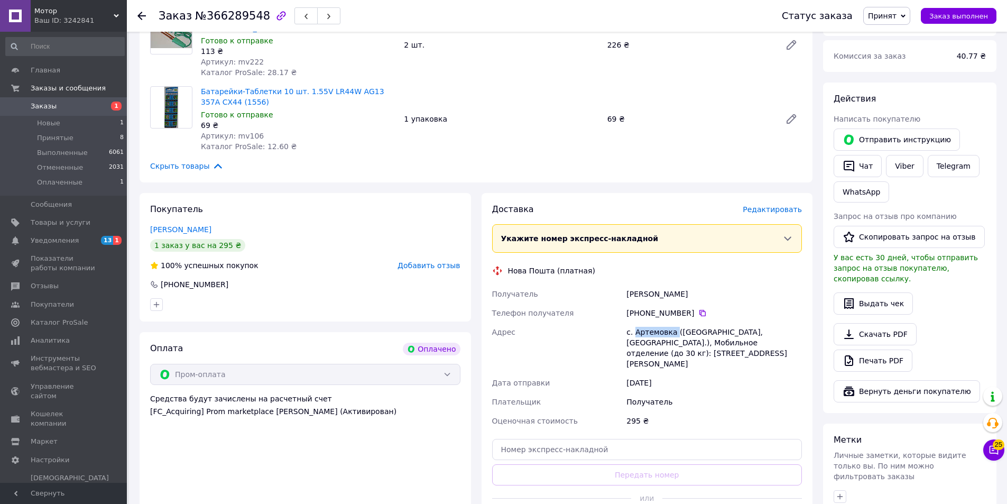
scroll to position [159, 0]
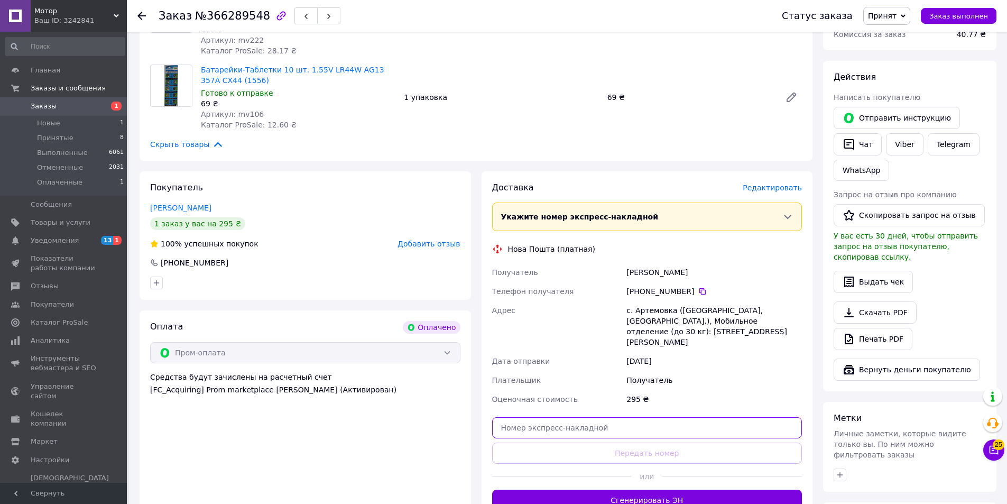
click at [543, 417] on input "text" at bounding box center [647, 427] width 310 height 21
paste input "20451269235748"
type input "20451269235748"
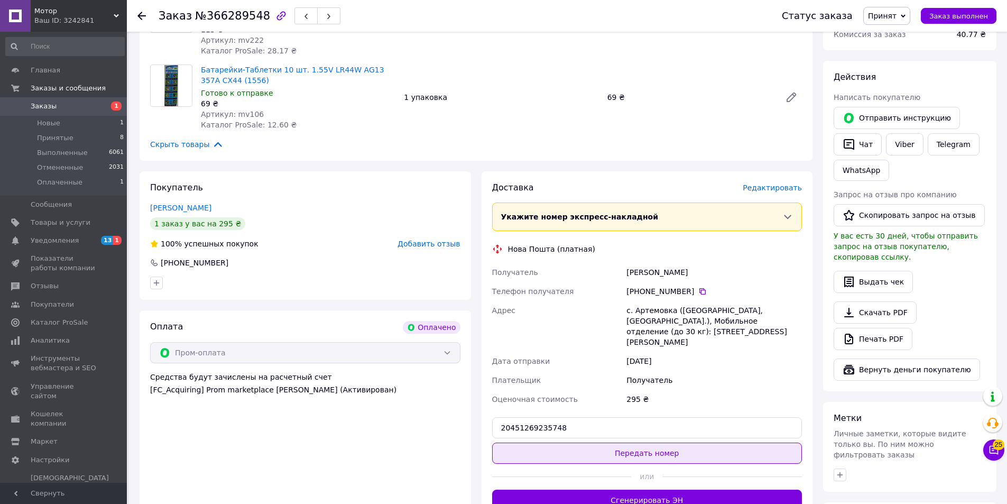
click at [534, 443] on button "Передать номер" at bounding box center [647, 453] width 310 height 21
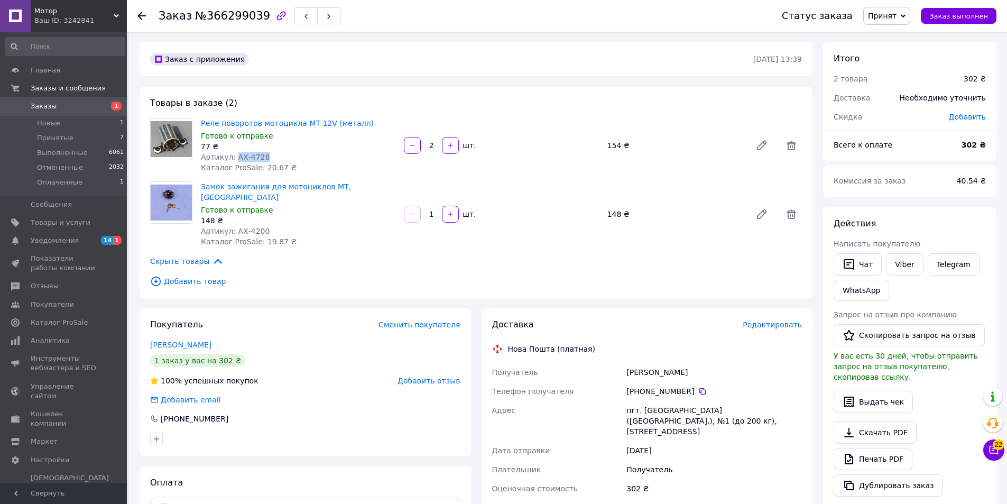
drag, startPoint x: 272, startPoint y: 154, endPoint x: 233, endPoint y: 152, distance: 39.7
click at [233, 152] on div "Артикул: АХ-4728" at bounding box center [298, 157] width 195 height 11
copy span "АХ-4728"
click at [306, 154] on div "Артикул: АХ-4728" at bounding box center [298, 157] width 195 height 11
drag, startPoint x: 357, startPoint y: 124, endPoint x: 201, endPoint y: 121, distance: 156.5
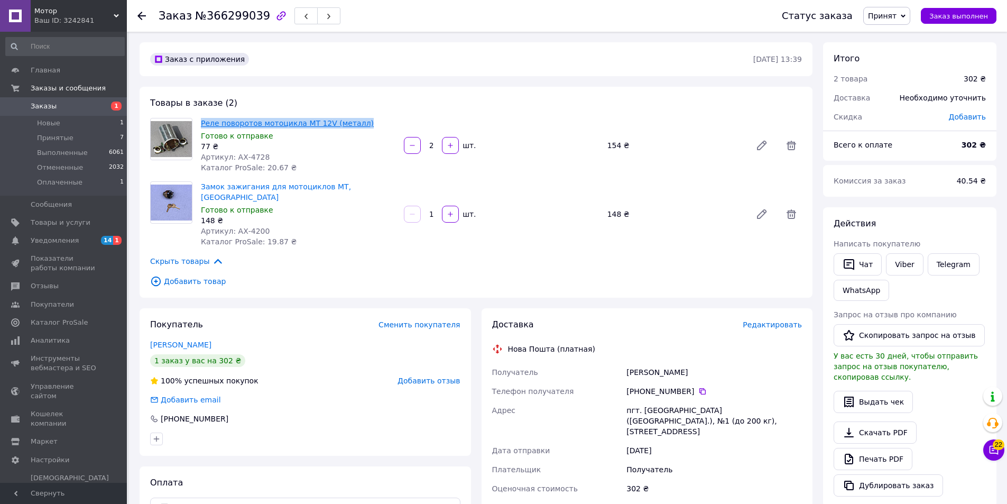
click at [197, 121] on div "Реле поворотов мотоцикла МТ 12V (металл) Готово к отправке 77 ₴ Артикул: АХ-472…" at bounding box center [298, 145] width 203 height 59
copy link "Реле поворотов мотоцикла МТ 12V (металл)"
copy span "АХ-4200"
drag, startPoint x: 259, startPoint y: 217, endPoint x: 232, endPoint y: 218, distance: 27.0
click at [232, 226] on div "Артикул: АХ-4200" at bounding box center [298, 231] width 195 height 11
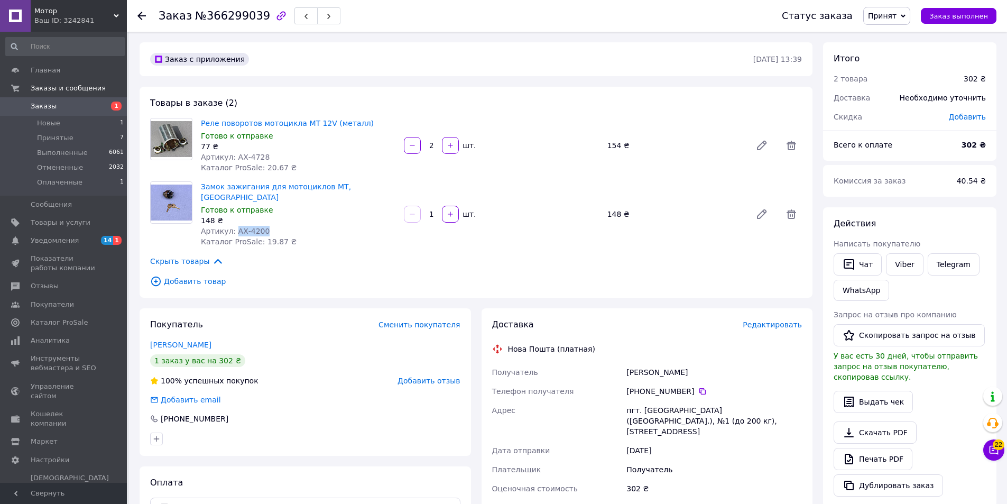
click at [309, 226] on div "Артикул: АХ-4200" at bounding box center [298, 231] width 195 height 11
click at [351, 192] on div "Замок зажигания для мотоциклов МТ, УРАЛ Готово к отправке 148 ₴ Артикул: АХ-420…" at bounding box center [298, 214] width 203 height 70
drag, startPoint x: 361, startPoint y: 184, endPoint x: 198, endPoint y: 187, distance: 162.3
click at [198, 187] on div "Замок зажигания для мотоциклов МТ, УРАЛ Готово к отправке 148 ₴ Артикул: АХ-420…" at bounding box center [298, 214] width 203 height 70
copy link "Замок зажигания для мотоциклов МТ, [GEOGRAPHIC_DATA]"
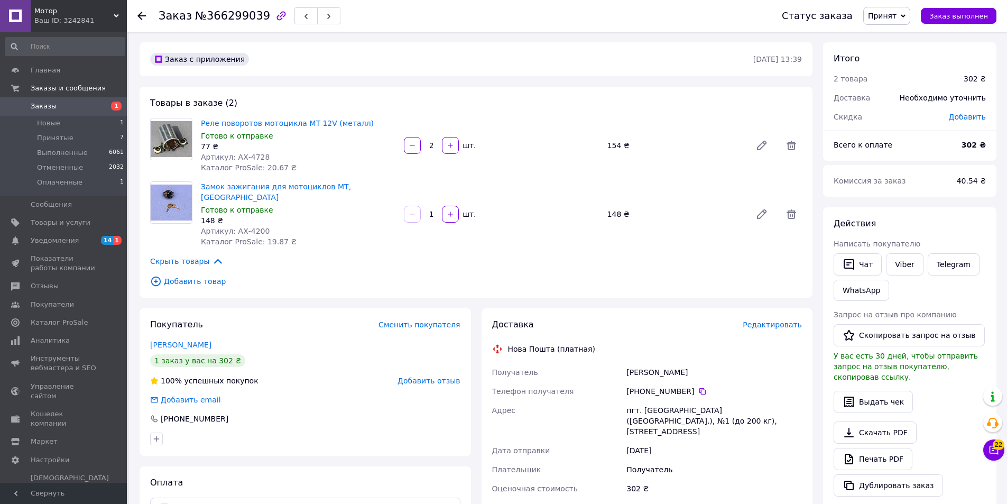
click at [631, 363] on div "[PERSON_NAME]" at bounding box center [714, 372] width 180 height 19
copy div "[PERSON_NAME]"
click at [644, 401] on div "пгт. Высокополье (Херсонская обл.), №1 (до 200 кг), ул. Освободителей, 55" at bounding box center [714, 421] width 180 height 40
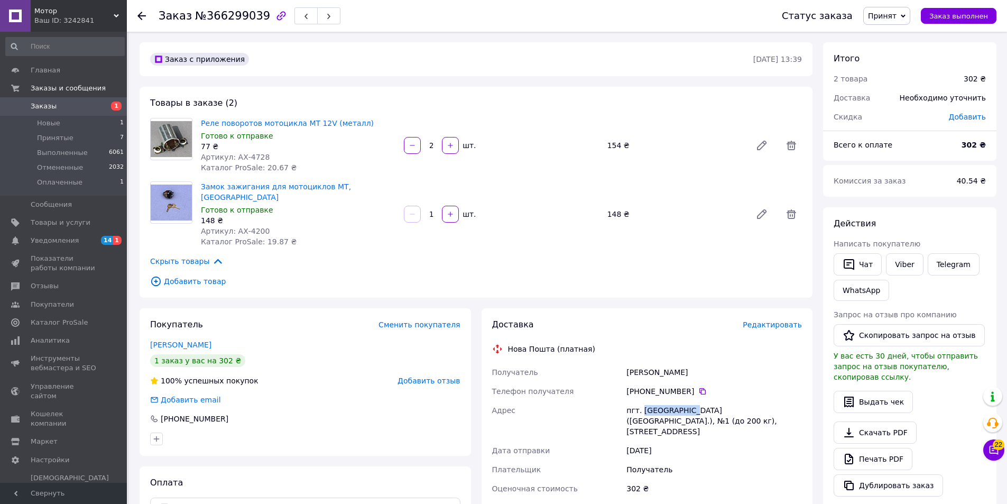
copy div "Высокополье"
click at [698, 387] on icon at bounding box center [702, 391] width 8 height 8
click at [640, 363] on div "Левченко Андрей" at bounding box center [714, 372] width 180 height 19
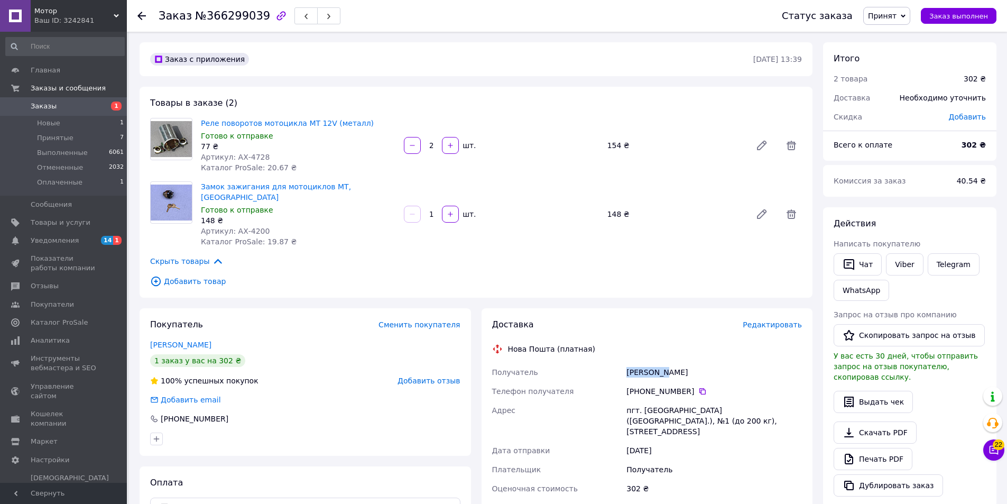
copy div "Левченко"
click at [676, 363] on div "Левченко Андрей" at bounding box center [714, 372] width 180 height 19
click at [677, 363] on div "Левченко Андрей" at bounding box center [714, 372] width 180 height 19
copy div "Андрей"
click at [661, 401] on div "пгт. Высокополье (Херсонская обл.), №1 (до 200 кг), ул. Освободителей, 55" at bounding box center [714, 421] width 180 height 40
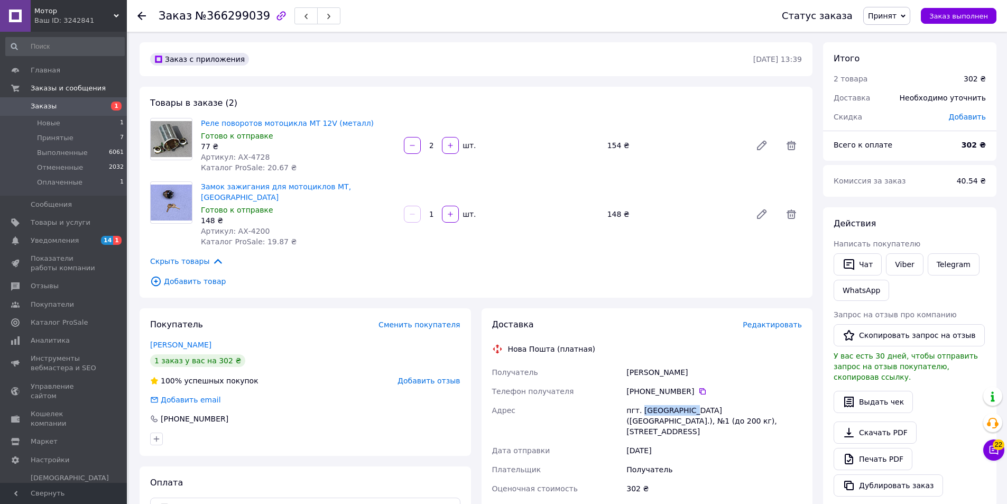
click at [661, 401] on div "пгт. Высокополье (Херсонская обл.), №1 (до 200 кг), ул. Освободителей, 55" at bounding box center [714, 421] width 180 height 40
copy div "Высокополье"
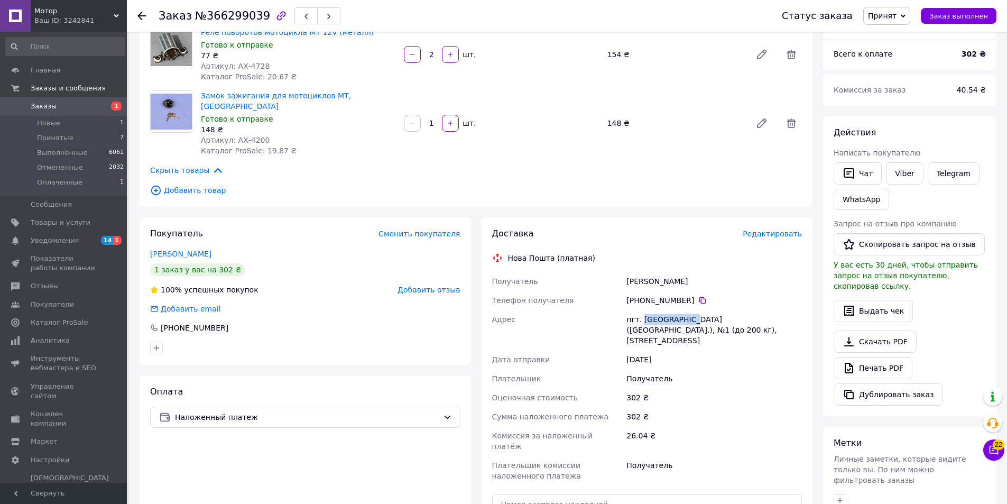
scroll to position [159, 0]
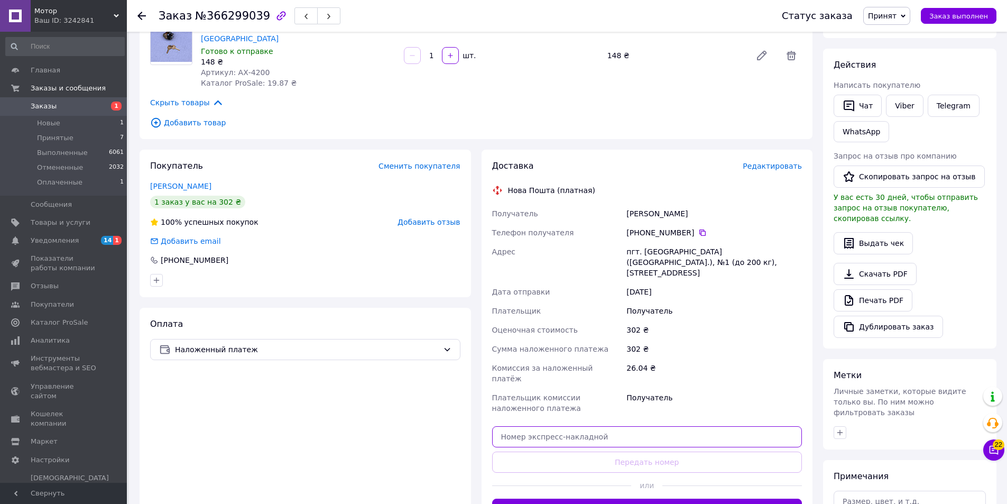
click at [554, 426] on input "text" at bounding box center [647, 436] width 310 height 21
paste input "20451269235917"
type input "20451269235917"
click at [540, 451] on button "Передать номер" at bounding box center [647, 461] width 310 height 21
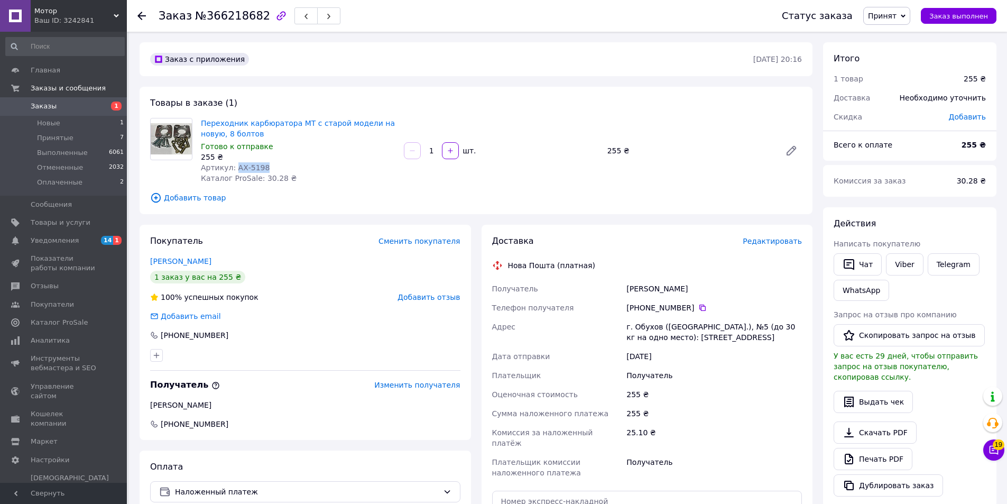
drag, startPoint x: 261, startPoint y: 168, endPoint x: 233, endPoint y: 167, distance: 28.0
click at [233, 167] on div "Артикул: АХ-5198" at bounding box center [298, 167] width 195 height 11
copy span "АХ-5198"
click at [320, 171] on div "Артикул: АХ-5198" at bounding box center [298, 167] width 195 height 11
drag, startPoint x: 267, startPoint y: 133, endPoint x: 200, endPoint y: 123, distance: 67.4
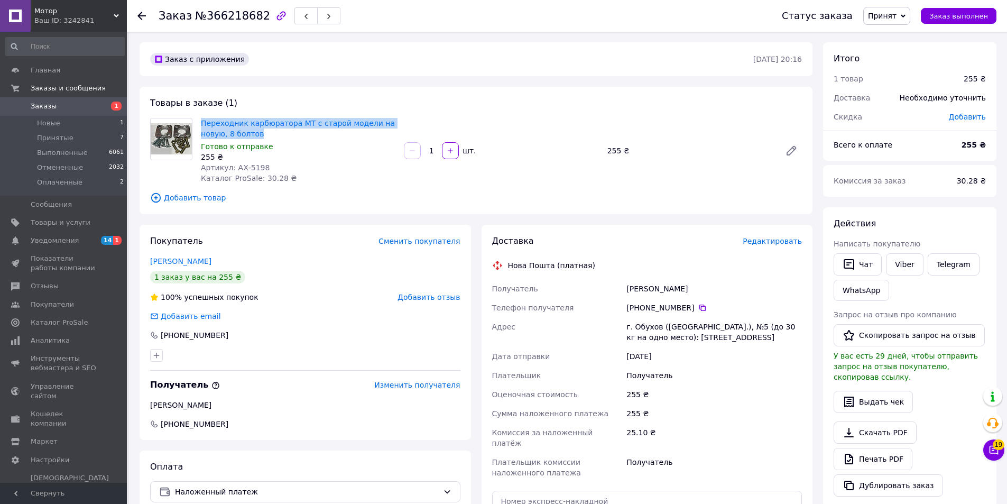
click at [200, 123] on div "Переходник карбюратора МТ с старой модели на новую, 8 болтов Готово к отправке …" at bounding box center [298, 151] width 203 height 70
copy link "Переходник карбюратора МТ с старой модели на новую, 8 болтов"
click at [638, 281] on div "Кононенко Анна" at bounding box center [714, 288] width 180 height 19
copy div "Кононенко"
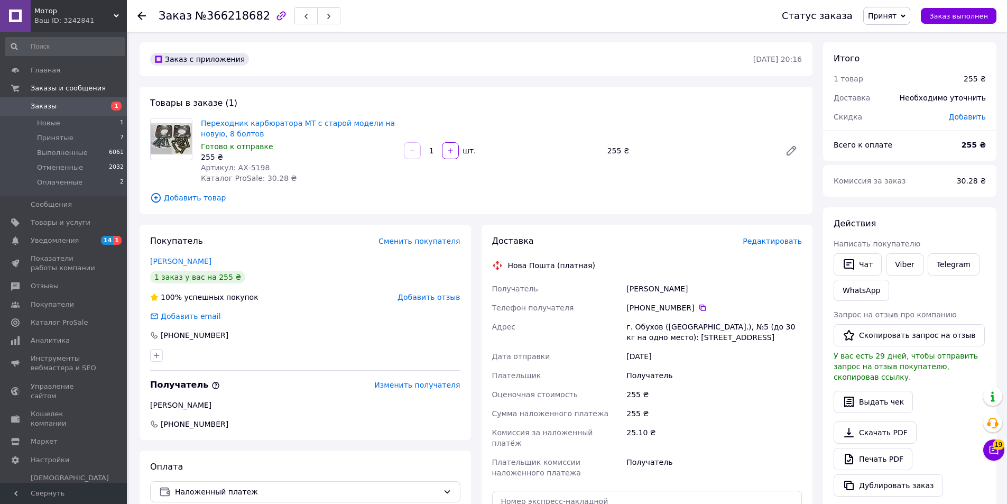
click at [647, 326] on div "г. Обухов (Киевская обл.), №5 (до 30 кг на одно место): ул. Киевская, 166К" at bounding box center [714, 332] width 180 height 30
click at [647, 325] on div "г. Обухов (Киевская обл.), №5 (до 30 кг на одно место): ул. Киевская, 166К" at bounding box center [714, 332] width 180 height 30
copy div "Обухов"
click at [699, 305] on icon at bounding box center [702, 308] width 6 height 6
click at [698, 309] on icon at bounding box center [702, 307] width 8 height 8
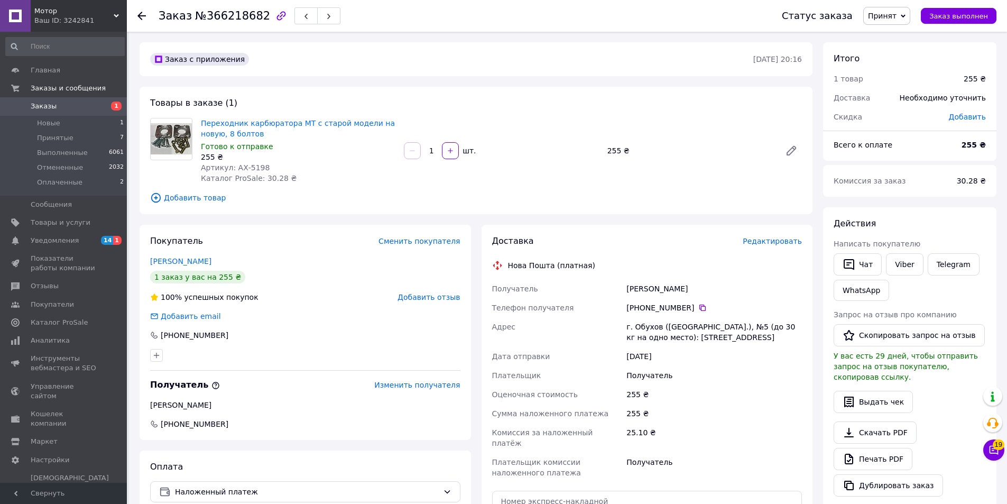
click at [642, 290] on div "Кононенко Анна" at bounding box center [714, 288] width 180 height 19
copy div "Кононенко"
click at [676, 289] on div "Кононенко Анна" at bounding box center [714, 288] width 180 height 19
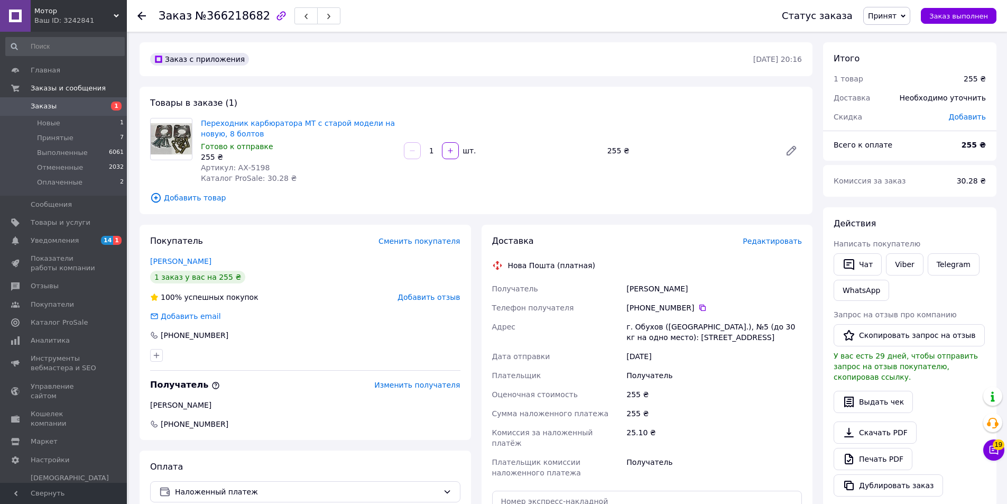
copy div "Анна"
click at [650, 327] on div "г. Обухов (Киевская обл.), №5 (до 30 кг на одно место): ул. Киевская, 166К" at bounding box center [714, 332] width 180 height 30
copy div "Обухов"
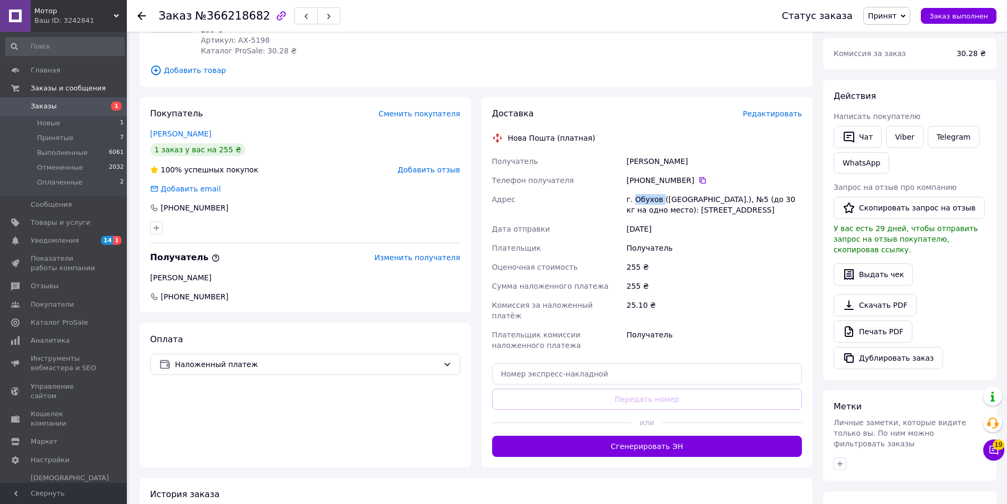
scroll to position [159, 0]
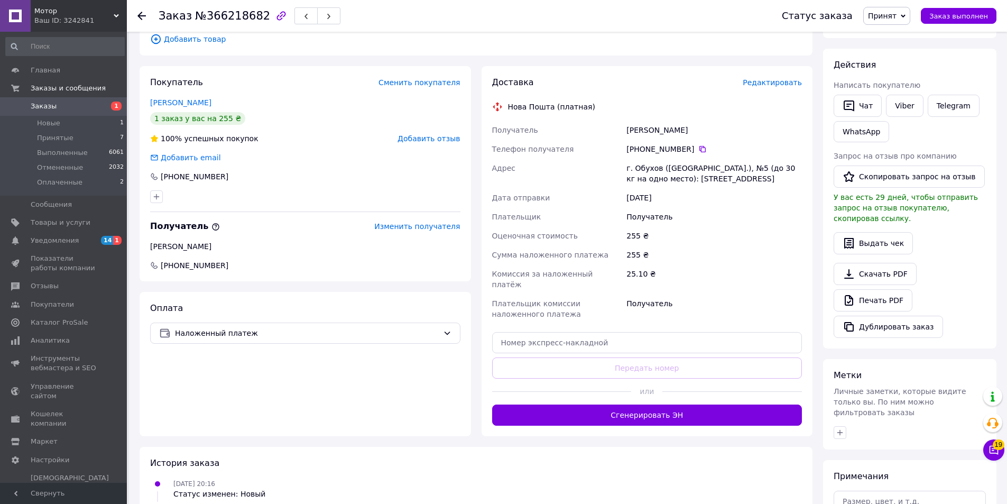
click at [572, 343] on div "Доставка Редактировать Нова Пошта (платная) Получатель Кононенко Анна Телефон п…" at bounding box center [647, 251] width 310 height 349
click at [563, 337] on input "text" at bounding box center [647, 342] width 310 height 21
paste input "20451269236127"
type input "20451269236127"
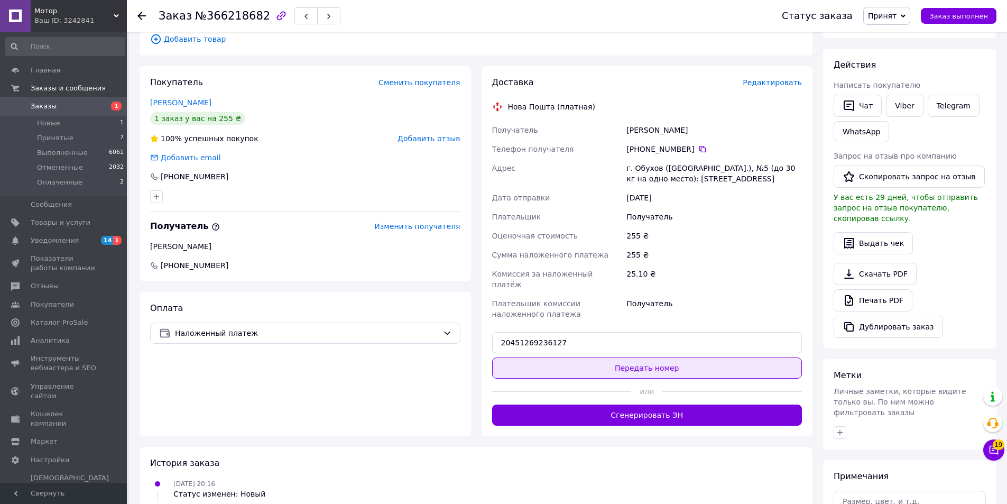
click at [558, 358] on button "Передать номер" at bounding box center [647, 367] width 310 height 21
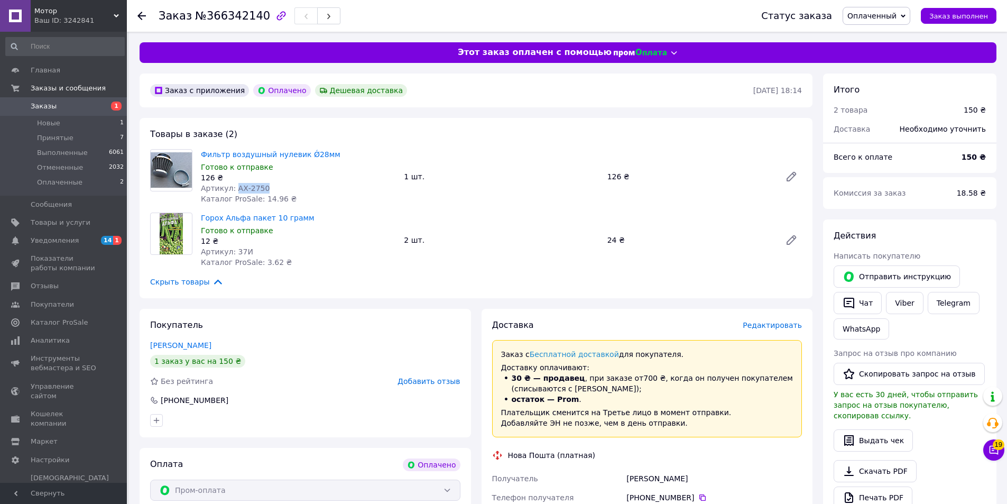
drag, startPoint x: 265, startPoint y: 185, endPoint x: 233, endPoint y: 185, distance: 31.7
click at [233, 185] on div "Артикул: АХ-2750" at bounding box center [298, 188] width 195 height 11
copy span "АХ-2750"
click at [317, 194] on div "Фильтр воздушный нулевик Ǿ28мм Готово к отправке 126 ₴ Артикул: АХ-2750 Каталог…" at bounding box center [298, 176] width 203 height 59
drag, startPoint x: 325, startPoint y: 152, endPoint x: 197, endPoint y: 152, distance: 127.4
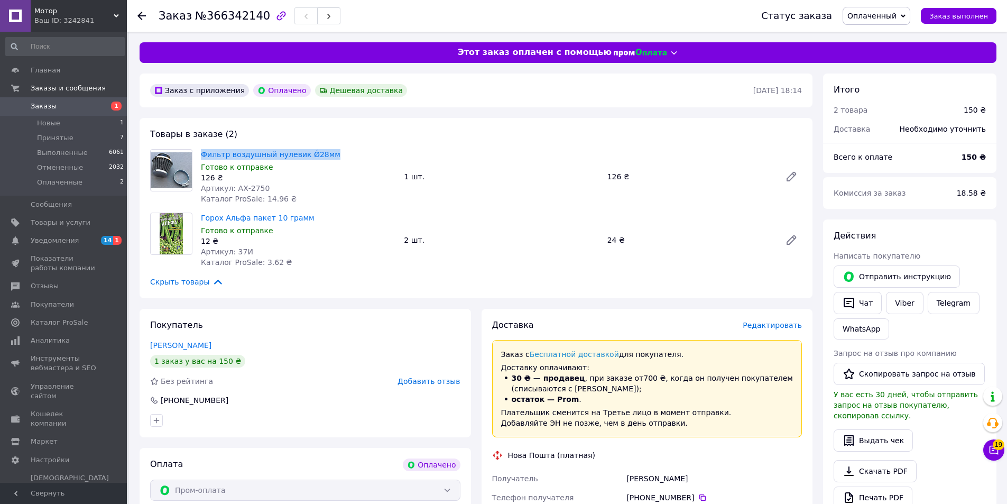
click at [197, 152] on div "Фильтр воздушный нулевик Ǿ28мм Готово к отправке 126 ₴ Артикул: АХ-2750 Каталог…" at bounding box center [298, 176] width 203 height 59
copy link "Фильтр воздушный нулевик Ǿ28мм"
click at [638, 481] on div "[PERSON_NAME]" at bounding box center [714, 478] width 180 height 19
click at [637, 481] on div "[PERSON_NAME]" at bounding box center [714, 478] width 180 height 19
copy div "Кравець"
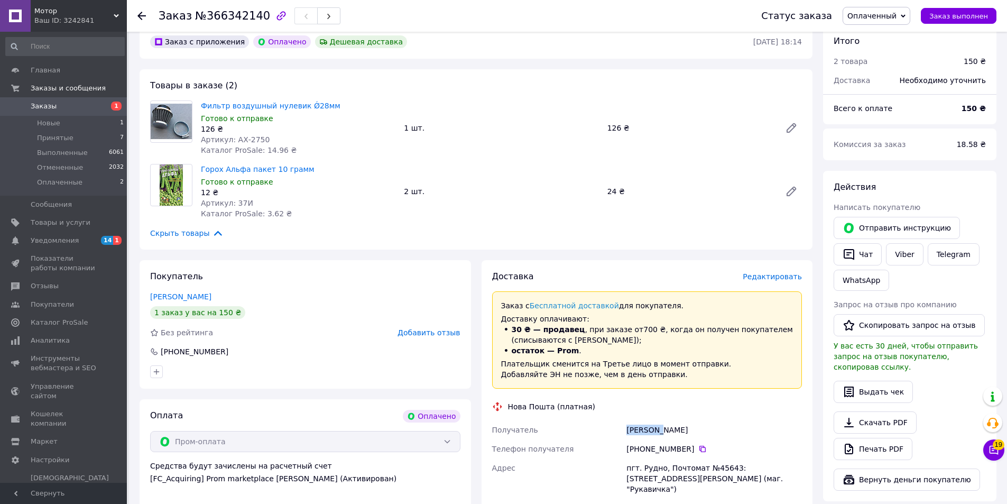
scroll to position [53, 0]
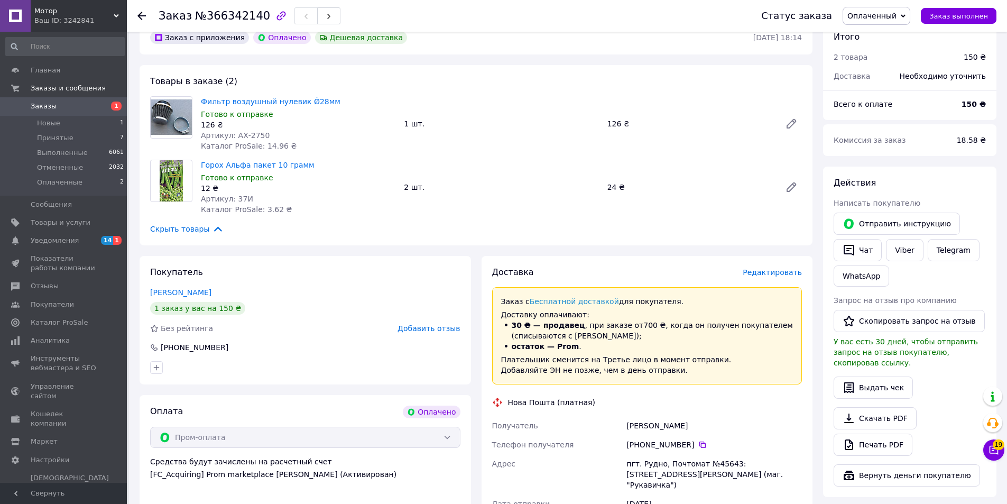
click at [651, 459] on div "пгт. Рудно, Почтомат №45643: [STREET_ADDRESS][PERSON_NAME] (маг. "Рукавичка")" at bounding box center [714, 474] width 180 height 40
copy div "Рудно"
click at [699, 448] on icon at bounding box center [702, 444] width 8 height 8
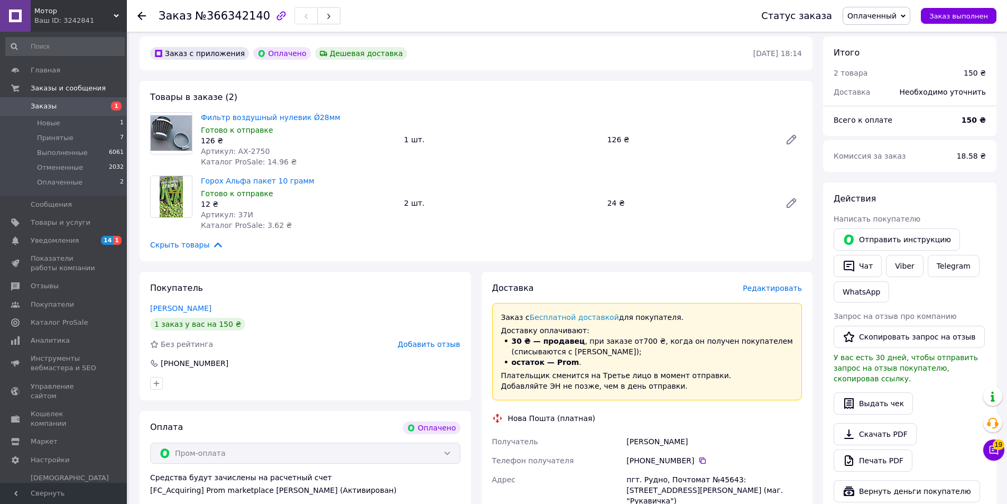
scroll to position [0, 0]
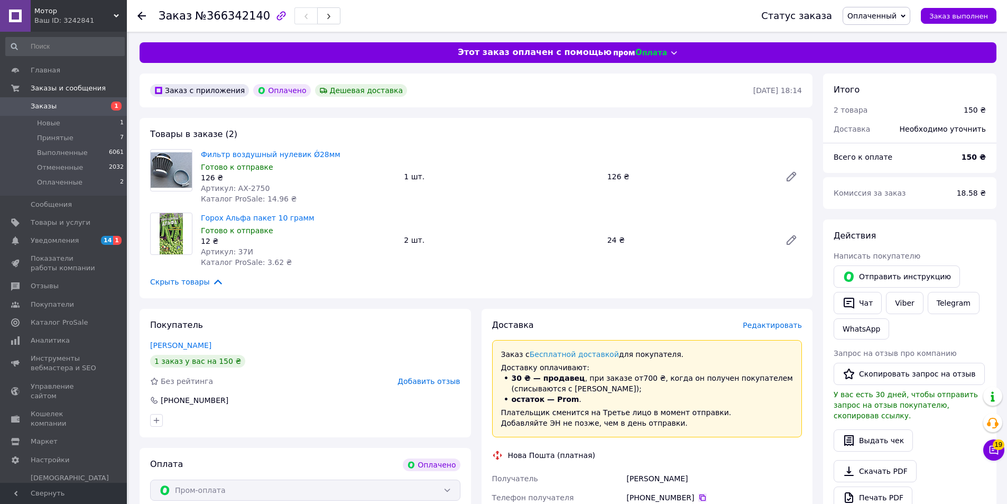
click at [698, 495] on icon at bounding box center [702, 497] width 8 height 8
click at [638, 469] on div "[PERSON_NAME]" at bounding box center [714, 478] width 180 height 19
copy div "Кравець"
click at [668, 476] on div "[PERSON_NAME]" at bounding box center [714, 478] width 180 height 19
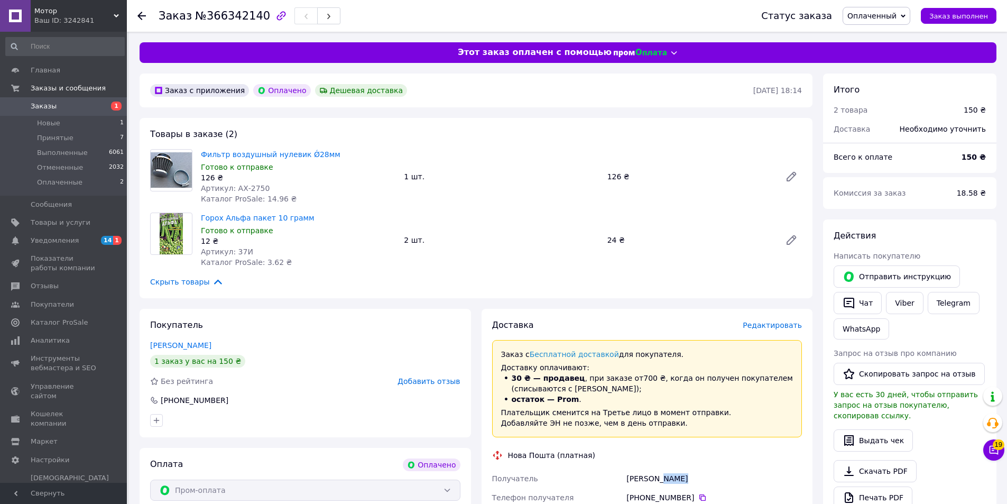
click at [668, 476] on div "[PERSON_NAME]" at bounding box center [714, 478] width 180 height 19
copy div "Тарас"
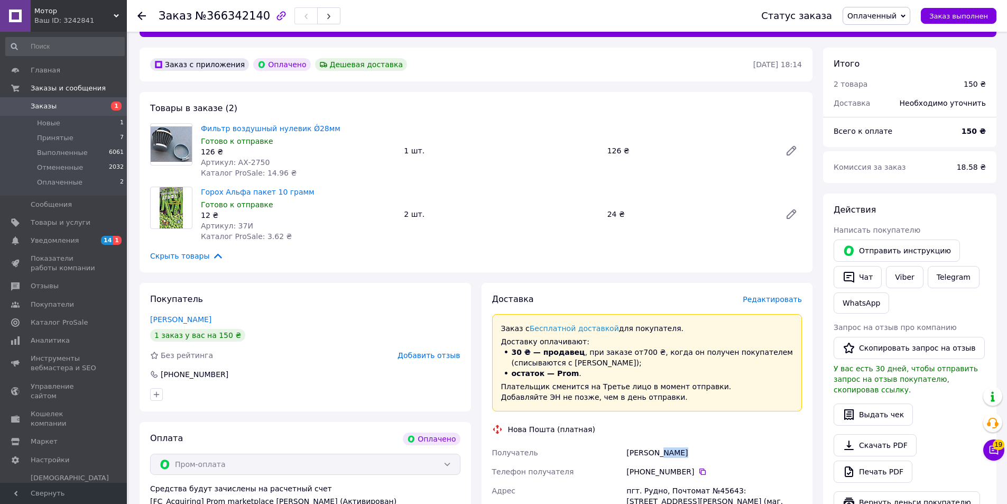
scroll to position [106, 0]
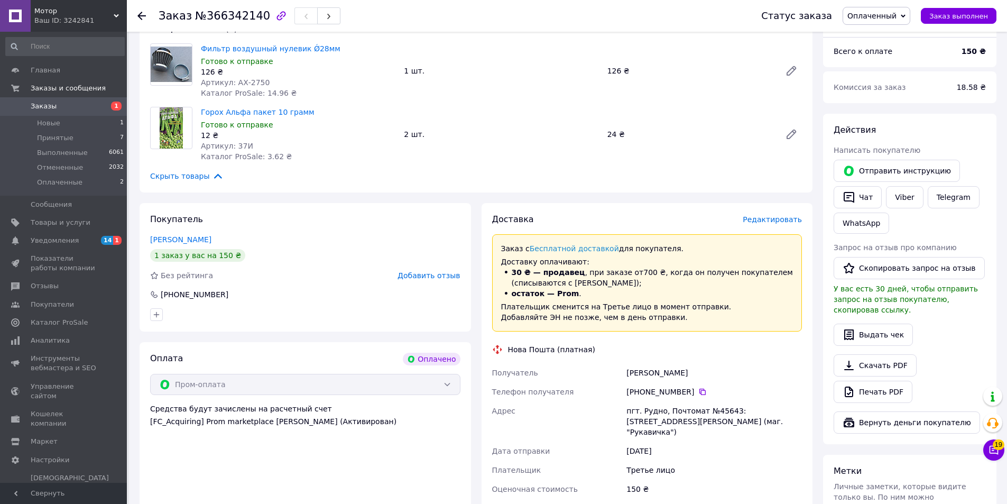
click at [647, 413] on div "пгт. Рудно, Почтомат №45643: [STREET_ADDRESS][PERSON_NAME] (маг. "Рукавичка")" at bounding box center [714, 421] width 180 height 40
copy div "Рудно"
click at [715, 409] on div "пгт. Рудно, Почтомат №45643: [STREET_ADDRESS][PERSON_NAME] (маг. "Рукавичка")" at bounding box center [714, 421] width 180 height 40
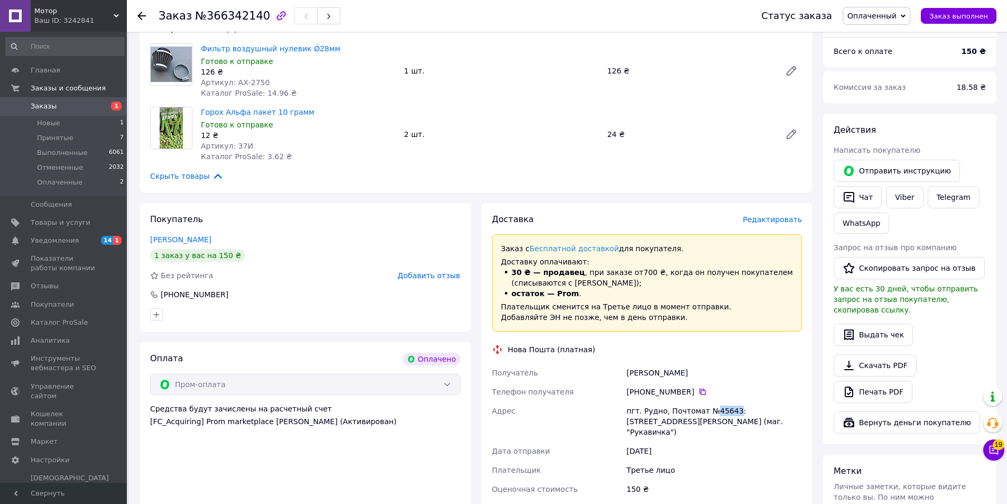
copy div "45643"
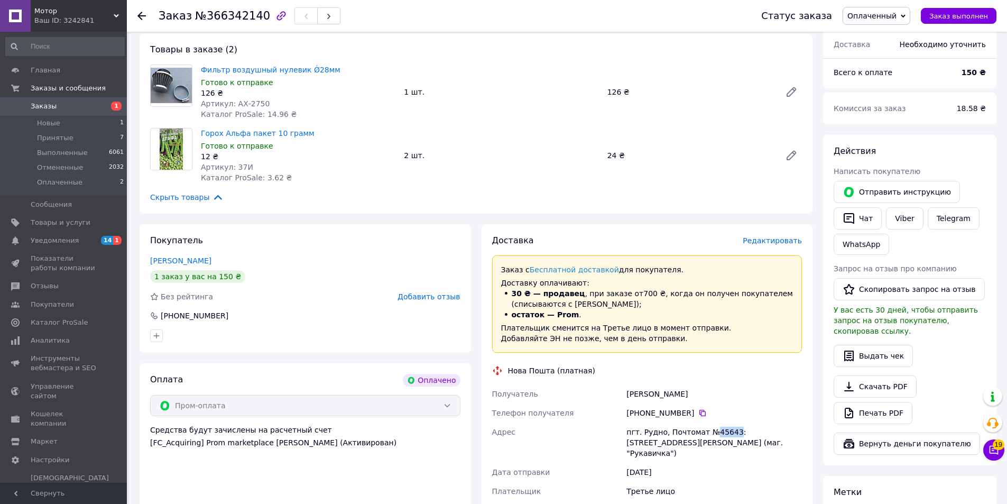
scroll to position [264, 0]
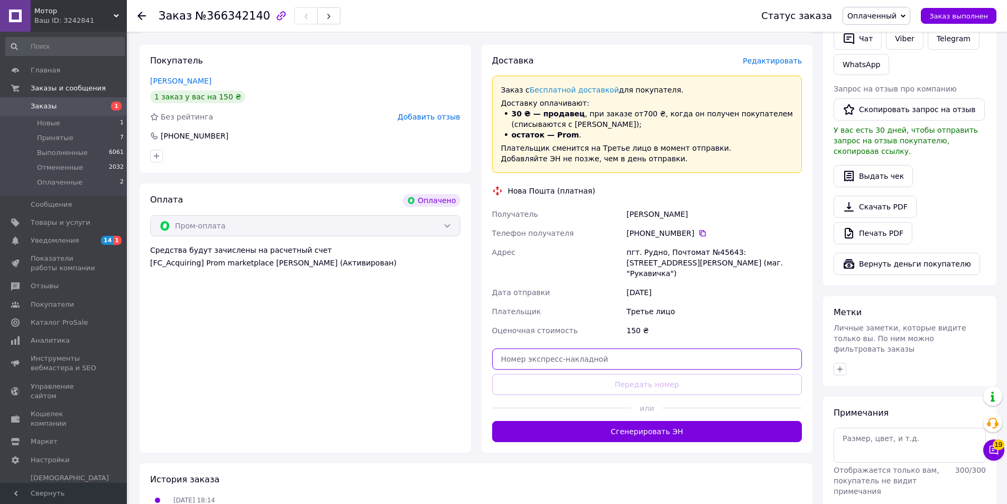
click at [555, 348] on input "text" at bounding box center [647, 358] width 310 height 21
paste input "20451269236281"
type input "20451269236281"
click at [545, 374] on button "Передать номер" at bounding box center [647, 384] width 310 height 21
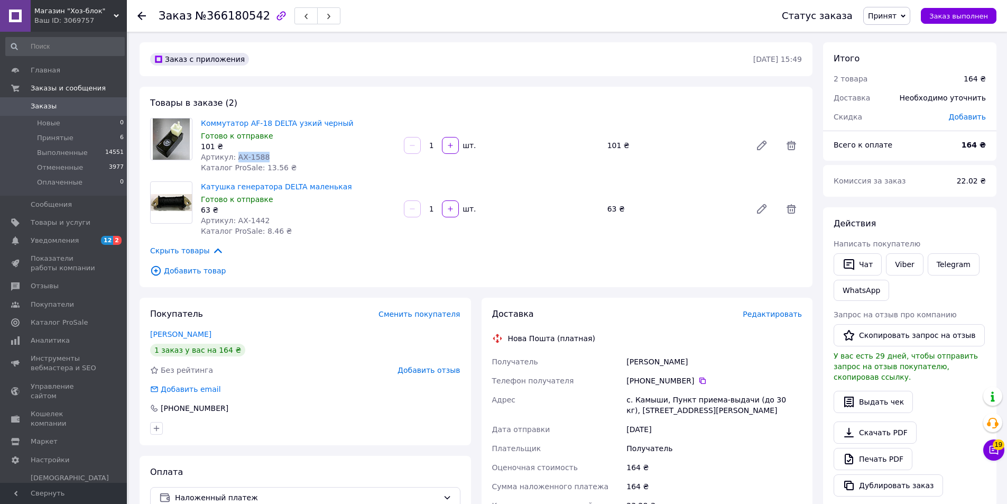
drag, startPoint x: 267, startPoint y: 156, endPoint x: 232, endPoint y: 155, distance: 35.5
click at [232, 155] on div "Артикул: АХ-1588" at bounding box center [298, 157] width 195 height 11
copy span "АХ-1588"
click at [290, 144] on div "101 ₴" at bounding box center [298, 146] width 195 height 11
drag, startPoint x: 326, startPoint y: 123, endPoint x: 198, endPoint y: 122, distance: 127.4
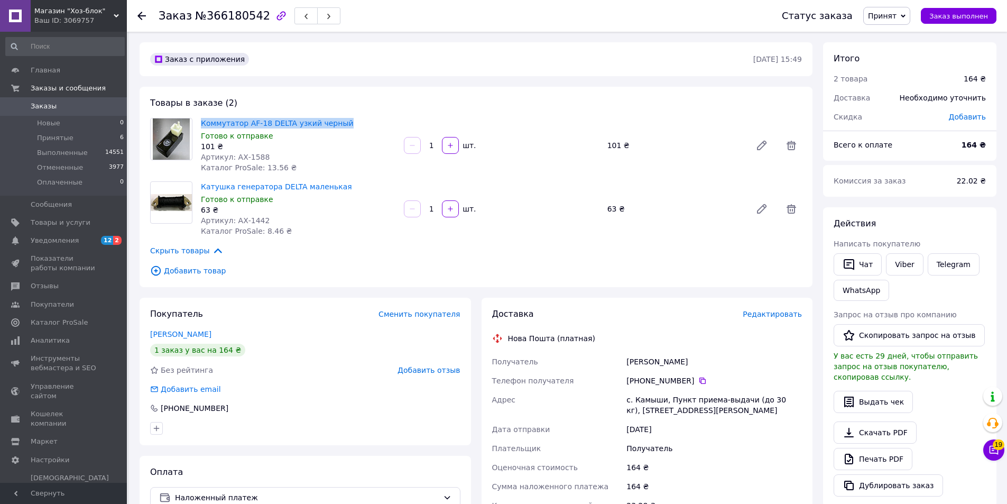
click at [198, 122] on div "Коммутатор AF-18 DELTA узкий черный Готово к отправке 101 ₴ Артикул: АХ-1588 Ка…" at bounding box center [298, 145] width 203 height 59
copy link "Коммутатор AF-18 DELTA узкий черный"
drag, startPoint x: 269, startPoint y: 218, endPoint x: 234, endPoint y: 218, distance: 34.9
click at [234, 218] on div "Артикул: АХ-1442" at bounding box center [298, 220] width 195 height 11
copy span "АХ-1442"
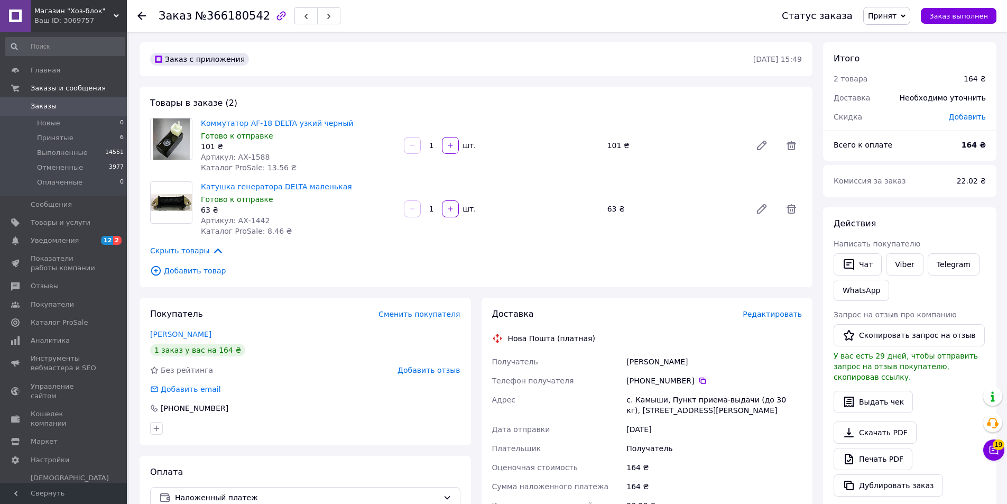
click at [329, 212] on div "63 ₴" at bounding box center [298, 210] width 195 height 11
drag, startPoint x: 339, startPoint y: 184, endPoint x: 202, endPoint y: 185, distance: 136.9
click at [202, 185] on span "Катушка генератора DELTA маленькая" at bounding box center [298, 186] width 195 height 11
copy link "Катушка генератора DELTA маленькая"
click at [632, 364] on div "Ващенко Віктор" at bounding box center [714, 361] width 180 height 19
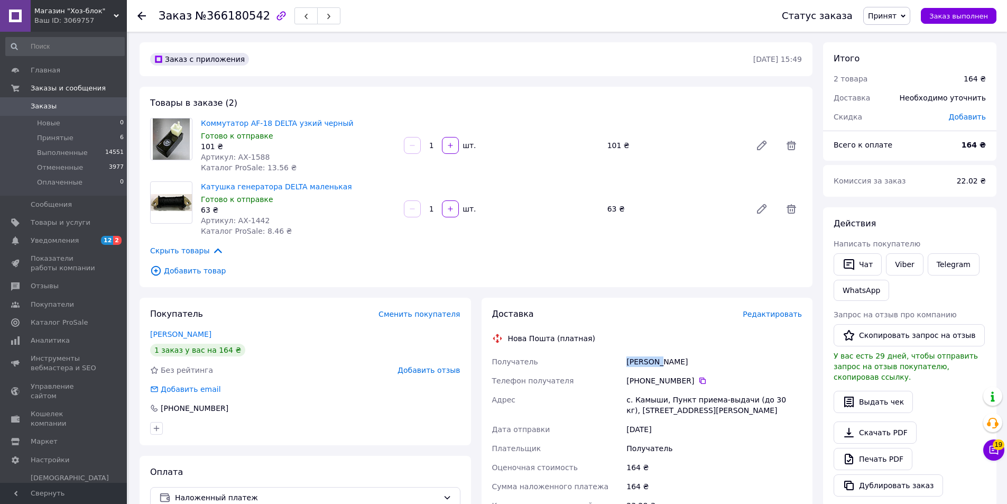
click at [632, 364] on div "Ващенко Віктор" at bounding box center [714, 361] width 180 height 19
copy div "Ващенко"
click at [642, 395] on div "с. Камыши, Пункт приема-выдачи (до 30 кг), ул. Вишневая, 18" at bounding box center [714, 405] width 180 height 30
copy div "Камыши"
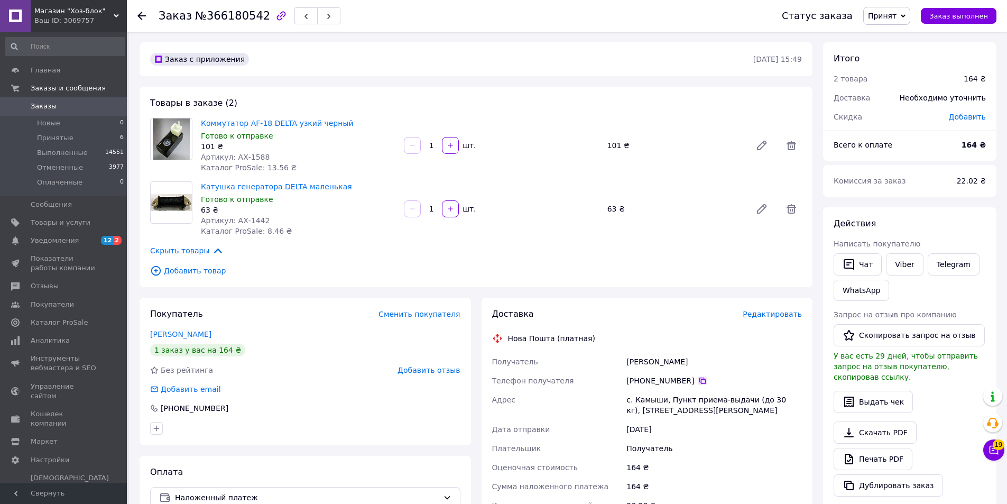
click at [699, 382] on icon at bounding box center [702, 380] width 6 height 6
click at [699, 377] on icon at bounding box center [702, 380] width 6 height 6
click at [647, 354] on div "Ващенко Віктор" at bounding box center [714, 361] width 180 height 19
copy div "н"
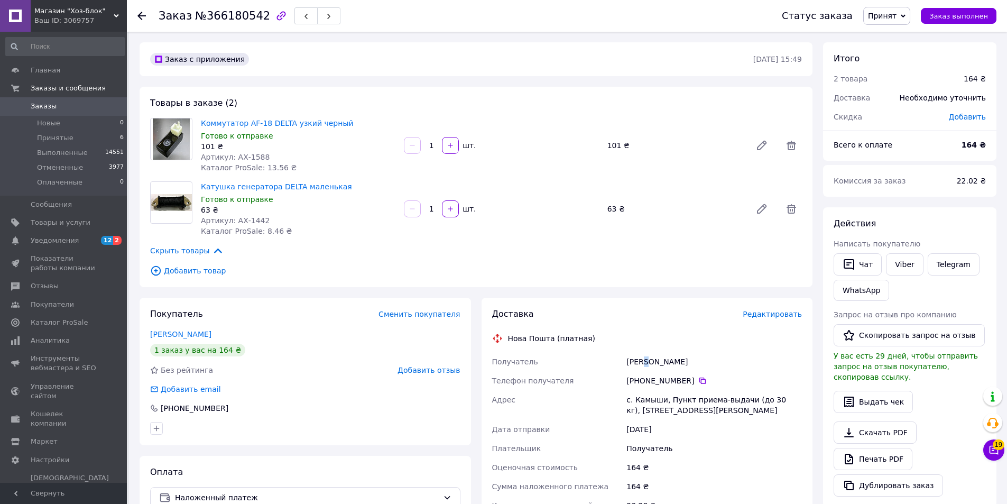
click at [648, 362] on div "Ващенко Віктор" at bounding box center [714, 361] width 180 height 19
click at [668, 362] on div "Ващенко Віктор" at bounding box center [714, 361] width 180 height 19
copy div "Віктор"
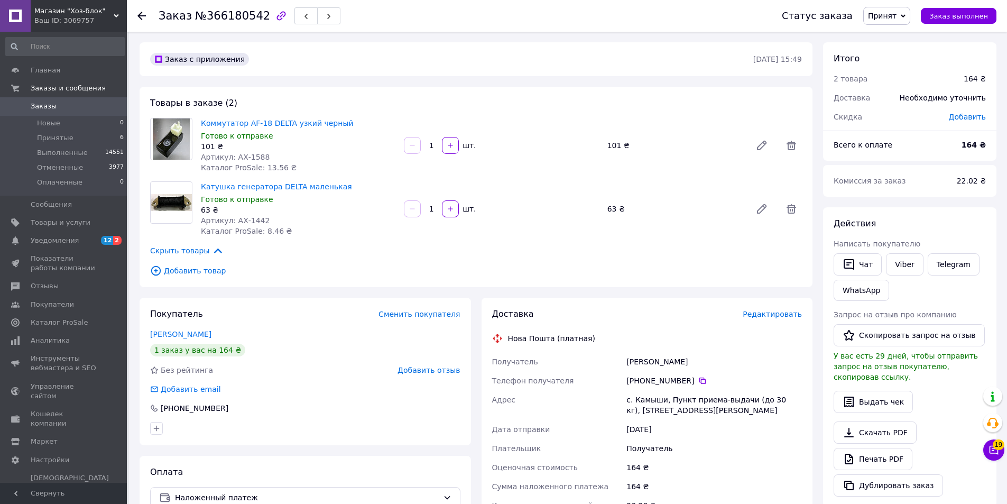
click at [637, 402] on div "с. Камыши, Пункт приема-выдачи (до 30 кг), ул. Вишневая, 18" at bounding box center [714, 405] width 180 height 30
copy div "Камыши"
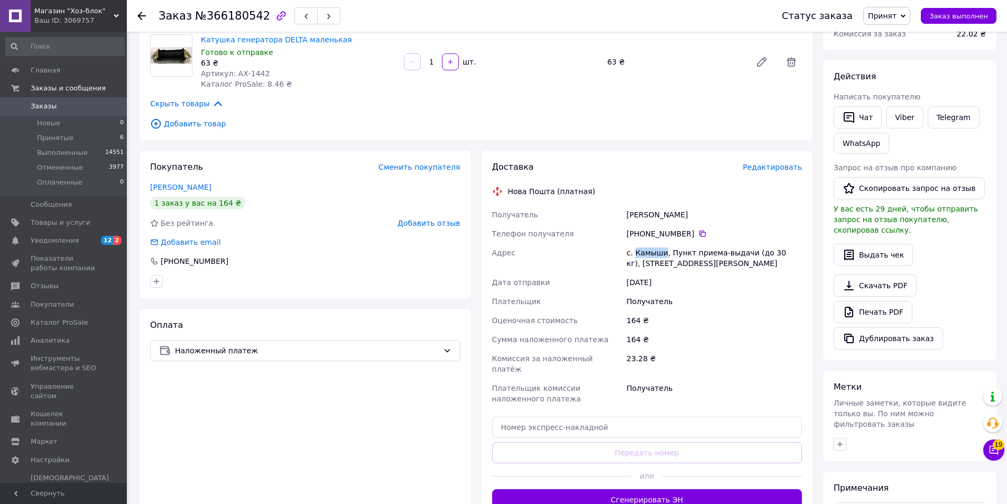
scroll to position [159, 0]
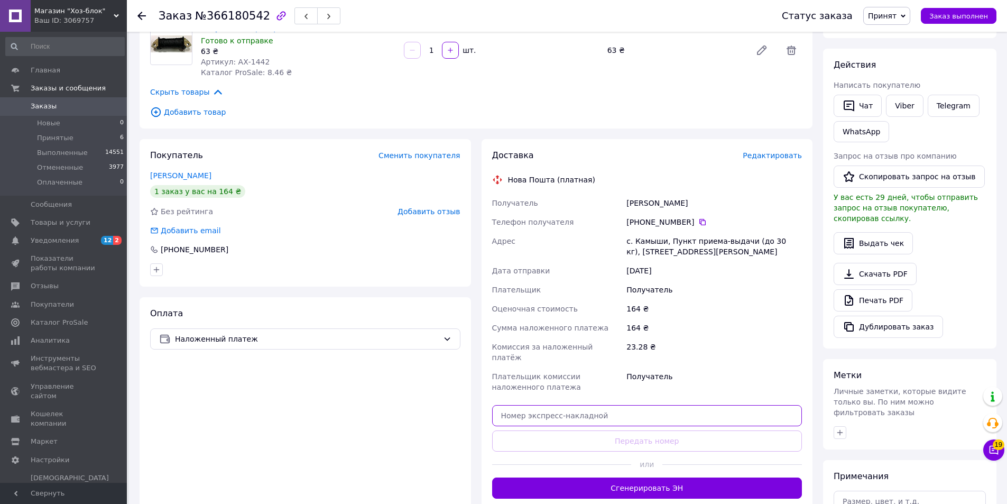
click at [531, 406] on input "text" at bounding box center [647, 415] width 310 height 21
paste input "20451269236454"
type input "20451269236454"
click at [526, 430] on button "Передать номер" at bounding box center [647, 440] width 310 height 21
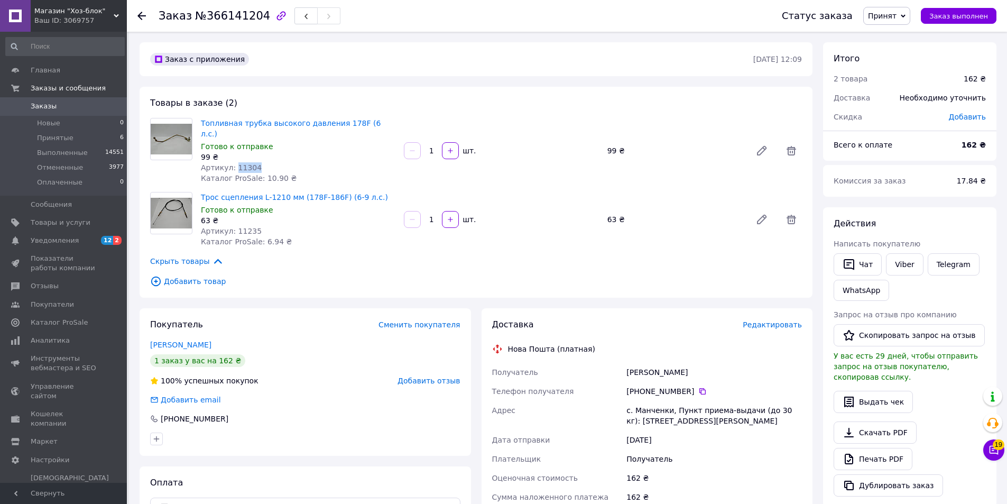
drag, startPoint x: 255, startPoint y: 155, endPoint x: 233, endPoint y: 152, distance: 22.5
click at [233, 162] on div "Артикул: 11304" at bounding box center [298, 167] width 195 height 11
copy span "11304"
click at [338, 162] on div "Артикул: 11304" at bounding box center [298, 167] width 195 height 11
drag, startPoint x: 386, startPoint y: 121, endPoint x: 199, endPoint y: 124, distance: 187.7
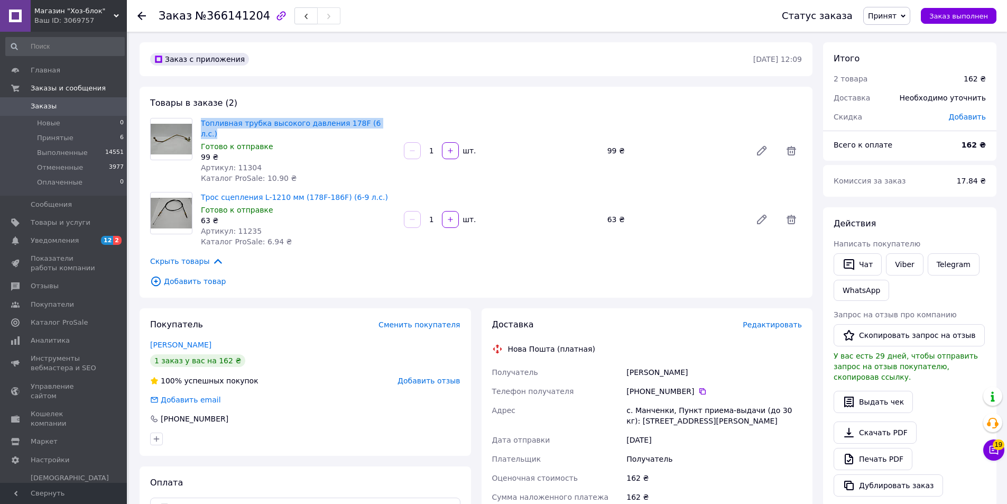
click at [199, 124] on div "Топливная трубка высокого давления 178F (6 л.с.) Готово к отправке 99 ₴ Артикул…" at bounding box center [298, 151] width 203 height 70
copy link "Топливная трубка высокого давления 178F (6 л.с.)"
drag, startPoint x: 256, startPoint y: 218, endPoint x: 233, endPoint y: 217, distance: 23.3
click at [233, 226] on div "Артикул: 11235" at bounding box center [298, 231] width 195 height 11
copy span "11235"
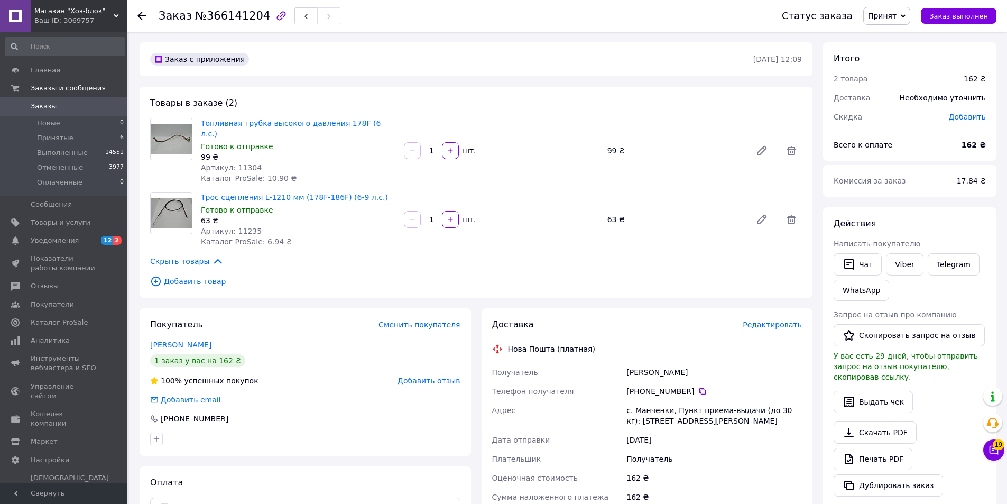
click at [321, 215] on div "63 ₴" at bounding box center [298, 220] width 195 height 11
drag, startPoint x: 365, startPoint y: 185, endPoint x: 198, endPoint y: 182, distance: 167.1
click at [198, 190] on div "Трос сцепления L-1210 мм (178F-186F) (6-9 л.с.) Готово к отправке 63 ₴ Артикул:…" at bounding box center [298, 219] width 203 height 59
copy link "Трос сцепления L-1210 мм (178F-186F) (6-9 л.с.)"
click at [632, 365] on div "Бондаренко Юрій" at bounding box center [714, 372] width 180 height 19
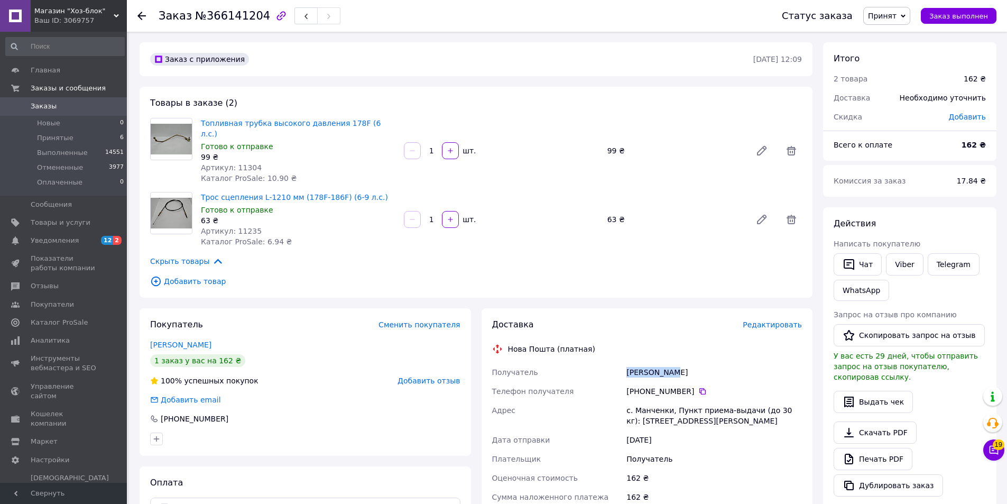
click at [632, 365] on div "Бондаренко Юрій" at bounding box center [714, 372] width 180 height 19
copy div "Бондаренко"
click at [647, 401] on div "с. Манченки, Пункт приема-выдачи (до 30 кг): ул. Пушкина, 41а" at bounding box center [714, 416] width 180 height 30
copy div "Манченки"
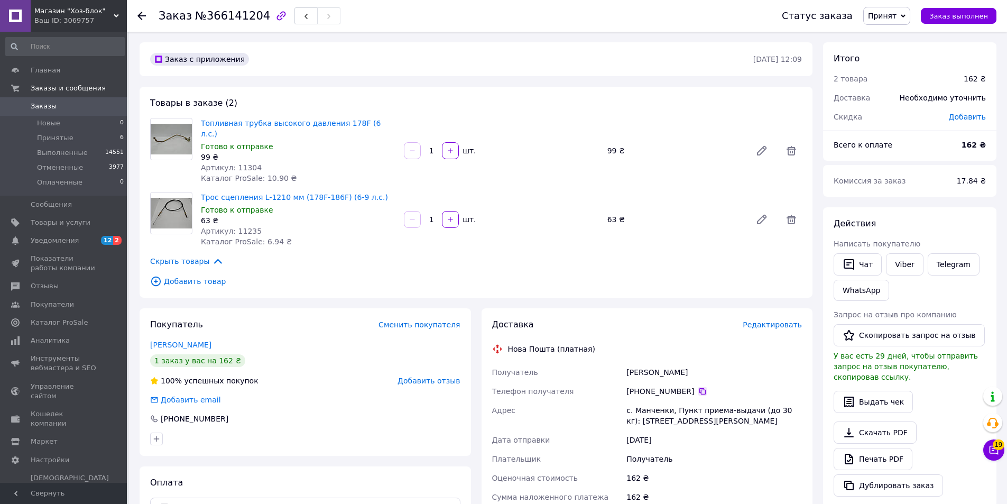
click at [698, 387] on icon at bounding box center [702, 391] width 8 height 8
click at [701, 386] on div "+380 68 953 57 57" at bounding box center [714, 391] width 176 height 11
click at [700, 386] on div "+380 68 953 57 57" at bounding box center [714, 391] width 176 height 11
click at [698, 387] on icon at bounding box center [702, 391] width 8 height 8
click at [647, 363] on div "Бондаренко Юрій" at bounding box center [714, 372] width 180 height 19
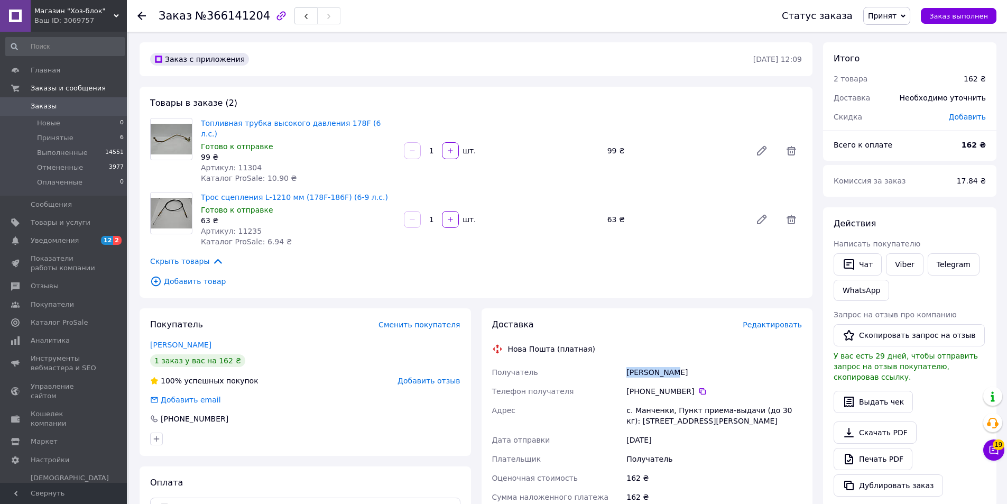
click at [647, 363] on div "Бондаренко Юрій" at bounding box center [714, 372] width 180 height 19
copy div "Бондаренко"
click at [677, 363] on div "Бондаренко Юрій" at bounding box center [714, 372] width 180 height 19
copy div "Юрій"
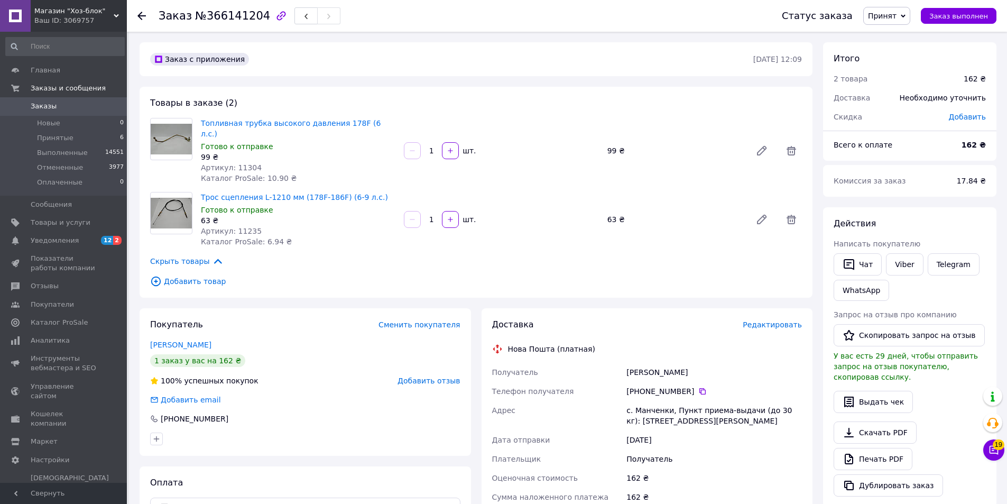
click at [662, 401] on div "с. Манченки, Пункт приема-выдачи (до 30 кг): ул. Пушкина, 41а" at bounding box center [714, 416] width 180 height 30
copy div "Манченки"
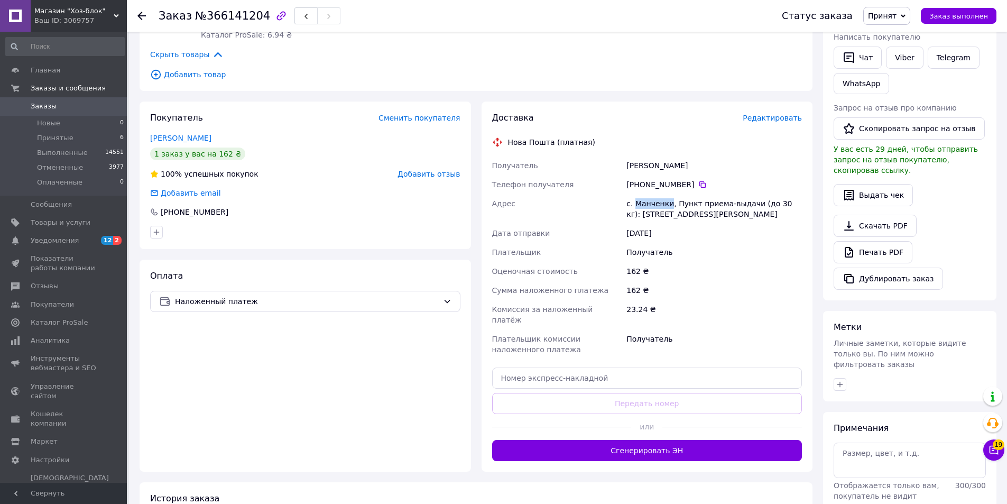
scroll to position [211, 0]
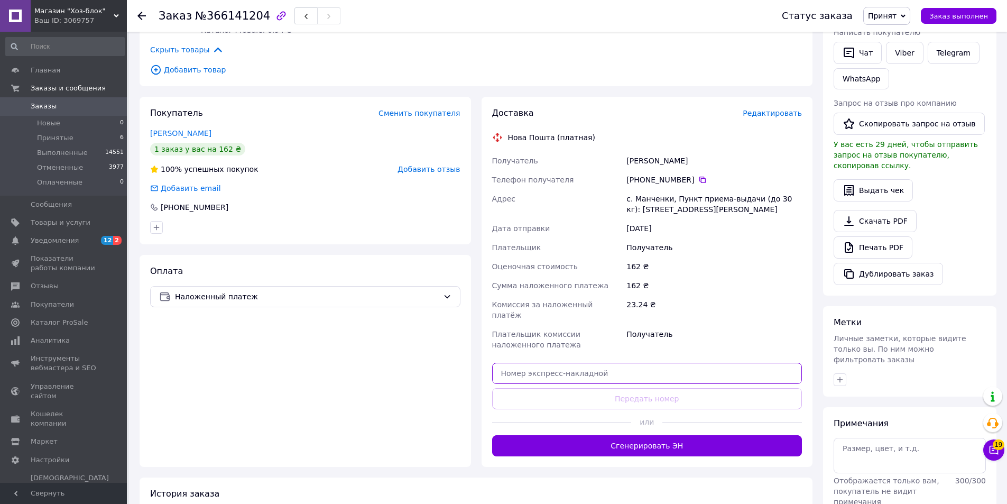
click at [563, 363] on input "text" at bounding box center [647, 373] width 310 height 21
paste input "20451269236607"
type input "20451269236607"
click at [556, 388] on button "Передать номер" at bounding box center [647, 398] width 310 height 21
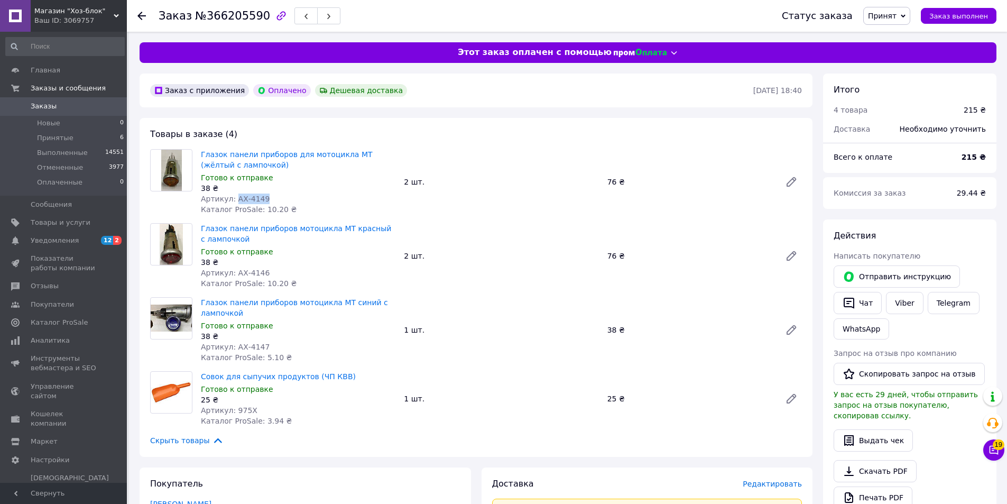
drag, startPoint x: 272, startPoint y: 197, endPoint x: 234, endPoint y: 195, distance: 38.7
click at [234, 195] on div "Артикул: АХ-4149" at bounding box center [298, 198] width 195 height 11
copy span "АХ-4149"
click at [329, 172] on div "Готово к отправке" at bounding box center [298, 177] width 195 height 11
drag, startPoint x: 274, startPoint y: 169, endPoint x: 216, endPoint y: 155, distance: 59.8
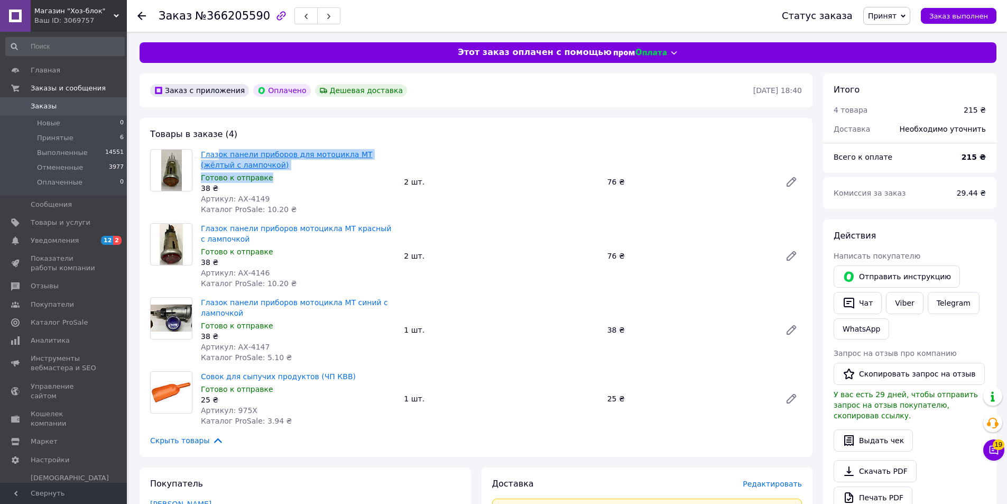
click at [216, 155] on div "Глазок панели приборов для мотоцикла МТ (жёлтый с лампочкой) Готово к отправке …" at bounding box center [298, 182] width 203 height 70
click at [263, 167] on span "Глазок панели приборов для мотоцикла МТ (жёлтый с лампочкой)" at bounding box center [298, 159] width 195 height 21
drag, startPoint x: 247, startPoint y: 163, endPoint x: 197, endPoint y: 153, distance: 51.3
click at [197, 153] on div "Глазок панели приборов для мотоцикла МТ (жёлтый с лампочкой) Готово к отправке …" at bounding box center [298, 182] width 203 height 70
copy link "Глазок панели приборов для мотоцикла МТ (жёлтый с лампочкой)"
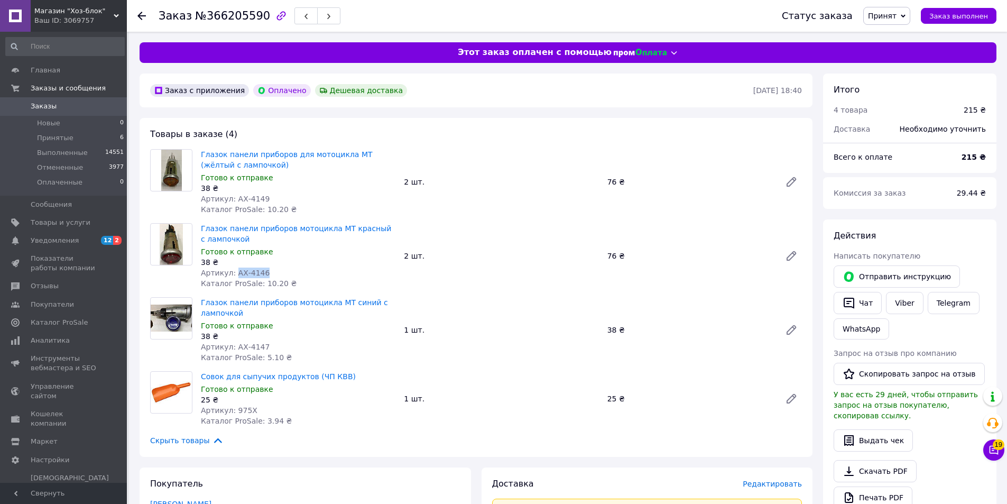
drag, startPoint x: 265, startPoint y: 276, endPoint x: 233, endPoint y: 272, distance: 32.5
click at [233, 272] on div "Артикул: АХ-4146" at bounding box center [298, 273] width 195 height 11
copy span "АХ-4146"
click at [312, 268] on div "Артикул: АХ-4146" at bounding box center [298, 273] width 195 height 11
drag, startPoint x: 244, startPoint y: 236, endPoint x: 201, endPoint y: 228, distance: 43.1
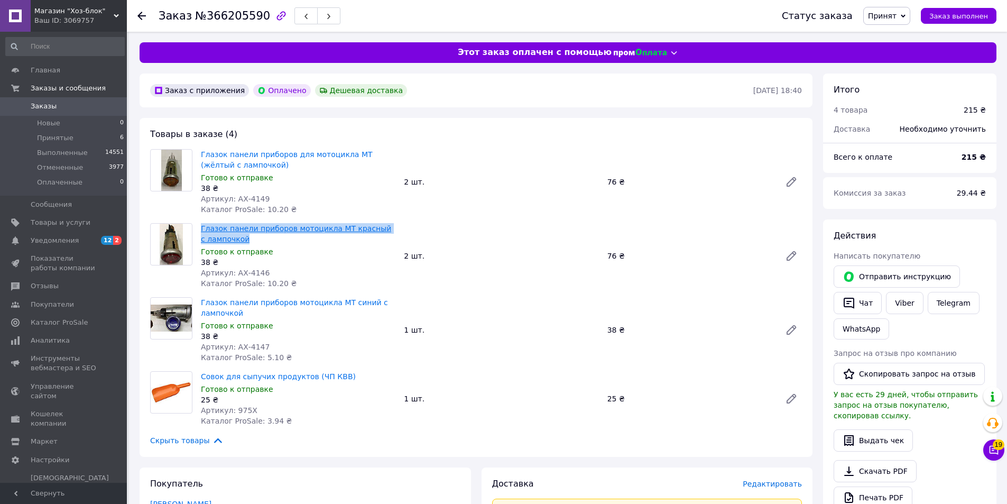
click at [201, 228] on span "Глазок панели приборов мотоцикла МТ красный с лампочкой" at bounding box center [298, 233] width 195 height 21
copy link "Глазок панели приборов мотоцикла МТ красный с лампочкой"
drag, startPoint x: 269, startPoint y: 346, endPoint x: 232, endPoint y: 345, distance: 37.0
click at [232, 345] on div "Артикул: АХ-4147" at bounding box center [298, 347] width 195 height 11
copy span "АХ-4147"
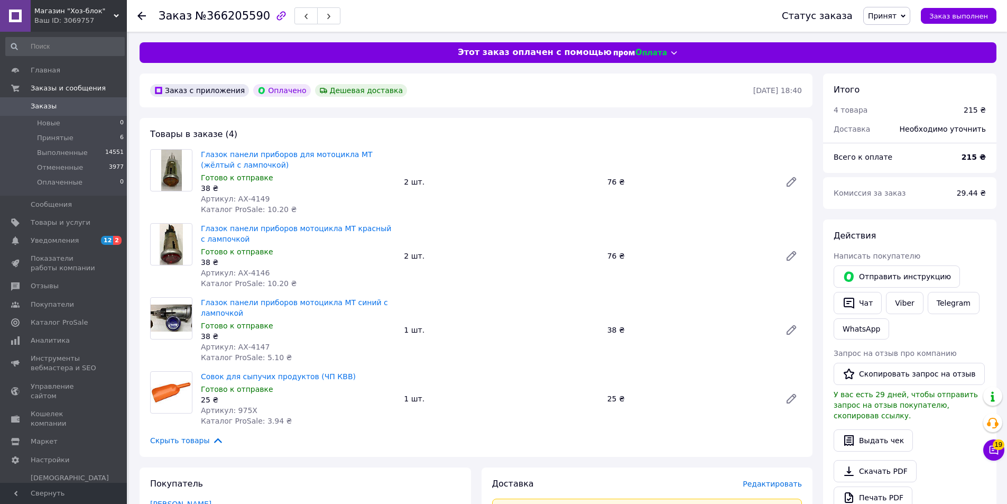
click at [331, 339] on div "38 ₴" at bounding box center [298, 336] width 195 height 11
drag, startPoint x: 266, startPoint y: 312, endPoint x: 201, endPoint y: 302, distance: 66.4
click at [201, 302] on span "Глазок панели приборов мотоцикла МТ синий с лампочкой" at bounding box center [298, 307] width 195 height 21
copy link "Глазок панели приборов мотоцикла МТ синий с лампочкой"
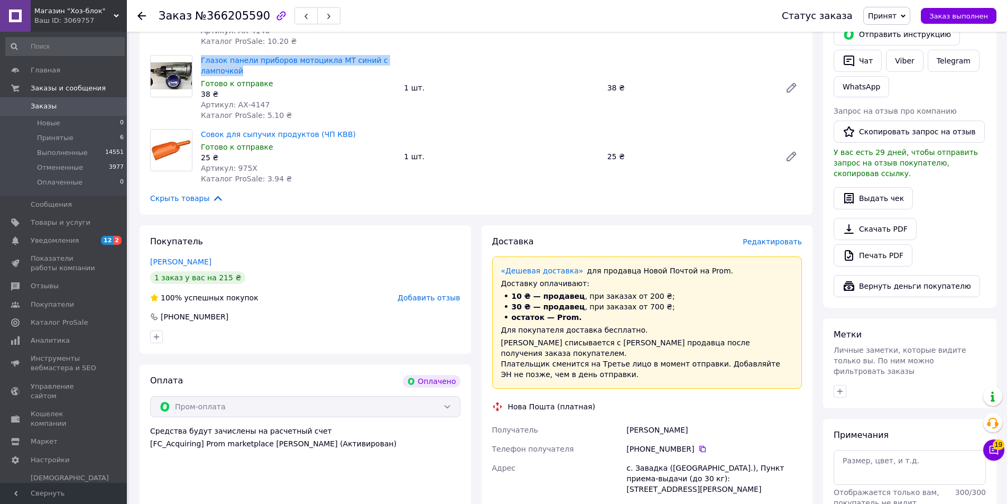
scroll to position [264, 0]
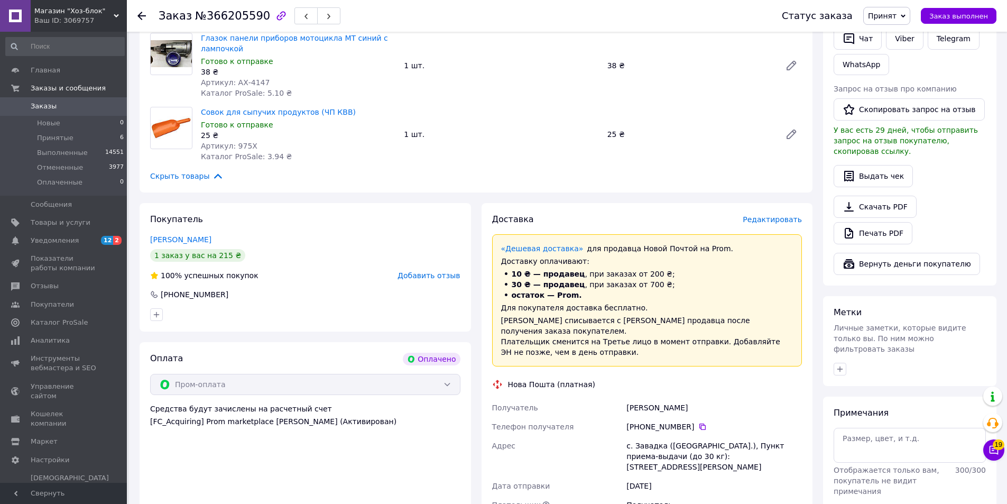
click at [634, 398] on div "[PERSON_NAME]" at bounding box center [714, 407] width 180 height 19
copy div "Івашків"
click at [641, 438] on div "с. Завадка ([GEOGRAPHIC_DATA].), Пункт приема-выдачи (до 30 кг): [STREET_ADDRES…" at bounding box center [714, 456] width 180 height 40
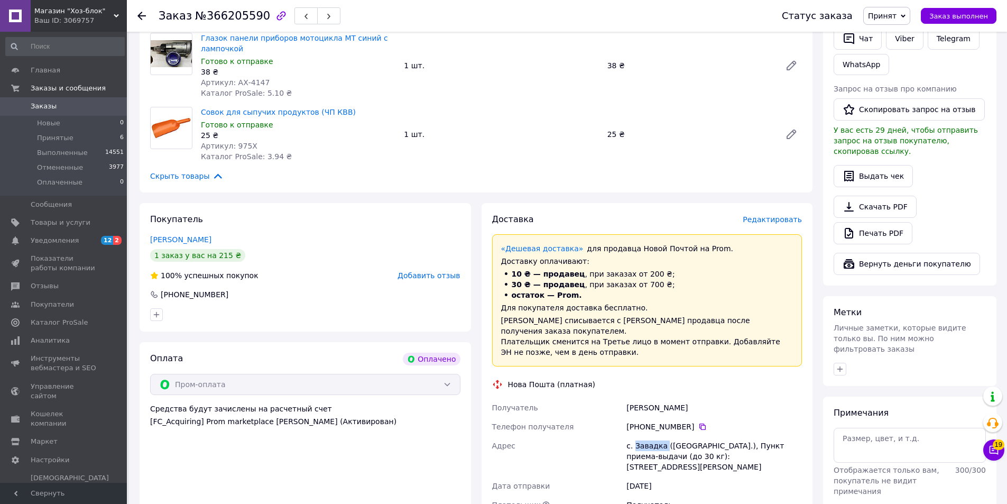
copy div "Завадка"
click at [688, 421] on div "[PHONE_NUMBER]" at bounding box center [714, 426] width 176 height 11
click at [699, 423] on icon at bounding box center [702, 426] width 6 height 6
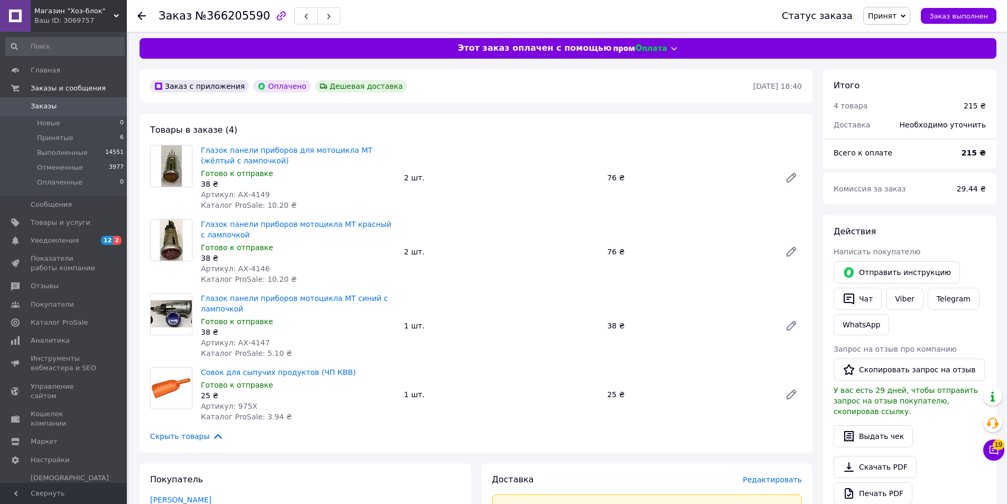
scroll to position [0, 0]
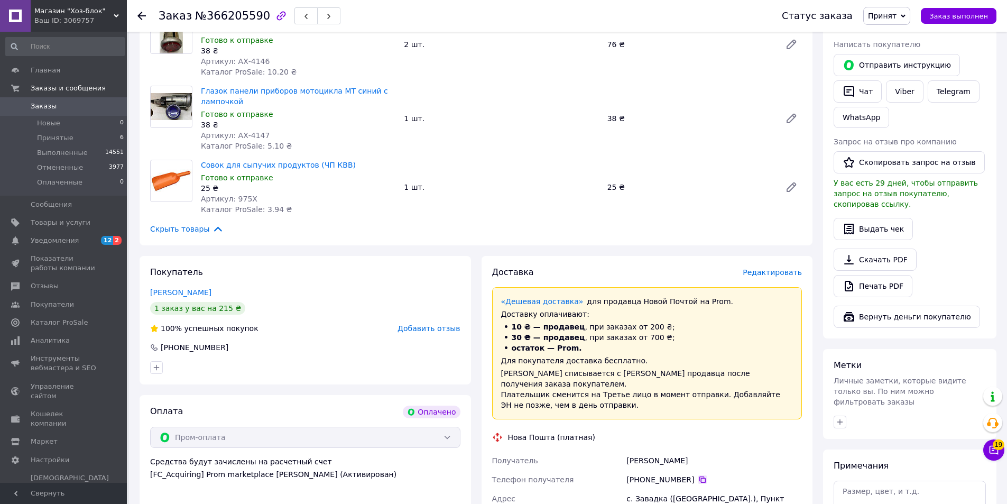
click at [698, 475] on icon at bounding box center [702, 479] width 8 height 8
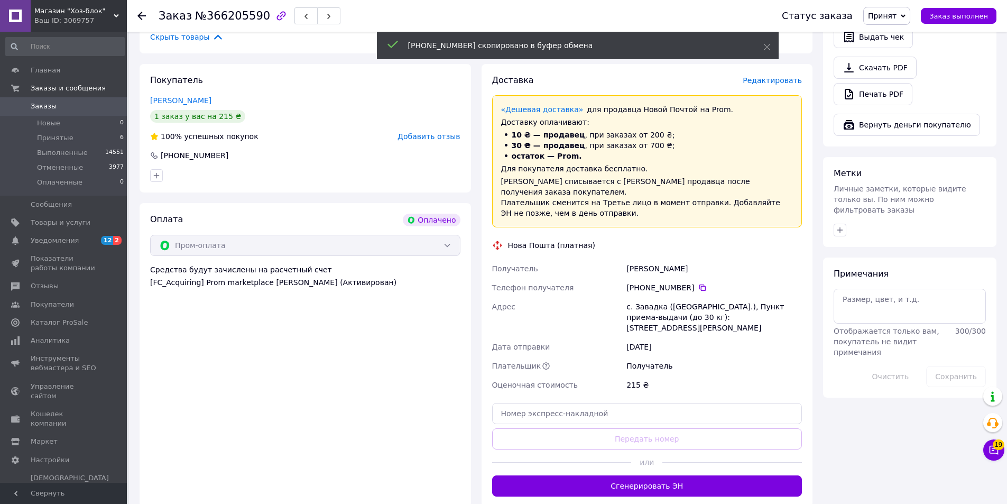
scroll to position [423, 0]
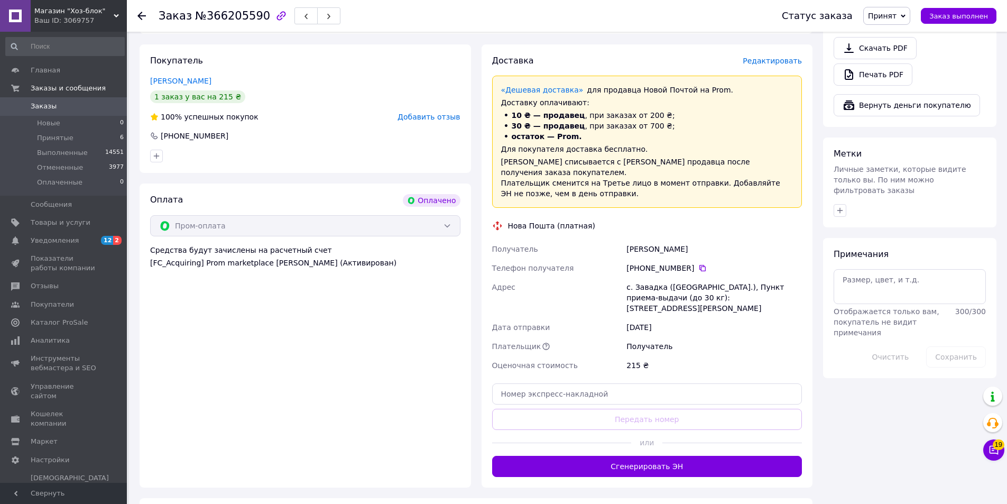
click at [635, 243] on div "[PERSON_NAME]" at bounding box center [714, 248] width 180 height 19
copy div "Івашків"
click at [674, 239] on div "[PERSON_NAME]" at bounding box center [714, 248] width 180 height 19
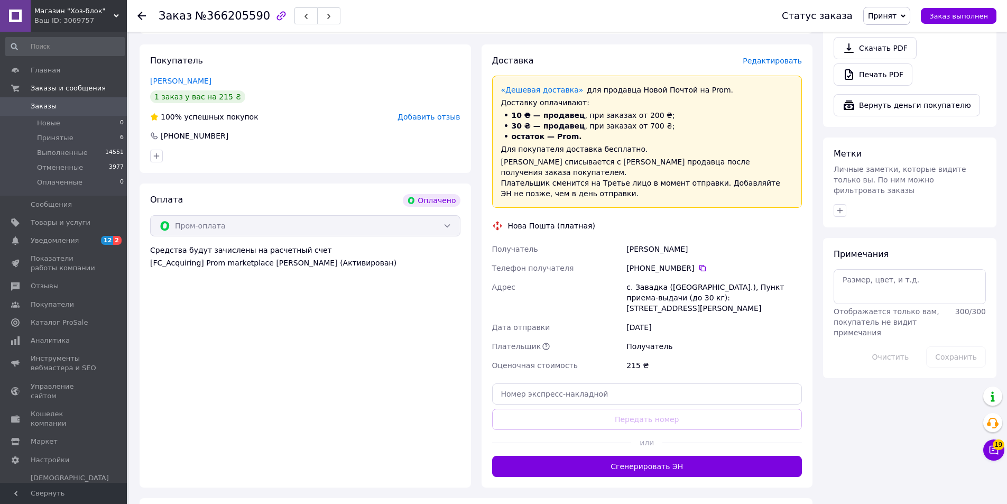
copy div "[PERSON_NAME]"
click at [647, 278] on div "с. Завадка ([GEOGRAPHIC_DATA].), Пункт приема-выдачи (до 30 кг): [STREET_ADDRES…" at bounding box center [714, 298] width 180 height 40
click at [555, 383] on input "text" at bounding box center [647, 393] width 310 height 21
paste input "20451269236799"
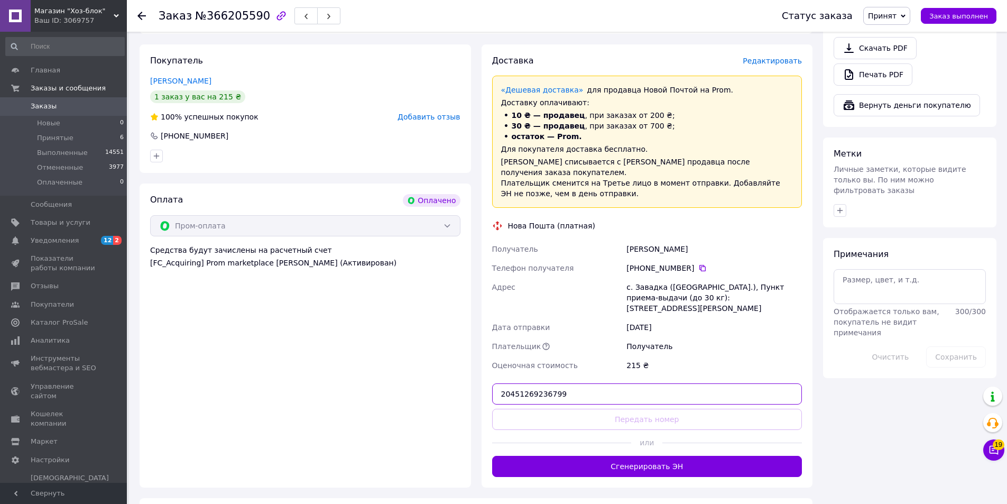
type input "20451269236799"
click at [555, 409] on button "Передать номер" at bounding box center [647, 419] width 310 height 21
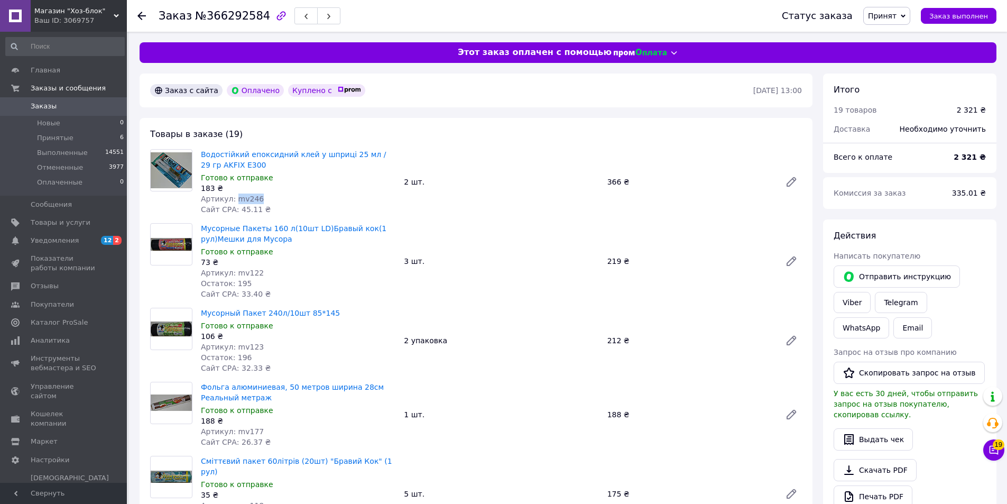
drag, startPoint x: 257, startPoint y: 199, endPoint x: 233, endPoint y: 196, distance: 24.5
click at [233, 196] on div "Артикул: mv246" at bounding box center [298, 198] width 195 height 11
copy span "mv246"
click at [321, 199] on div "Артикул: mv246" at bounding box center [298, 198] width 195 height 11
drag, startPoint x: 226, startPoint y: 161, endPoint x: 202, endPoint y: 154, distance: 24.9
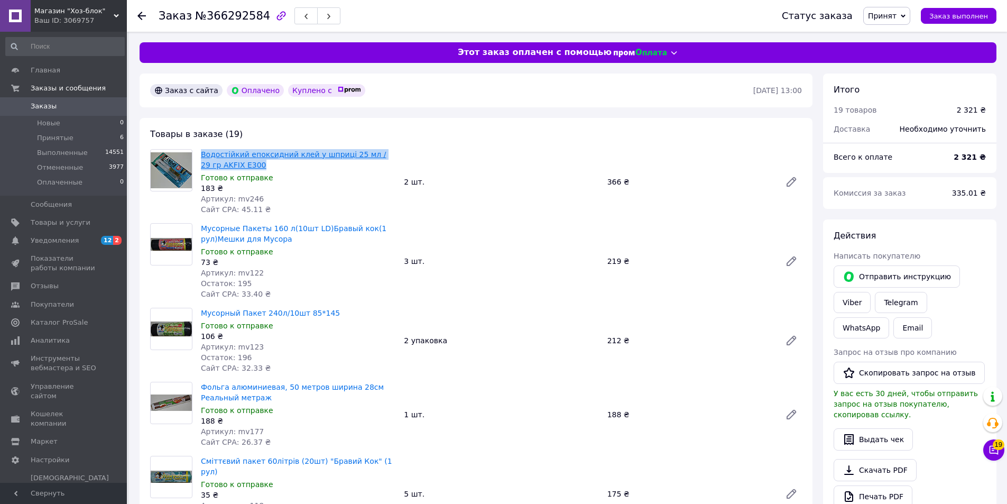
click at [202, 154] on span "Водостійкий епоксидний клей у шприці 25 мл / 29 гр AKFIX E300" at bounding box center [298, 159] width 195 height 21
copy link "Водостійкий епоксидний клей у шприці 25 мл / 29 гр AKFIX E300"
drag, startPoint x: 259, startPoint y: 278, endPoint x: 236, endPoint y: 274, distance: 22.5
click at [236, 274] on div "Мусорные Пакеты 160 л(10шт LD)Бравый кок(1 рул)Мешки для Мусора Готово к отправ…" at bounding box center [298, 261] width 203 height 80
click at [267, 274] on div "Артикул: mv122" at bounding box center [298, 273] width 195 height 11
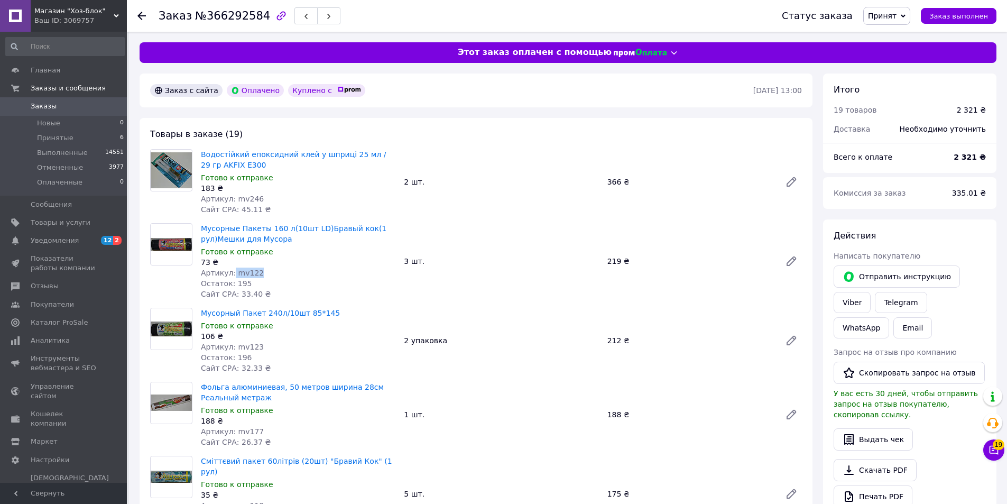
drag, startPoint x: 256, startPoint y: 272, endPoint x: 230, endPoint y: 272, distance: 25.9
click at [230, 272] on div "Артикул: mv122" at bounding box center [298, 273] width 195 height 11
copy span "mv122"
click at [259, 275] on div "Артикул: mv122" at bounding box center [298, 273] width 195 height 11
drag, startPoint x: 254, startPoint y: 271, endPoint x: 234, endPoint y: 270, distance: 20.6
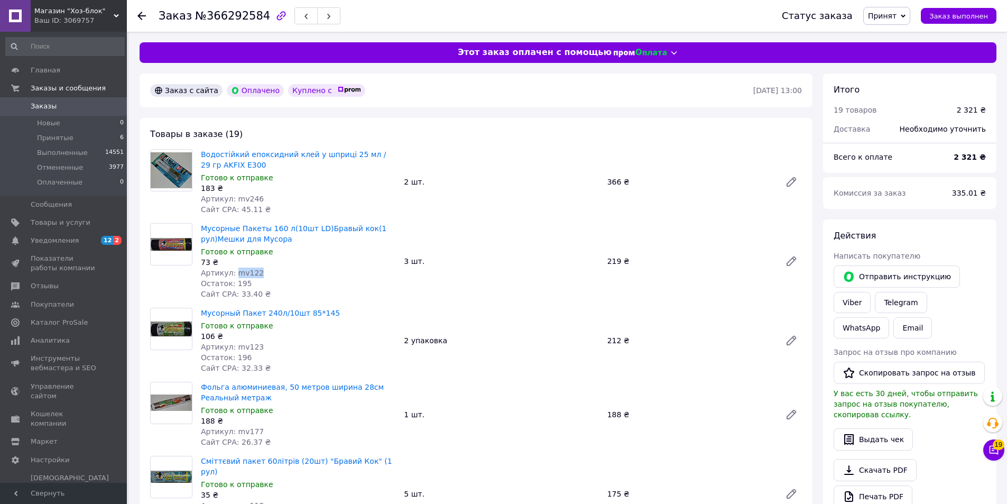
click at [234, 270] on div "Артикул: mv122" at bounding box center [298, 273] width 195 height 11
copy span "mv122"
click at [318, 278] on div "Остаток: 195" at bounding box center [298, 283] width 195 height 11
drag, startPoint x: 286, startPoint y: 241, endPoint x: 201, endPoint y: 229, distance: 85.4
click at [201, 229] on span "Мусорные Пакеты 160 л(10шт LD)Бравый кок(1 рул)Мешки для Мусора" at bounding box center [298, 233] width 195 height 21
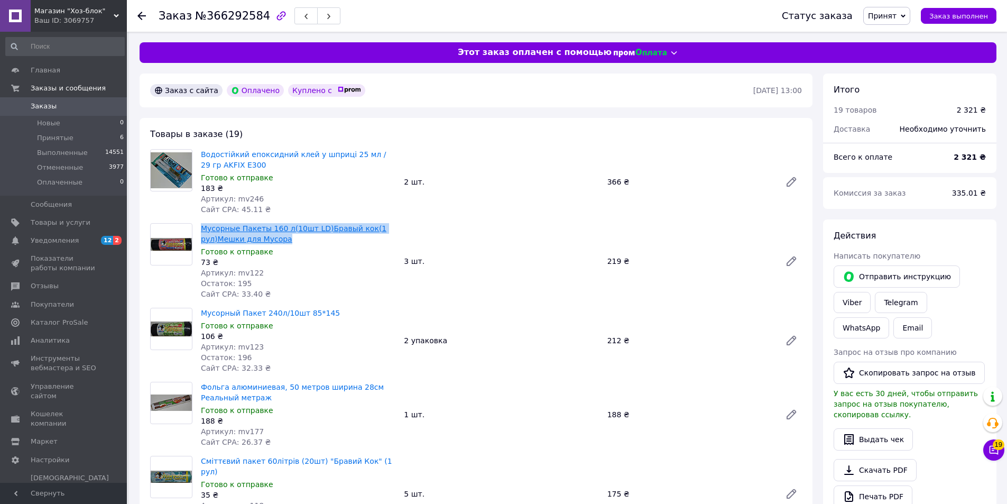
copy link "Мусорные Пакеты 160 л(10шт LD)Бравый кок(1 рул)Мешки для Мусора"
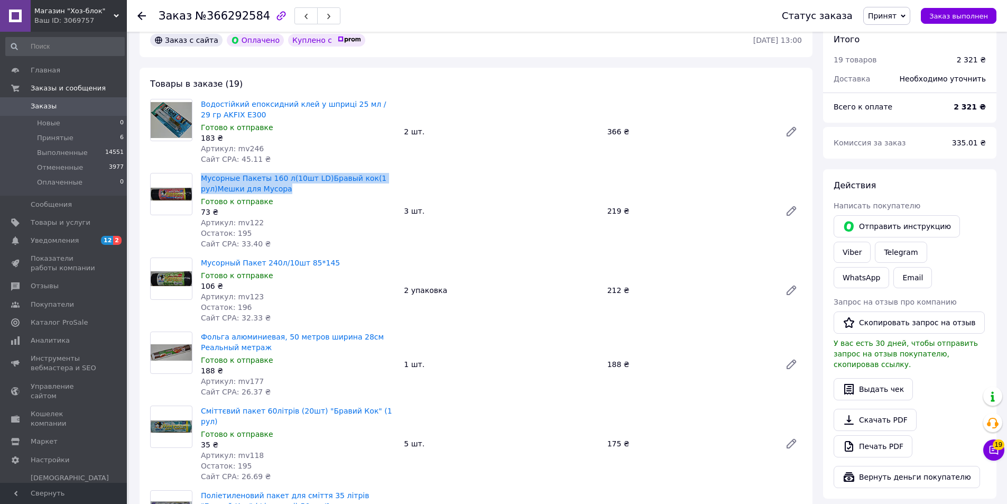
scroll to position [53, 0]
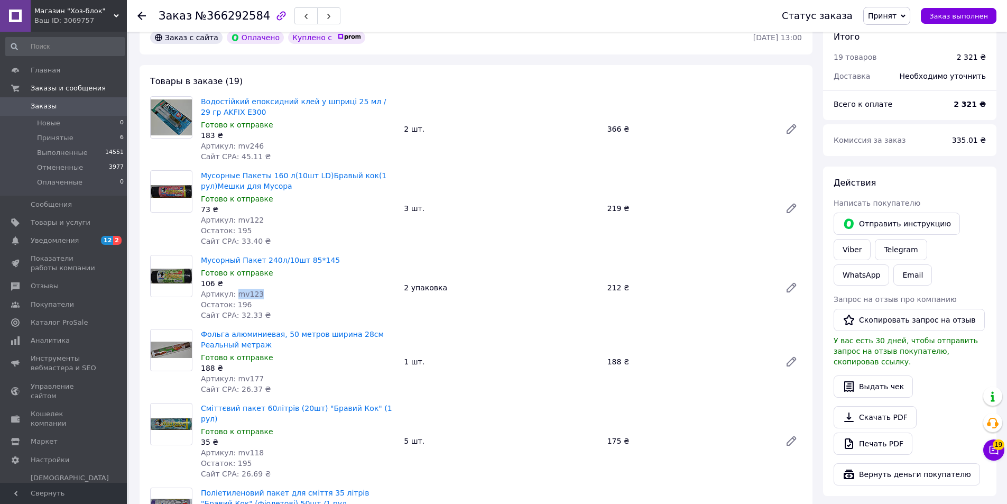
drag, startPoint x: 253, startPoint y: 291, endPoint x: 233, endPoint y: 292, distance: 20.1
click at [233, 292] on span "Артикул: mv123" at bounding box center [232, 294] width 63 height 8
copy span "mv123"
click at [317, 283] on div "106 ₴" at bounding box center [298, 283] width 195 height 11
drag, startPoint x: 329, startPoint y: 256, endPoint x: 201, endPoint y: 258, distance: 128.5
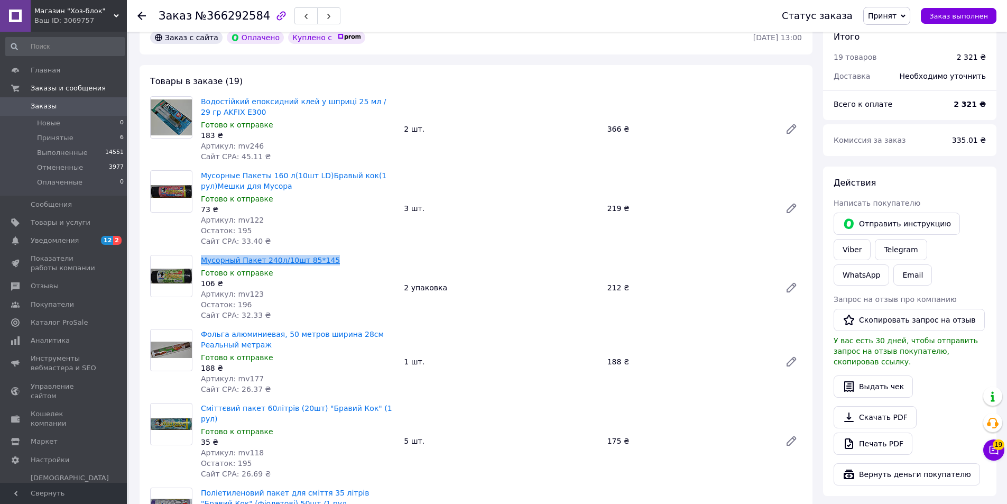
click at [201, 258] on span "Мусорный Пакет 240л/10шт 85*145" at bounding box center [298, 260] width 195 height 11
copy link "Мусорный Пакет 240л/10шт 85*145"
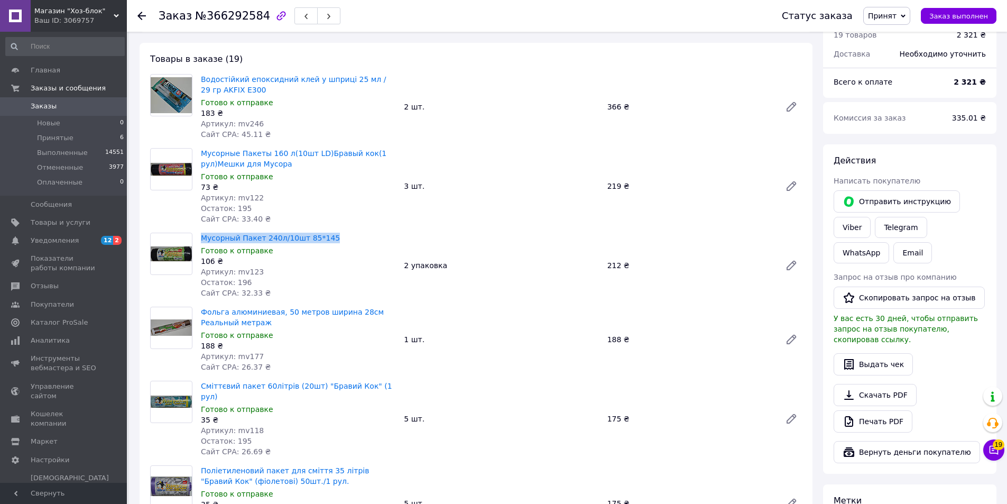
scroll to position [106, 0]
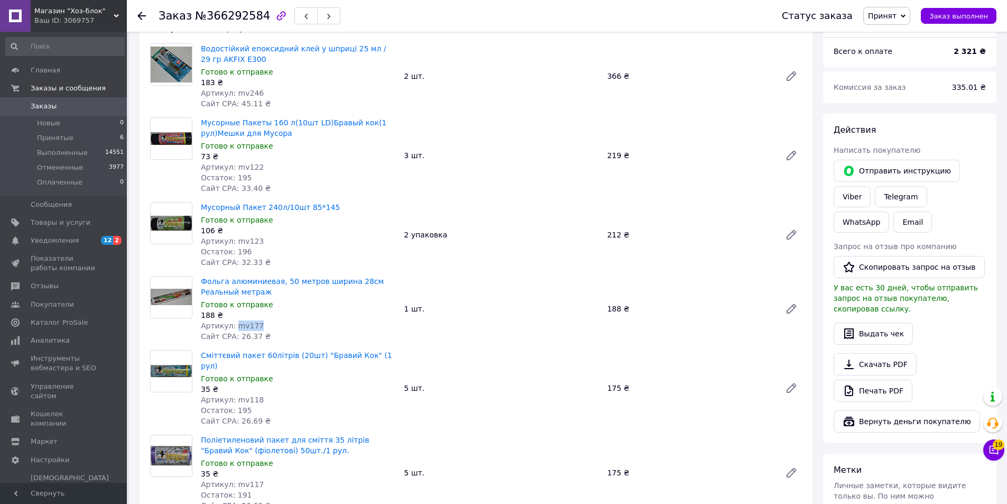
drag, startPoint x: 245, startPoint y: 326, endPoint x: 232, endPoint y: 325, distance: 12.7
click at [232, 325] on div "Артикул: mv177" at bounding box center [298, 325] width 195 height 11
copy span "mv177"
click at [298, 296] on span "Фольга алюминиевая, 50 метров ширина 28см Реальный метраж" at bounding box center [298, 286] width 195 height 21
drag, startPoint x: 224, startPoint y: 288, endPoint x: 202, endPoint y: 279, distance: 23.7
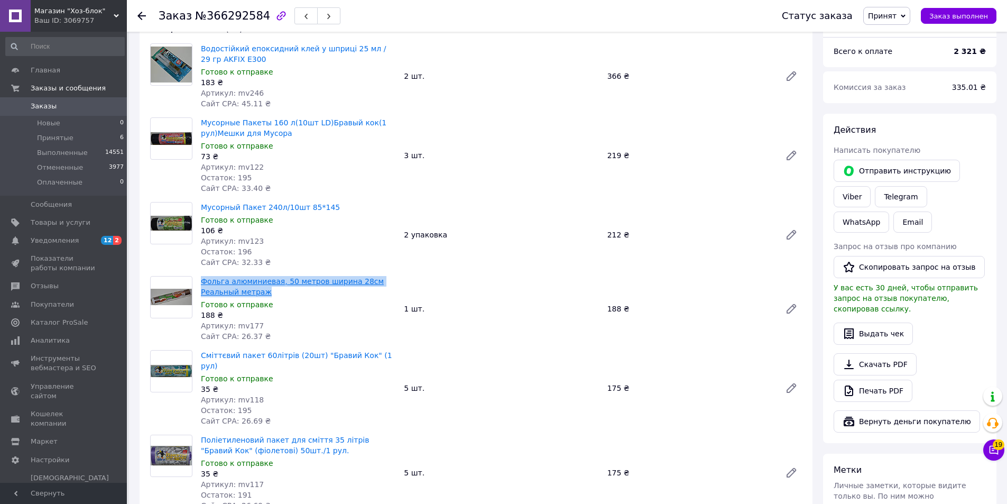
click at [202, 279] on span "Фольга алюминиевая, 50 метров ширина 28см Реальный метраж" at bounding box center [298, 286] width 195 height 21
copy link "Фольга алюминиевая, 50 метров ширина 28см Реальный метраж"
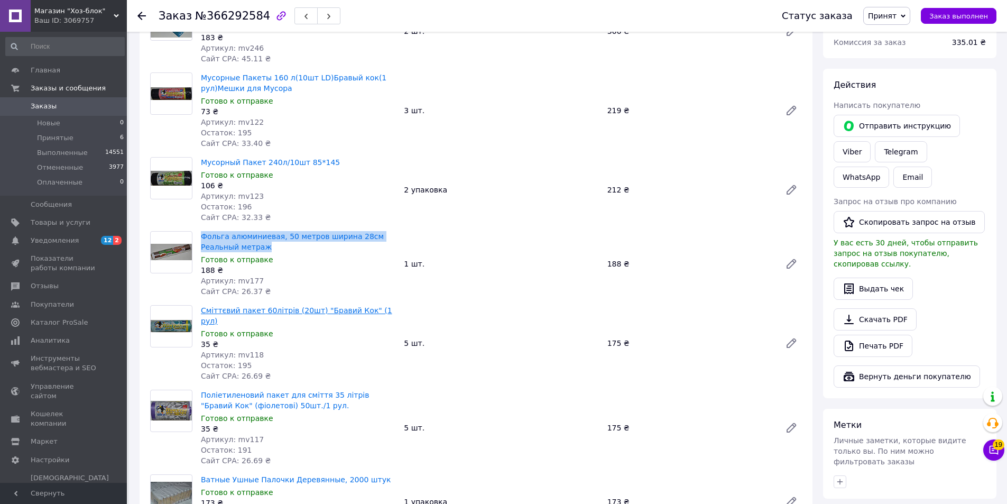
scroll to position [159, 0]
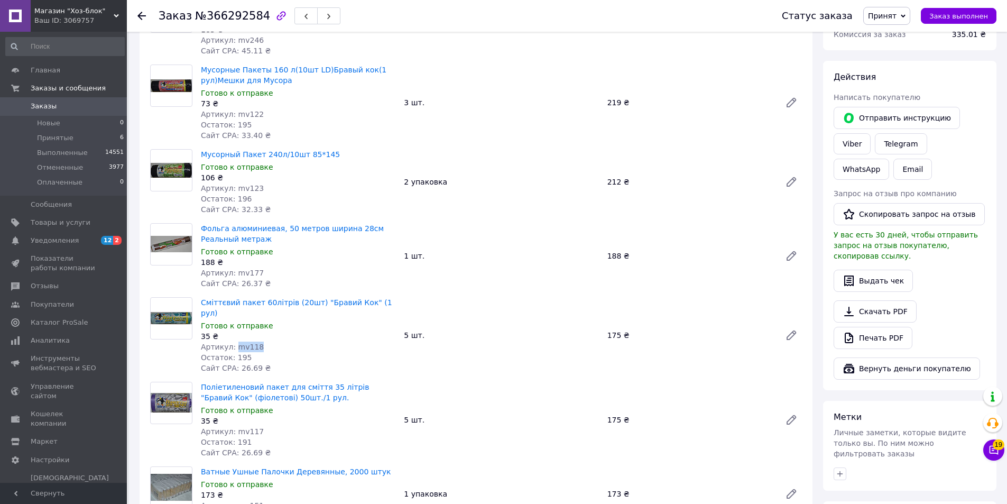
drag, startPoint x: 258, startPoint y: 338, endPoint x: 233, endPoint y: 336, distance: 24.9
click at [233, 342] on div "Артикул: mv118" at bounding box center [298, 347] width 195 height 11
copy span "mv118"
click at [294, 331] on div "35 ₴" at bounding box center [298, 336] width 195 height 11
drag, startPoint x: 373, startPoint y: 300, endPoint x: 199, endPoint y: 305, distance: 174.0
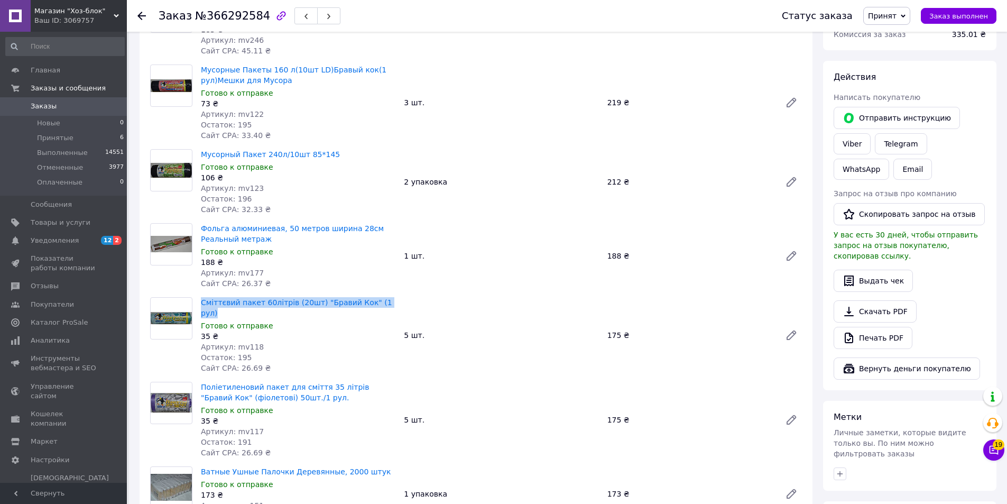
click at [199, 305] on div "Сміттєвий пакет 60літрів (20шт) "Бравий Кок" (1 рул) Готово к отправке 35 ₴ Арт…" at bounding box center [298, 335] width 203 height 80
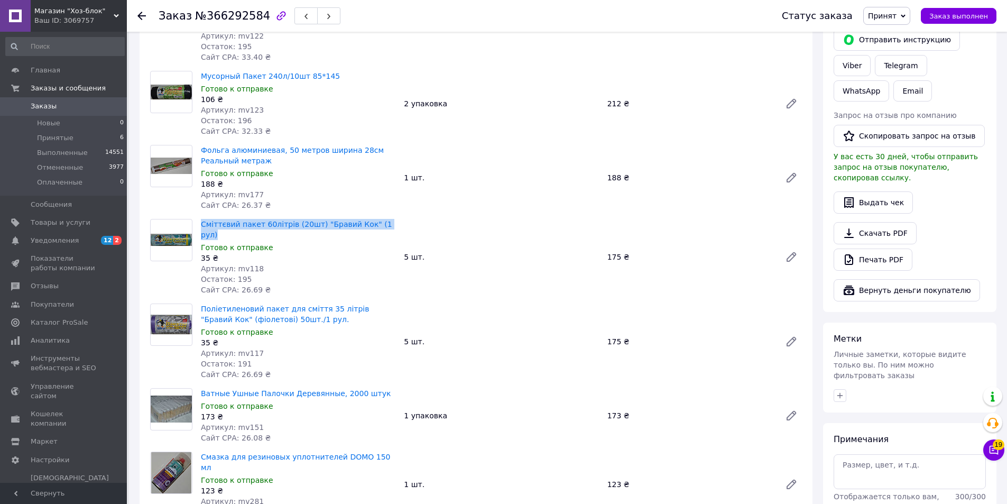
scroll to position [264, 0]
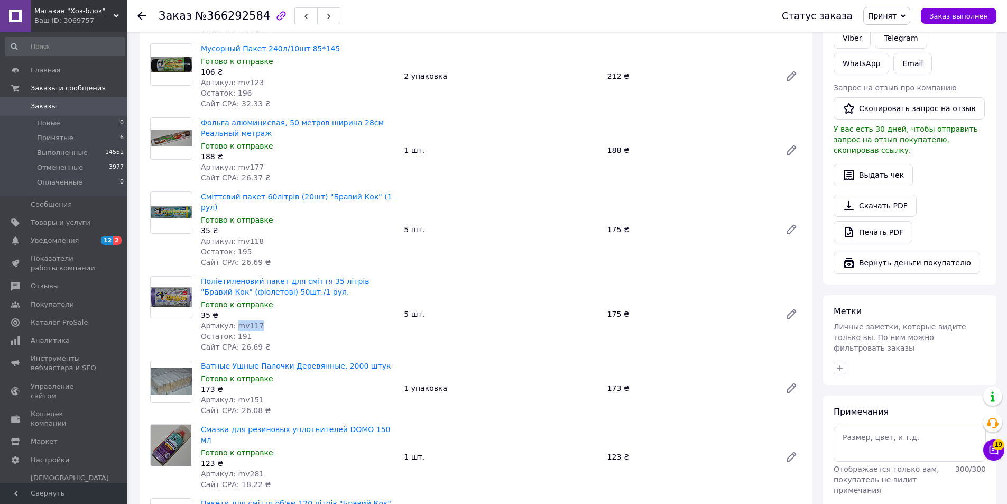
drag, startPoint x: 262, startPoint y: 314, endPoint x: 233, endPoint y: 314, distance: 29.6
click at [233, 320] on div "Артикул: mv117" at bounding box center [298, 325] width 195 height 11
click at [311, 310] on div "35 ₴" at bounding box center [298, 315] width 195 height 11
drag, startPoint x: 276, startPoint y: 280, endPoint x: 198, endPoint y: 268, distance: 79.3
click at [198, 274] on div "Поліетиленовий пакет для сміття 35 літрів "Бравий Кок" (фіолетові) 50шт./1 рул.…" at bounding box center [298, 314] width 203 height 80
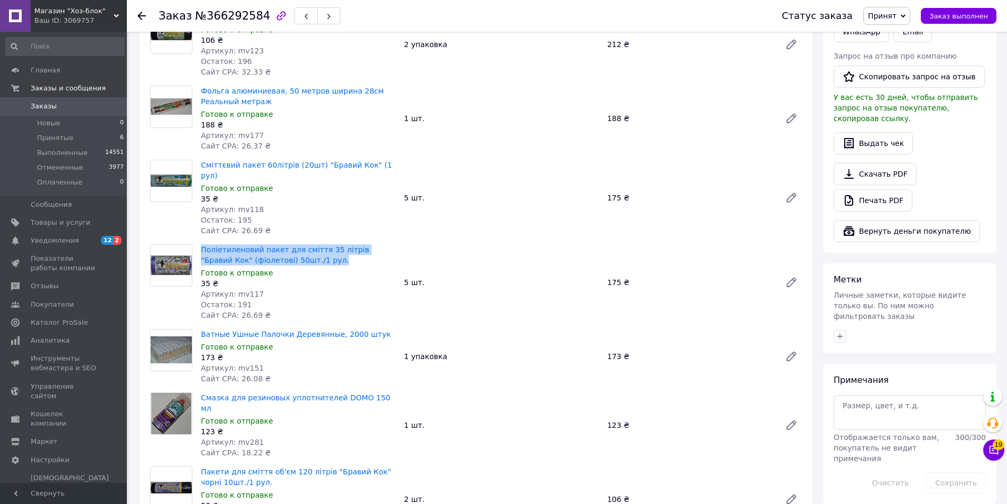
scroll to position [423, 0]
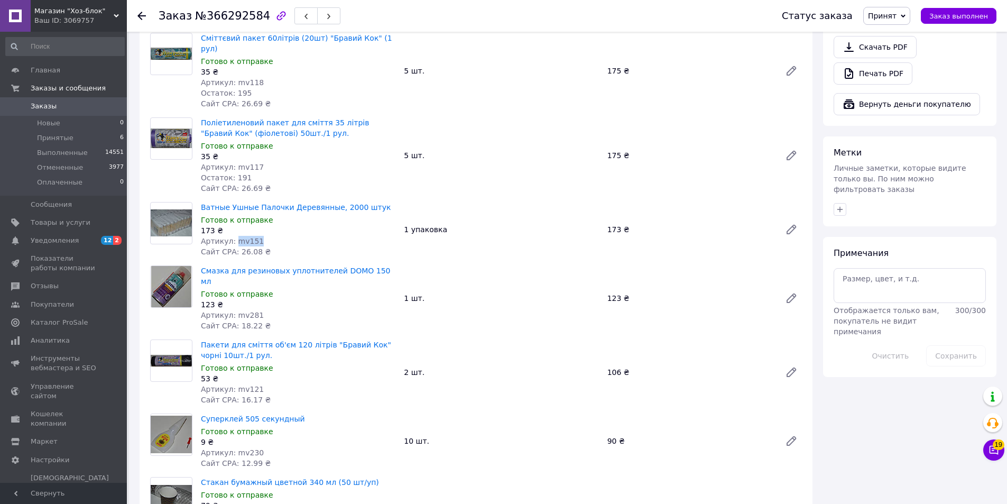
drag, startPoint x: 240, startPoint y: 233, endPoint x: 235, endPoint y: 231, distance: 5.7
click at [235, 236] on div "Артикул: mv151" at bounding box center [298, 241] width 195 height 11
click at [320, 225] on div "173 ₴" at bounding box center [298, 230] width 195 height 11
drag, startPoint x: 370, startPoint y: 194, endPoint x: 201, endPoint y: 194, distance: 168.6
click at [201, 202] on span "Ватные Ушные Палочки Деревянные, 2000 штук" at bounding box center [298, 207] width 195 height 11
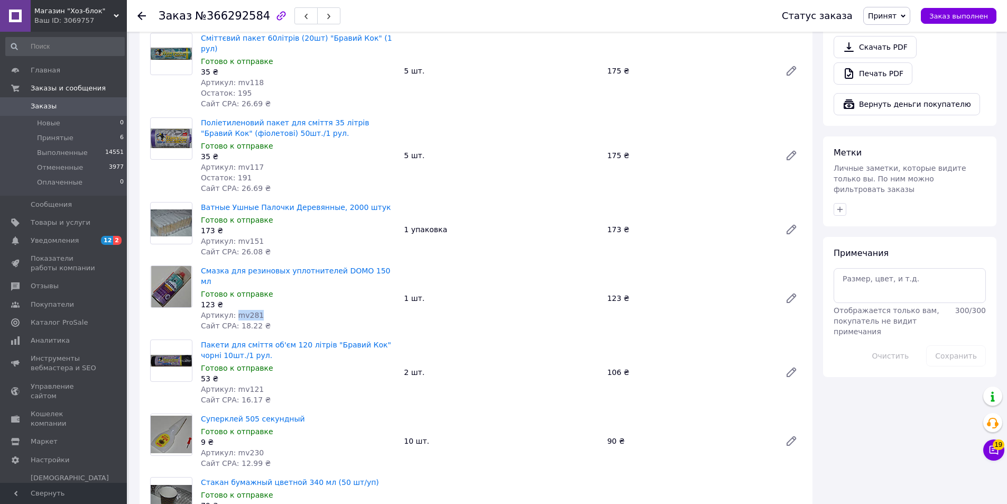
drag, startPoint x: 262, startPoint y: 290, endPoint x: 233, endPoint y: 291, distance: 29.1
click at [233, 310] on div "Артикул: mv281" at bounding box center [298, 315] width 195 height 11
click at [320, 289] on div "Готово к отправке" at bounding box center [298, 294] width 195 height 11
drag, startPoint x: 377, startPoint y: 256, endPoint x: 200, endPoint y: 259, distance: 176.6
click at [200, 263] on div "Смазка для резиновых уплотнителей DOMO 150 мл Готово к отправке 123 ₴ Артикул: …" at bounding box center [298, 298] width 203 height 70
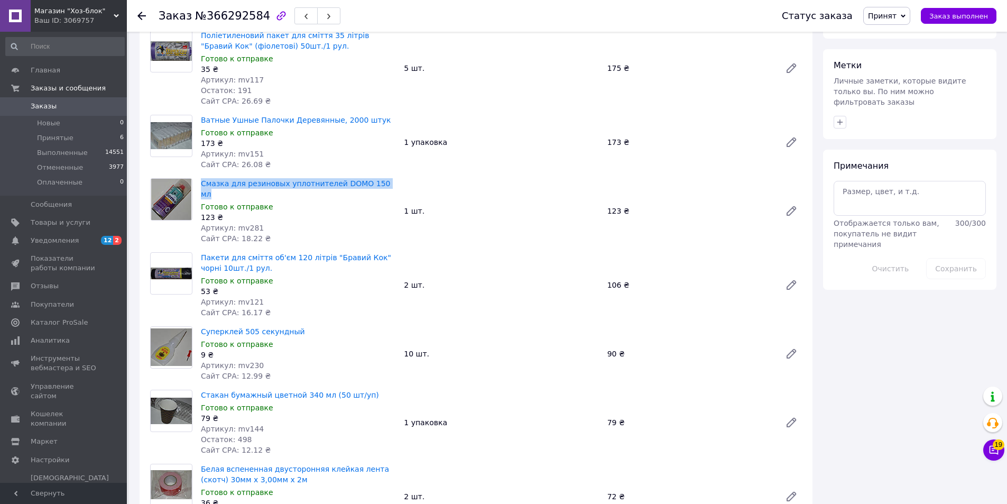
scroll to position [529, 0]
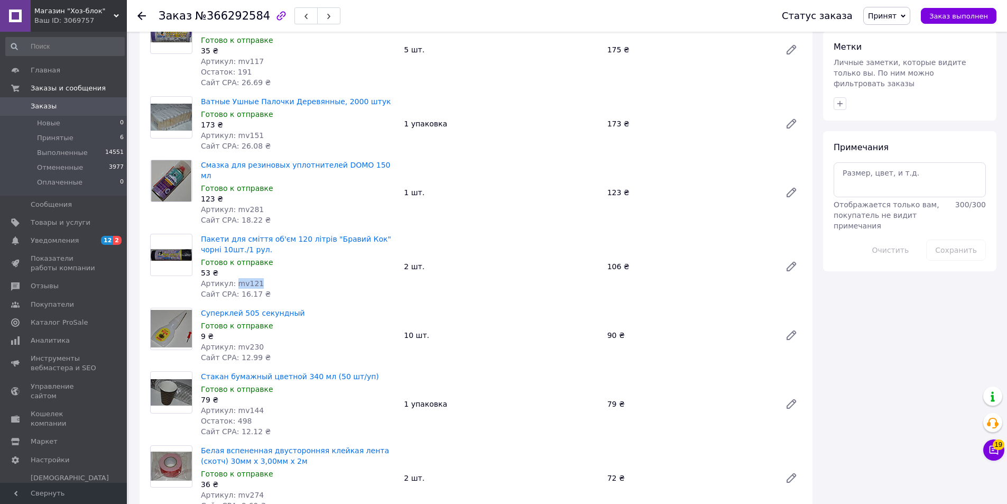
drag, startPoint x: 268, startPoint y: 262, endPoint x: 234, endPoint y: 262, distance: 33.8
click at [234, 278] on div "Артикул: mv121" at bounding box center [298, 283] width 195 height 11
click at [333, 268] on div "53 ₴" at bounding box center [298, 273] width 195 height 11
drag, startPoint x: 320, startPoint y: 230, endPoint x: 200, endPoint y: 216, distance: 120.3
click at [200, 232] on div "Пакети для сміття об'єм 120 літрів "Бравий Кок" чорні 10шт./1 рул. Готово к отп…" at bounding box center [298, 267] width 203 height 70
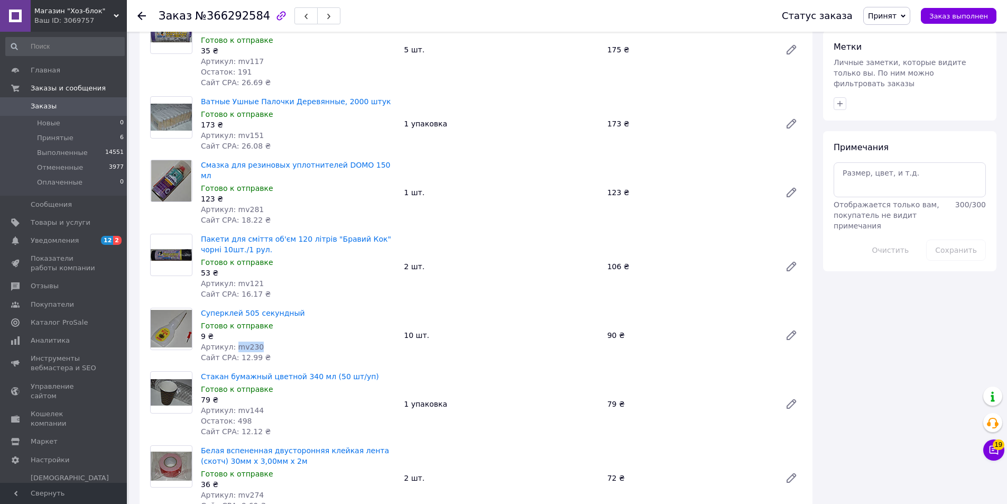
drag, startPoint x: 266, startPoint y: 324, endPoint x: 234, endPoint y: 325, distance: 32.3
click at [234, 342] on div "Артикул: mv230" at bounding box center [298, 347] width 195 height 11
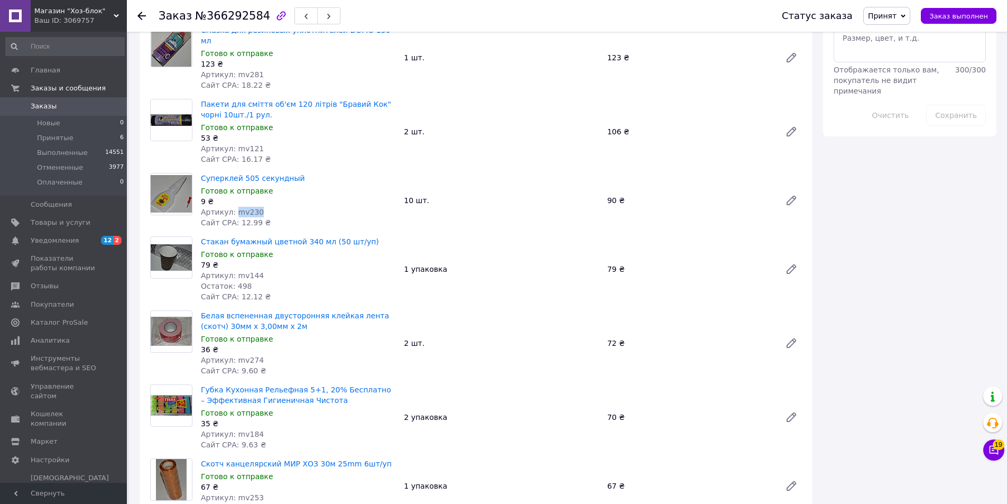
scroll to position [687, 0]
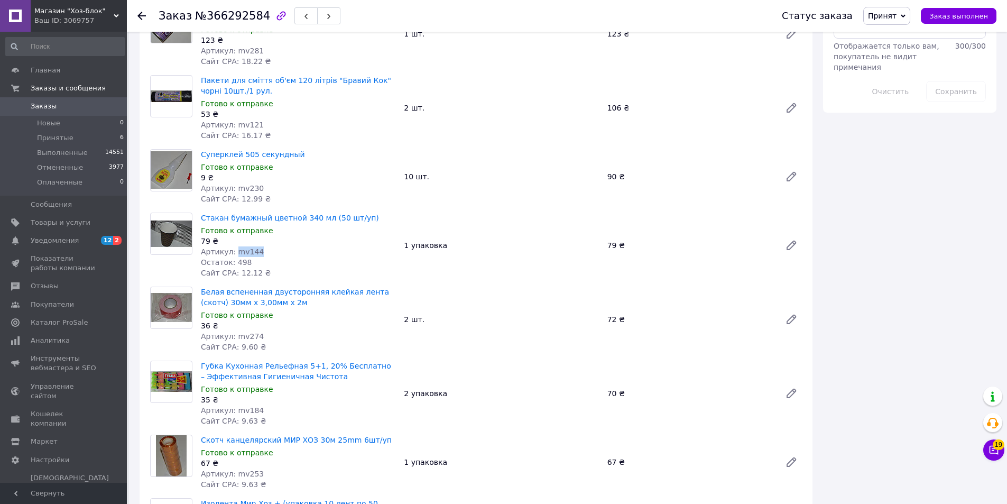
drag, startPoint x: 258, startPoint y: 227, endPoint x: 233, endPoint y: 227, distance: 24.8
click at [233, 246] on div "Артикул: mv144" at bounding box center [298, 251] width 195 height 11
drag, startPoint x: 295, startPoint y: 221, endPoint x: 302, endPoint y: 216, distance: 8.4
click at [296, 236] on div "79 ₴" at bounding box center [298, 241] width 195 height 11
drag, startPoint x: 349, startPoint y: 193, endPoint x: 200, endPoint y: 193, distance: 149.1
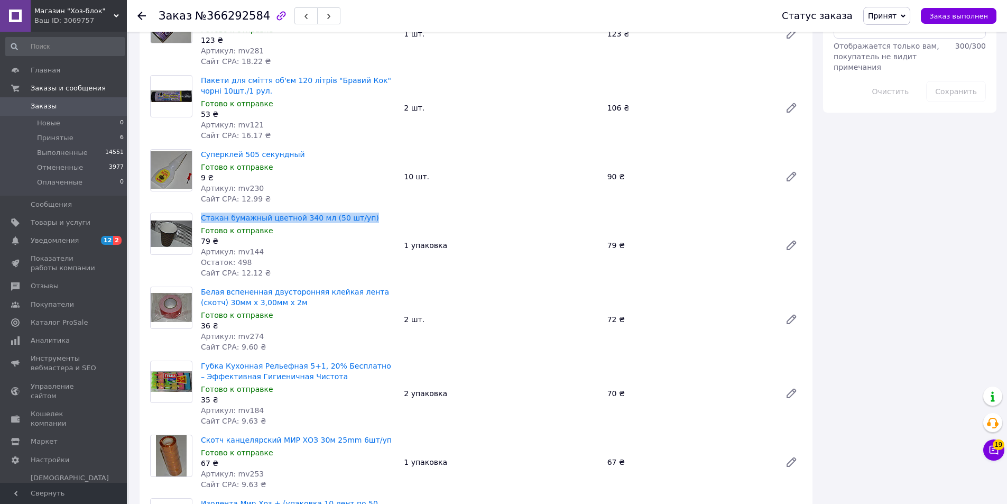
click at [200, 210] on div "Стакан бумажный цветной 340 мл (50 шт/уп) Готово к отправке 79 ₴ Артикул: mv144…" at bounding box center [298, 245] width 203 height 70
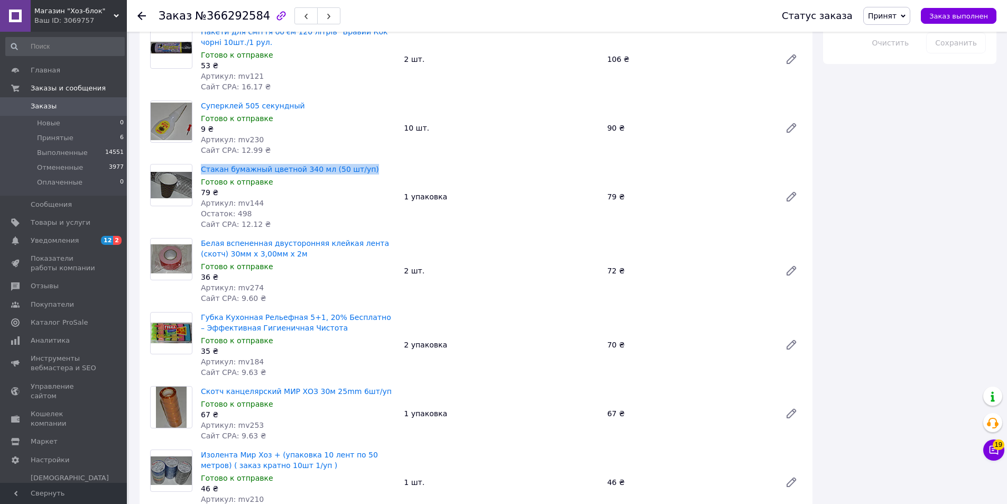
scroll to position [740, 0]
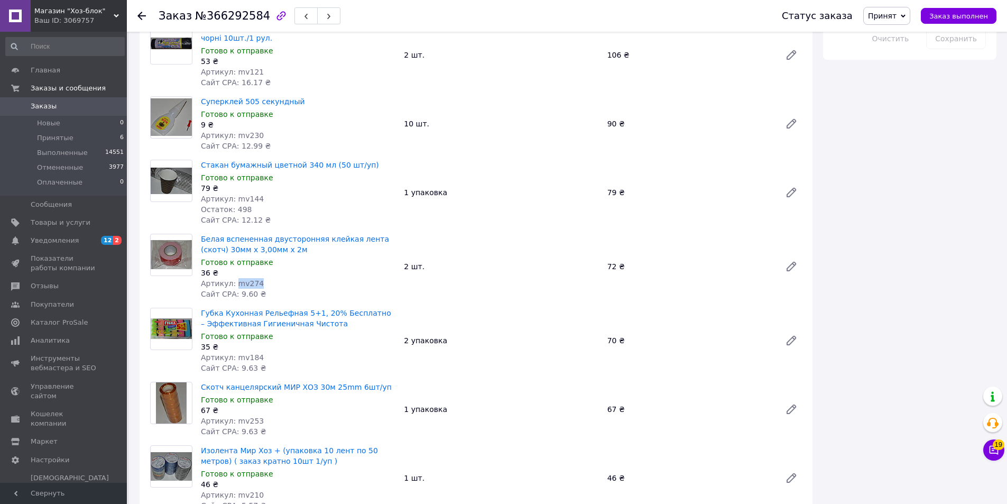
drag, startPoint x: 269, startPoint y: 258, endPoint x: 234, endPoint y: 260, distance: 35.5
click at [234, 278] on div "Артикул: mv274" at bounding box center [298, 283] width 195 height 11
click at [302, 257] on div "Готово к отправке" at bounding box center [298, 262] width 195 height 11
drag, startPoint x: 279, startPoint y: 223, endPoint x: 198, endPoint y: 215, distance: 81.3
click at [198, 232] on div "Белая вспененная двусторонняя клейкая лента (скотч) 30мм х 3,00мм х 2м Готово к…" at bounding box center [298, 267] width 203 height 70
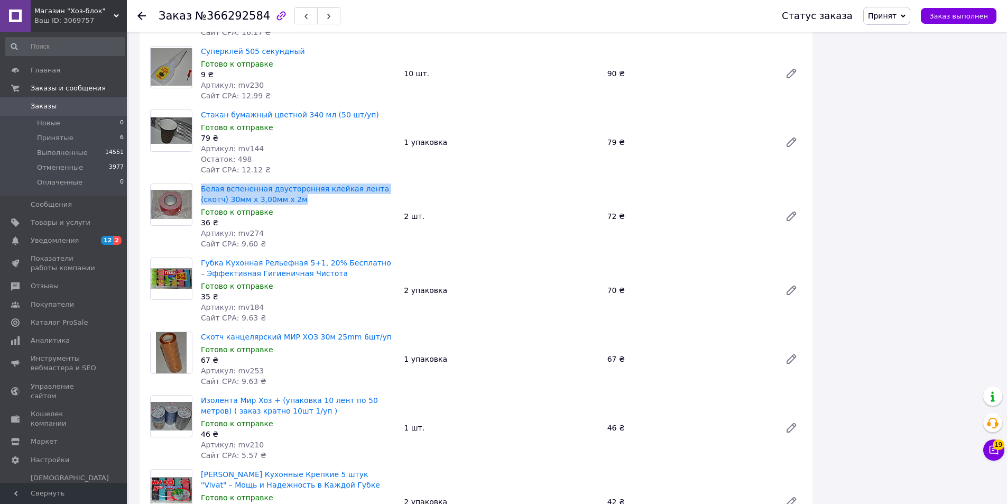
scroll to position [793, 0]
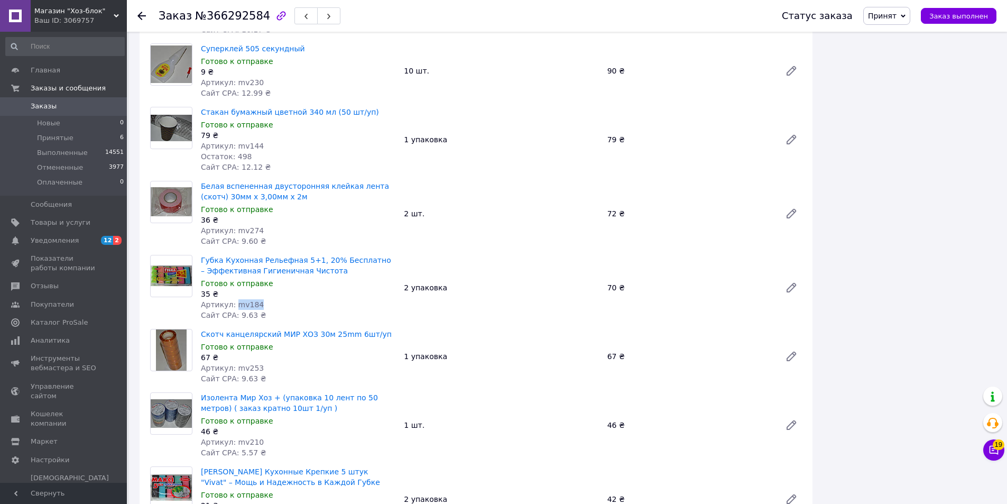
drag, startPoint x: 257, startPoint y: 283, endPoint x: 233, endPoint y: 284, distance: 23.8
click at [233, 299] on div "Артикул: mv184" at bounding box center [298, 304] width 195 height 11
drag, startPoint x: 322, startPoint y: 248, endPoint x: 197, endPoint y: 236, distance: 126.5
click at [197, 253] on div "Губка Кухонная Рельефная 5+1, 20% Бесплатно – Эффективная Гигиеничная Чистота Г…" at bounding box center [298, 288] width 203 height 70
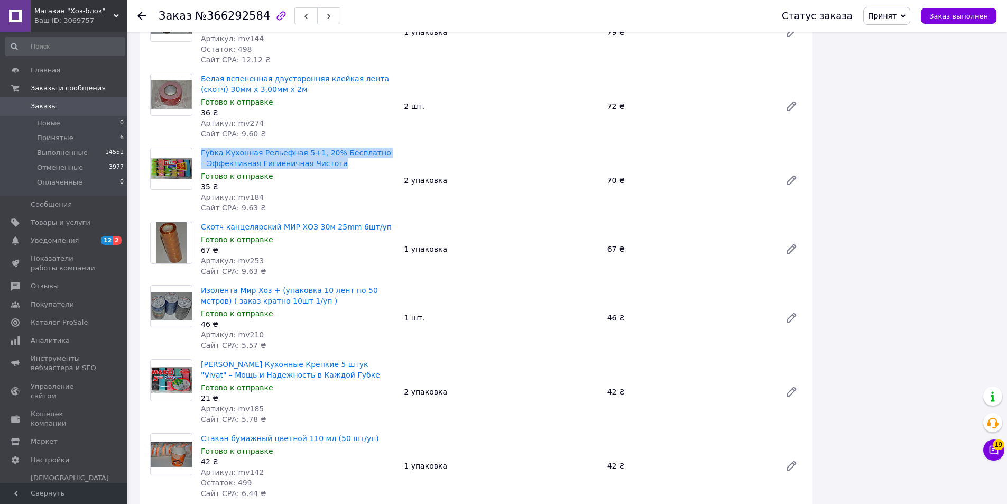
scroll to position [952, 0]
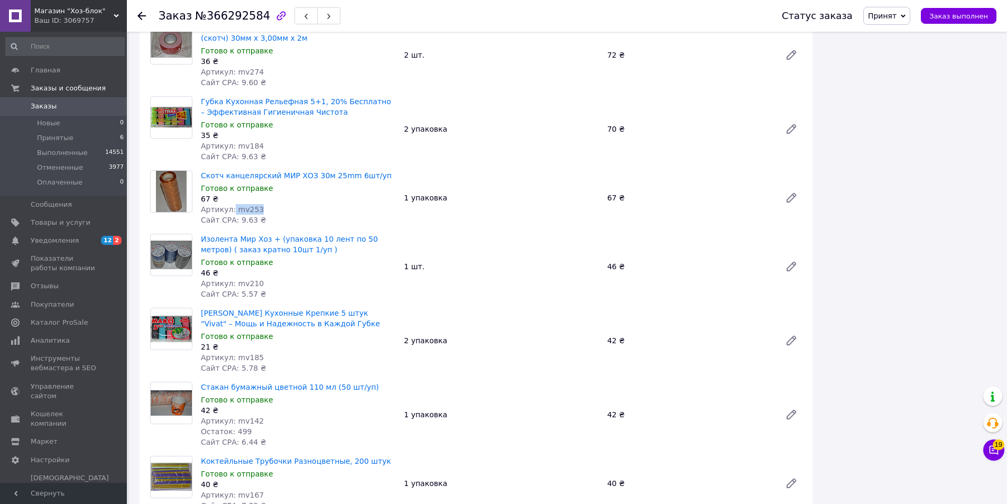
drag, startPoint x: 247, startPoint y: 185, endPoint x: 231, endPoint y: 186, distance: 15.9
click at [231, 204] on div "Артикул: mv253" at bounding box center [298, 209] width 195 height 11
click at [264, 204] on div "Артикул: mv253" at bounding box center [298, 209] width 195 height 11
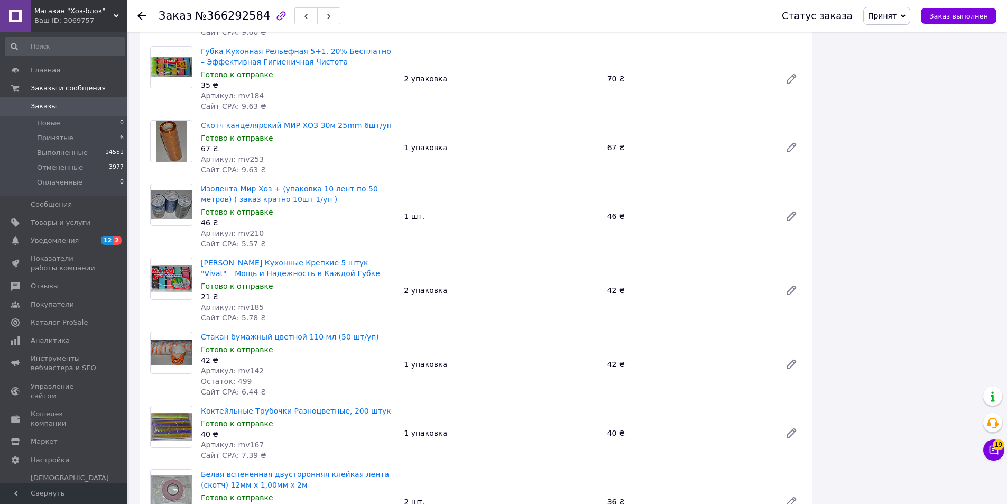
scroll to position [1004, 0]
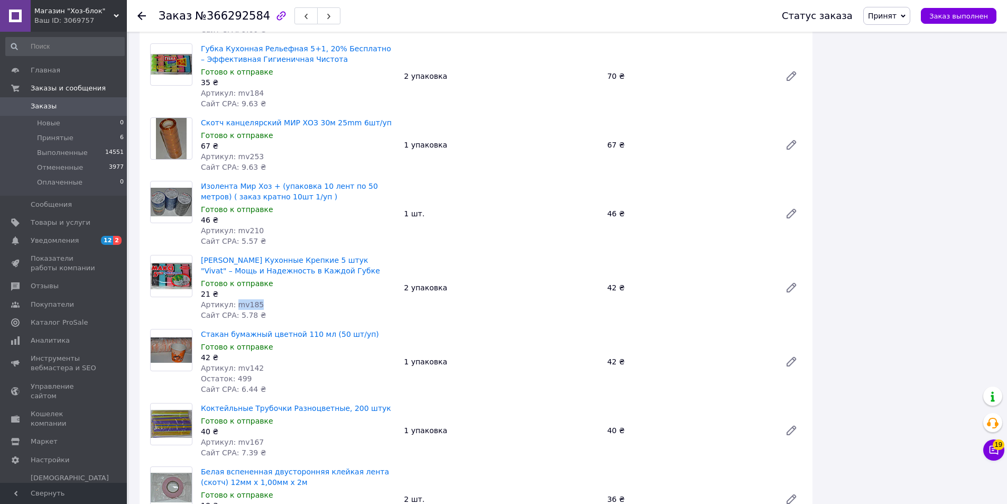
drag, startPoint x: 270, startPoint y: 284, endPoint x: 232, endPoint y: 284, distance: 37.5
click at [232, 299] on div "Артикул: mv185" at bounding box center [298, 304] width 195 height 11
click at [302, 278] on div "Готово к отправке" at bounding box center [298, 283] width 195 height 11
drag, startPoint x: 307, startPoint y: 248, endPoint x: 200, endPoint y: 239, distance: 106.6
click at [201, 255] on span "Макси Губки Кухонные Крепкие 5 штук "Vivat" – Мощь и Надежность в Каждой Губке" at bounding box center [298, 265] width 195 height 21
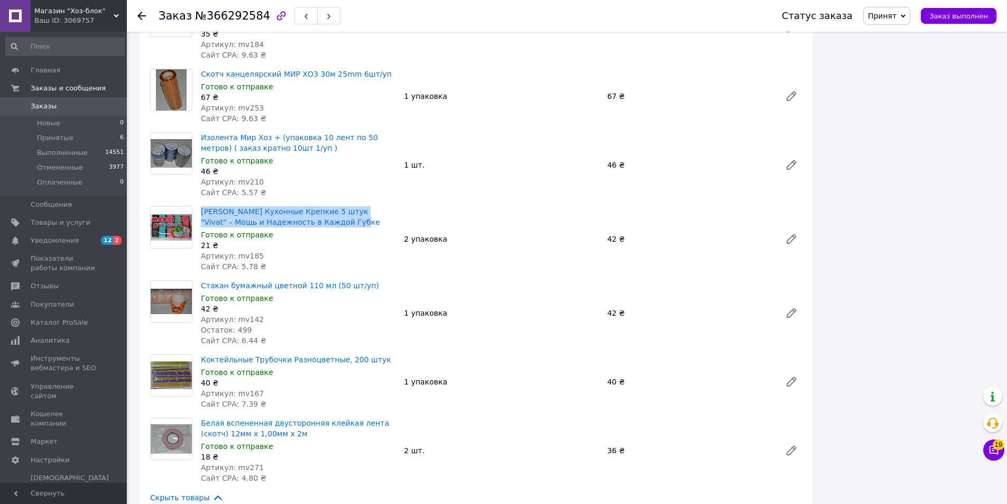
scroll to position [1057, 0]
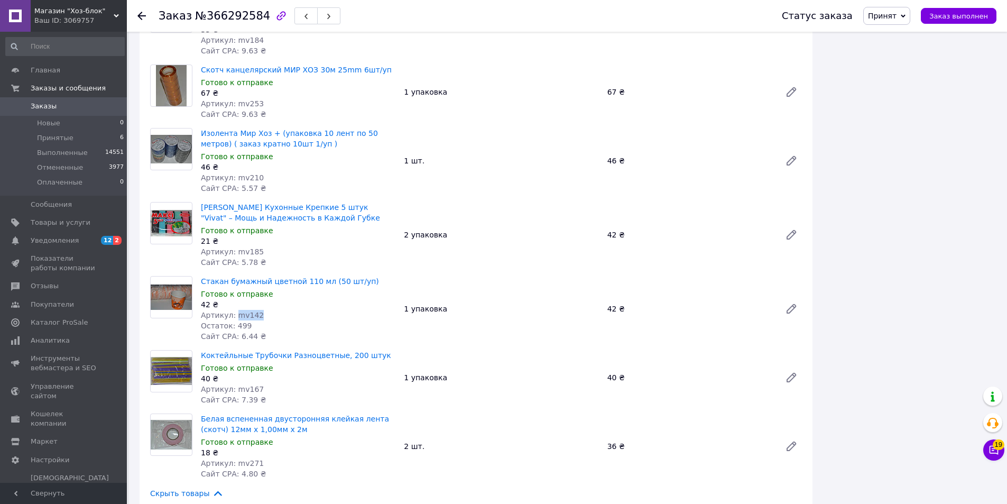
drag, startPoint x: 244, startPoint y: 294, endPoint x: 234, endPoint y: 293, distance: 10.6
click at [234, 310] on div "Артикул: mv142" at bounding box center [298, 315] width 195 height 11
click at [323, 289] on div "Готово к отправке" at bounding box center [298, 294] width 195 height 11
drag, startPoint x: 290, startPoint y: 263, endPoint x: 199, endPoint y: 261, distance: 91.0
click at [199, 274] on div "Стакан бумажный цветной 110 мл (50 шт/уп) Готово к отправке 42 ₴ Артикул: mv142…" at bounding box center [298, 309] width 203 height 70
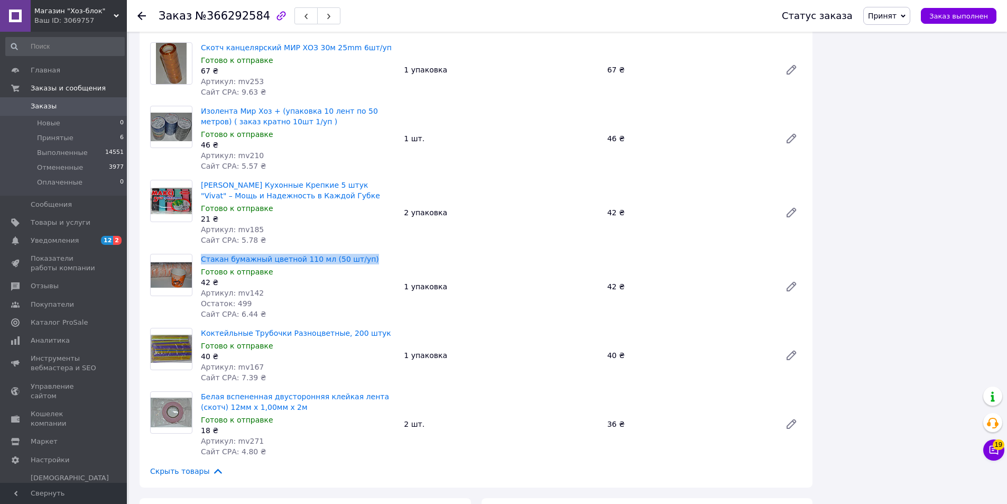
scroll to position [1110, 0]
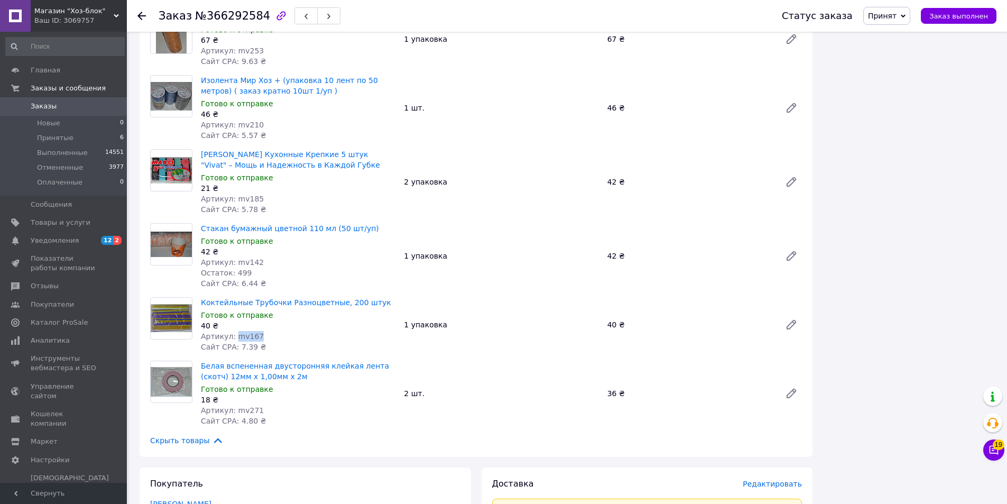
drag, startPoint x: 257, startPoint y: 316, endPoint x: 234, endPoint y: 314, distance: 23.4
click at [234, 331] on div "Артикул: mv167" at bounding box center [298, 336] width 195 height 11
click at [318, 320] on div "40 ₴" at bounding box center [298, 325] width 195 height 11
drag, startPoint x: 345, startPoint y: 280, endPoint x: 201, endPoint y: 282, distance: 143.8
click at [201, 297] on span "Коктейльные Трубочки Разноцветные, 200 штук" at bounding box center [298, 302] width 195 height 11
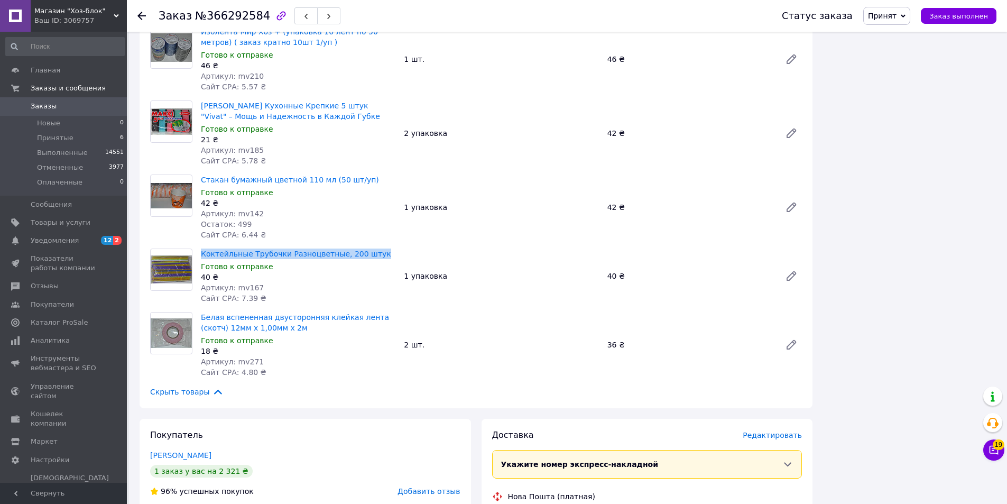
scroll to position [1163, 0]
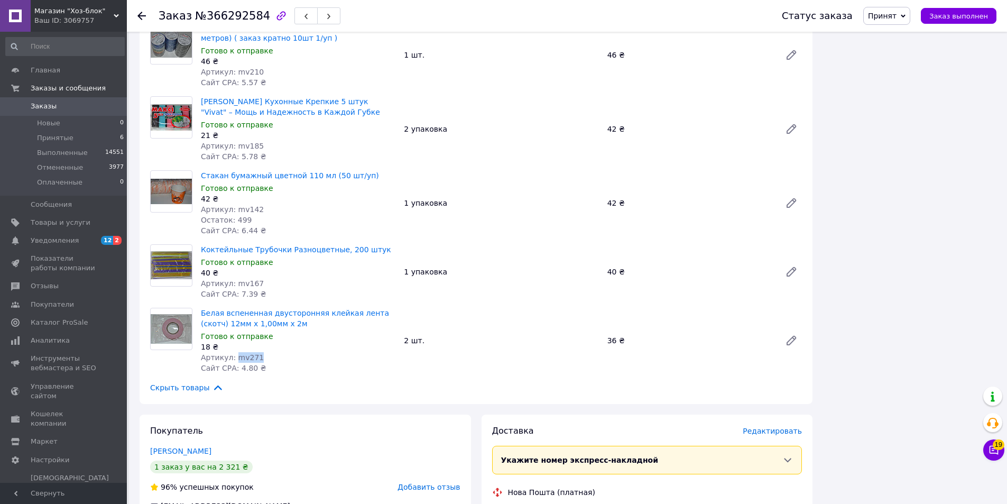
drag, startPoint x: 242, startPoint y: 335, endPoint x: 235, endPoint y: 334, distance: 7.0
click at [235, 352] on div "Артикул: mv271" at bounding box center [298, 357] width 195 height 11
click at [235, 353] on span "Артикул: mv271" at bounding box center [232, 357] width 63 height 8
click at [311, 342] on div "18 ₴" at bounding box center [298, 347] width 195 height 11
drag, startPoint x: 269, startPoint y: 298, endPoint x: 202, endPoint y: 291, distance: 67.5
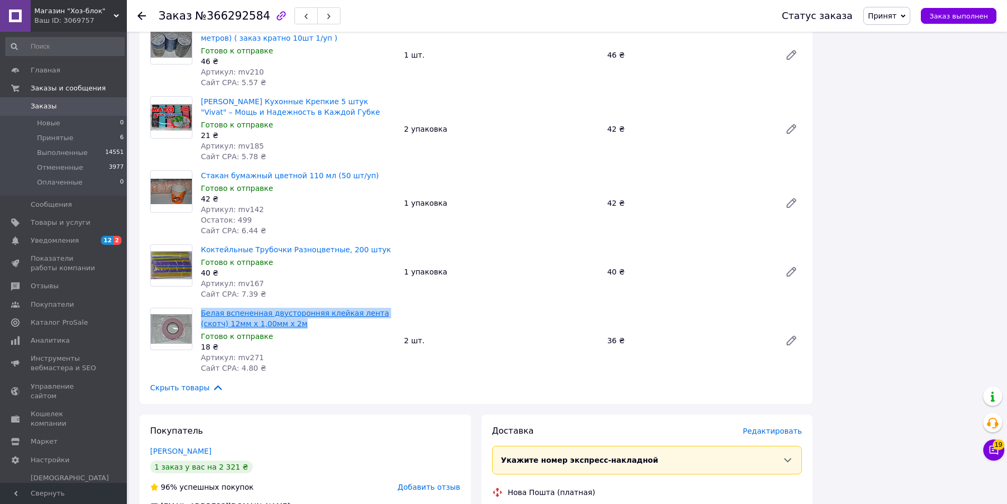
click at [199, 306] on div "Белая вспененная двусторонняя клейкая лента (скотч) 12мм х 1,00мм х 2м Готово к…" at bounding box center [298, 341] width 203 height 70
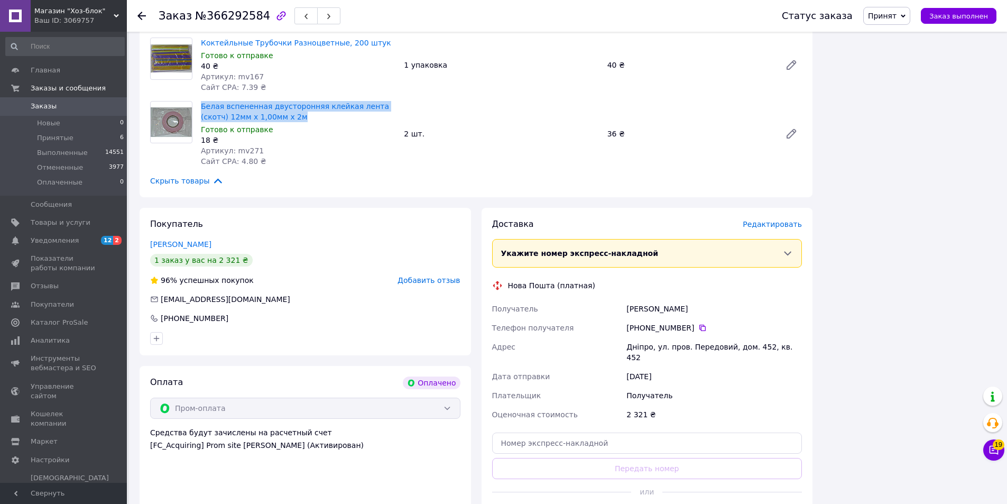
scroll to position [1375, 0]
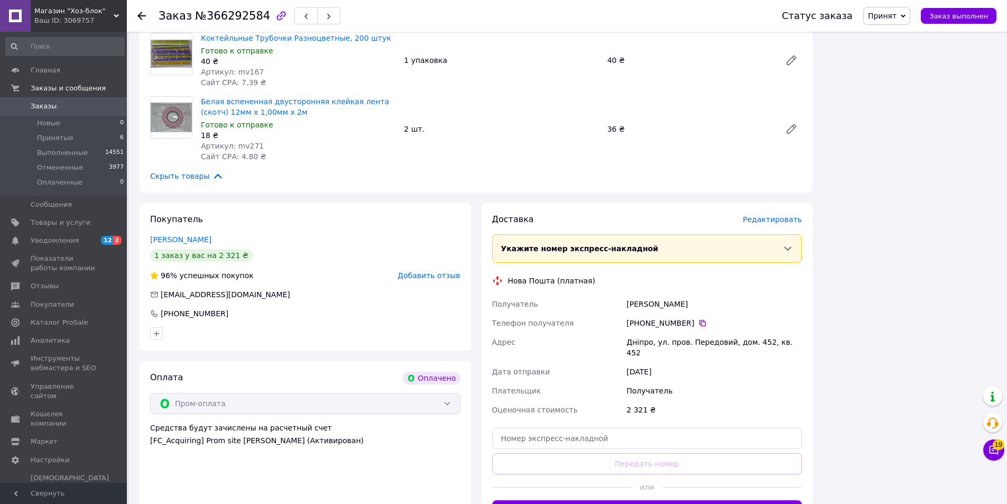
click at [640, 294] on div "Цукерман Евгений" at bounding box center [714, 303] width 180 height 19
click at [639, 333] on div "Дніпро, ул. пров. Передовий, дом. 452, кв. 452" at bounding box center [714, 348] width 180 height 30
click at [698, 319] on icon at bounding box center [702, 323] width 8 height 8
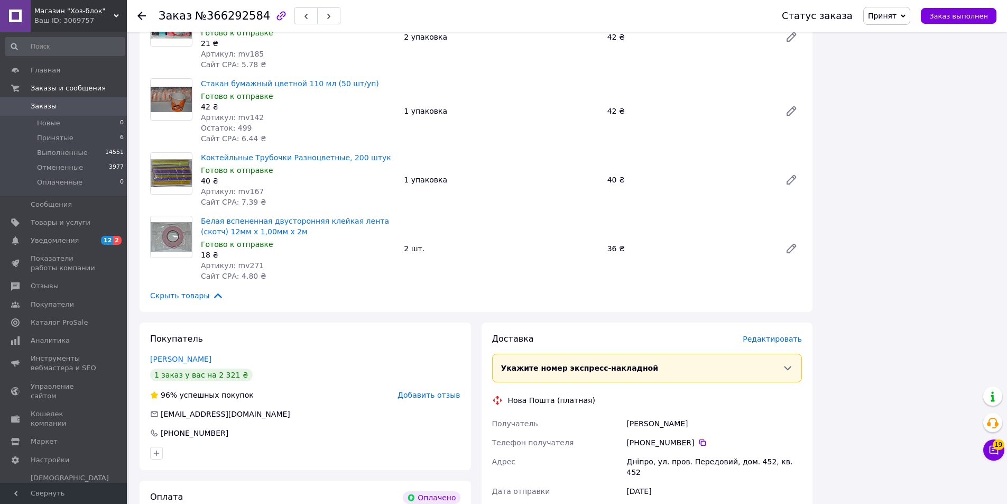
scroll to position [1269, 0]
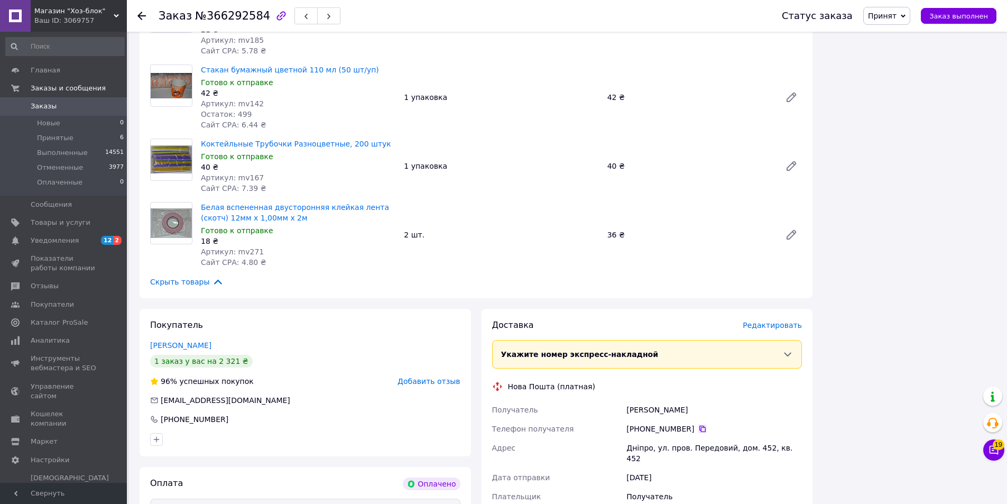
click at [698, 425] on icon at bounding box center [702, 429] width 8 height 8
click at [639, 400] on div "Цукерман Евгений" at bounding box center [714, 409] width 180 height 19
click at [677, 400] on div "Цукерман Евгений" at bounding box center [714, 409] width 180 height 19
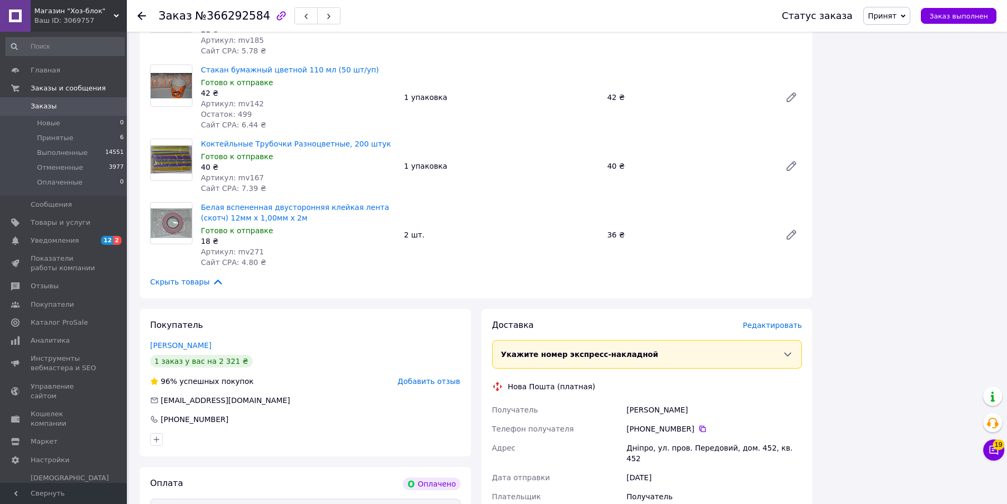
click at [643, 438] on div "Дніпро, ул. пров. Передовий, дом. 452, кв. 452" at bounding box center [714, 453] width 180 height 30
click at [708, 438] on div "Дніпро, ул. пров. Передовий, дом. 452, кв. 452" at bounding box center [714, 453] width 180 height 30
click at [780, 438] on div "Дніпро, ул. пров. Передовий, дом. 452, кв. 452" at bounding box center [714, 453] width 180 height 30
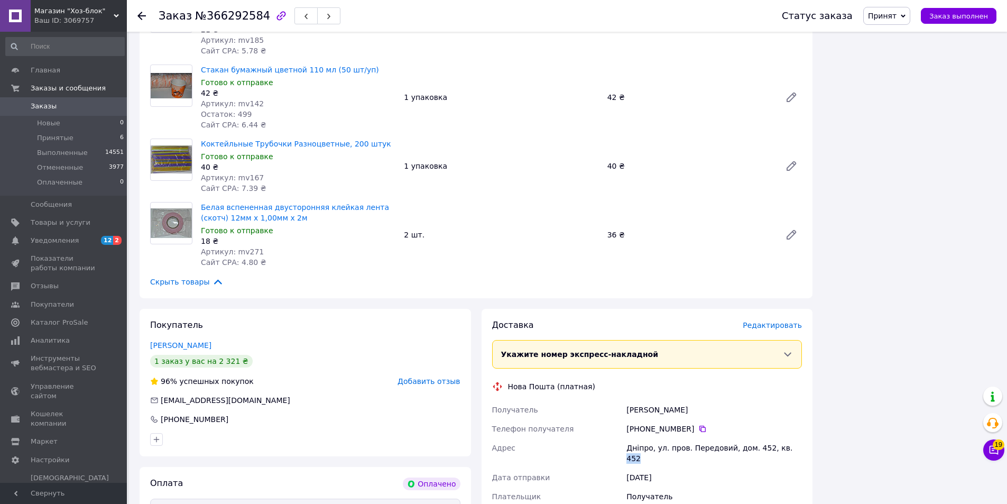
click at [780, 438] on div "Дніпро, ул. пров. Передовий, дом. 452, кв. 452" at bounding box center [714, 453] width 180 height 30
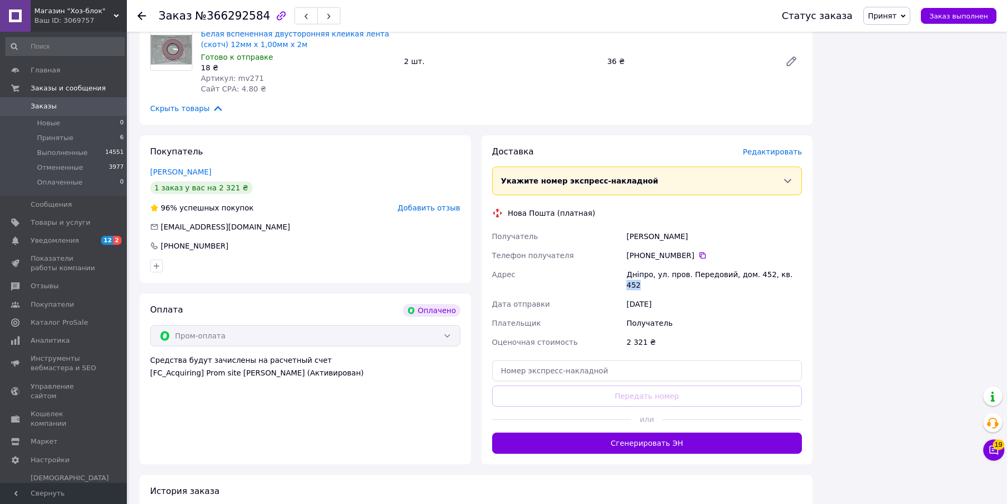
scroll to position [1480, 0]
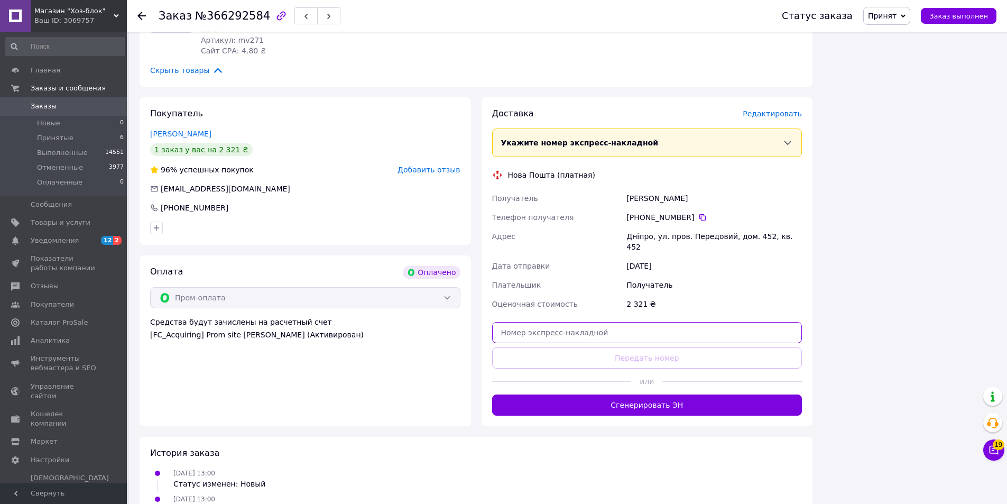
click at [532, 322] on input "text" at bounding box center [647, 332] width 310 height 21
paste input "20451269236982"
type input "20451269236982"
click at [530, 347] on button "Передать номер" at bounding box center [647, 357] width 310 height 21
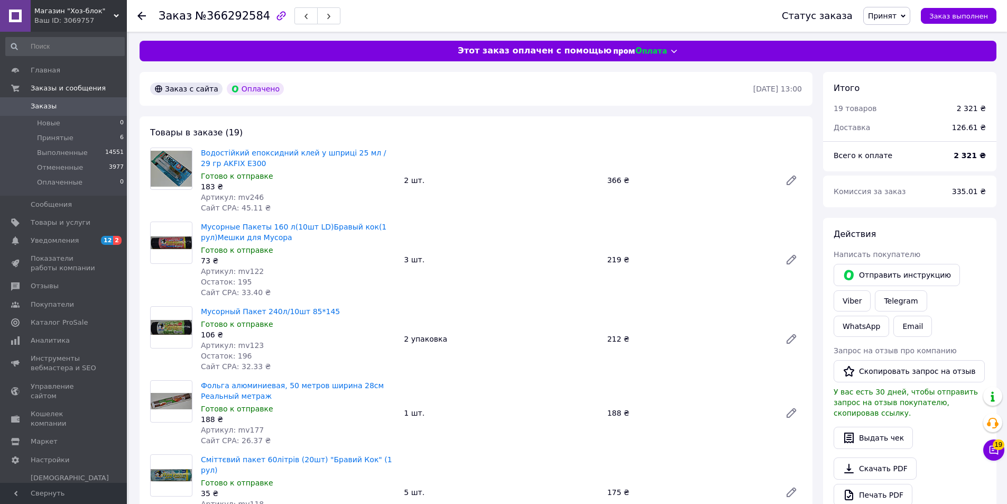
scroll to position [0, 0]
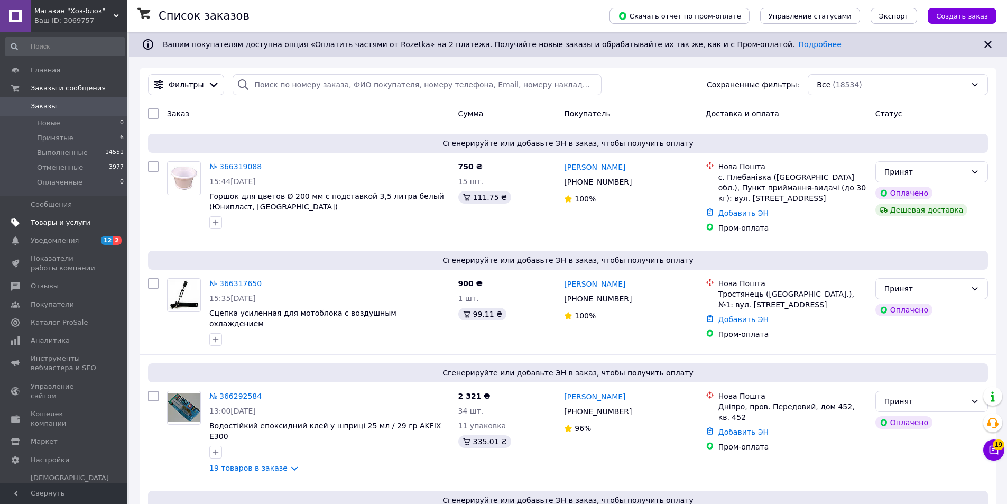
click at [96, 220] on span "Товары и услуги" at bounding box center [64, 223] width 67 height 10
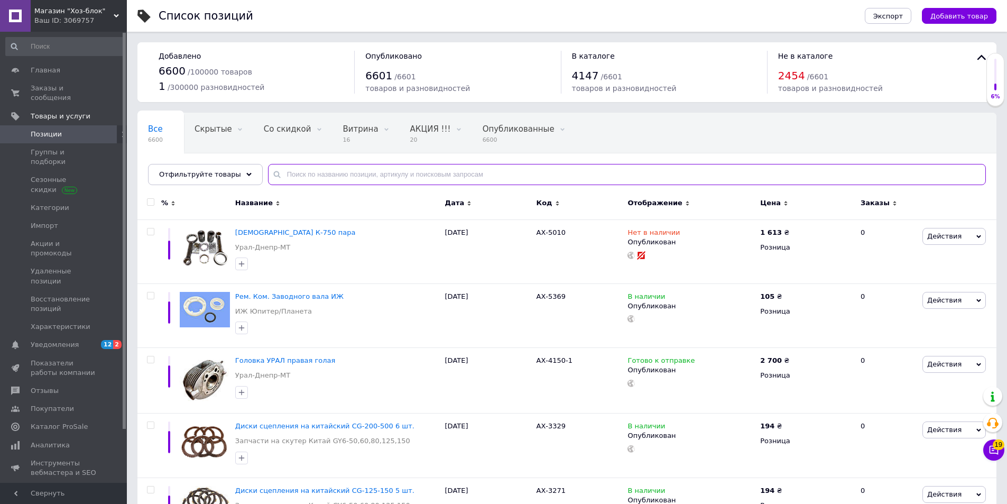
click at [343, 168] on input "text" at bounding box center [627, 174] width 718 height 21
type input "allec"
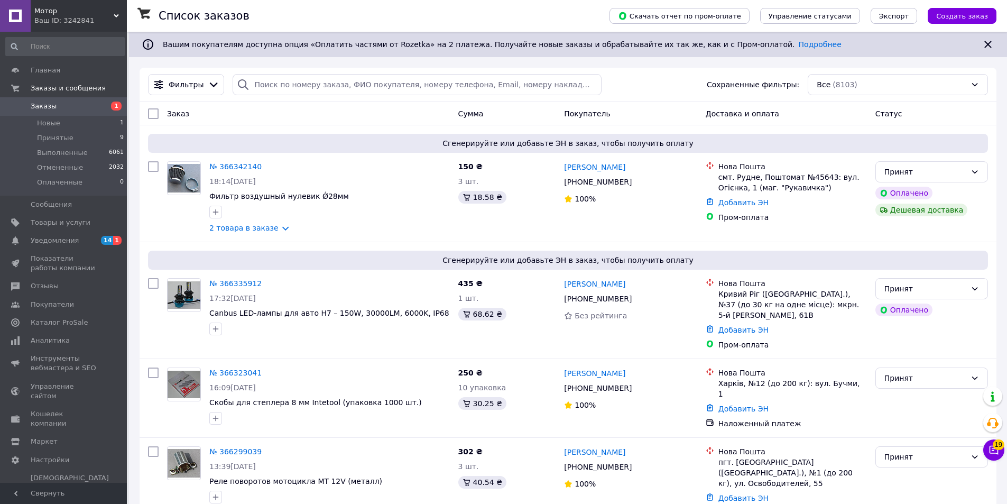
click at [94, 16] on div "Ваш ID: 3242841" at bounding box center [80, 21] width 93 height 10
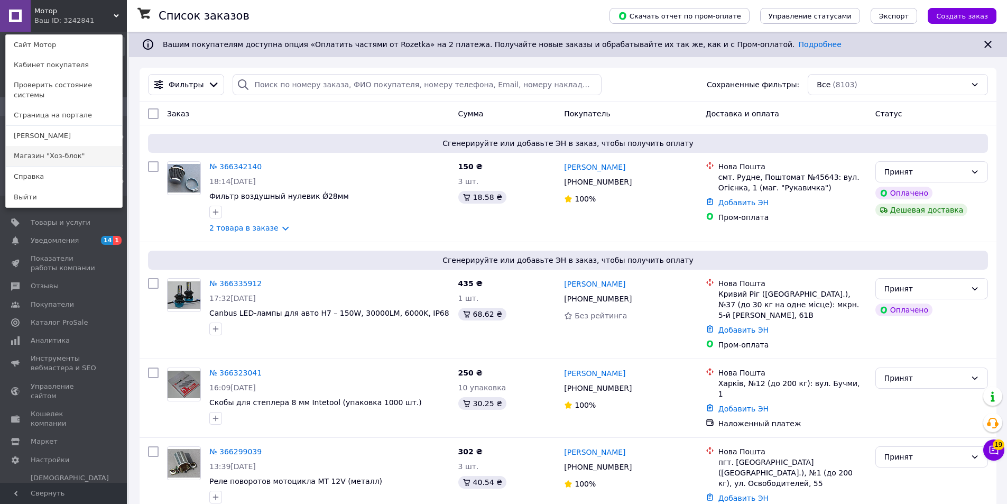
click at [84, 147] on link "Магазин "Хоз-блок"" at bounding box center [64, 156] width 116 height 20
